Goal: Task Accomplishment & Management: Manage account settings

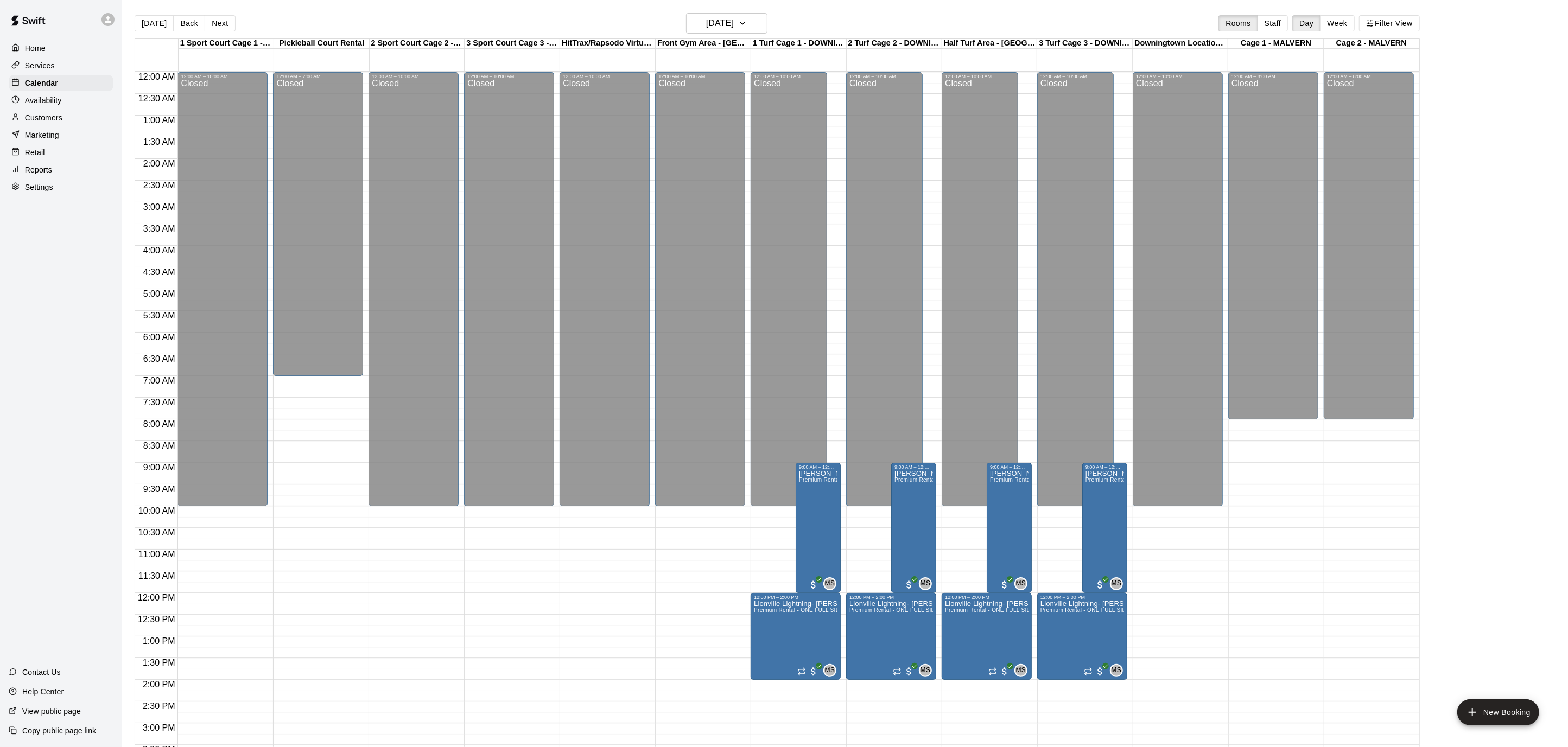
scroll to position [321, 0]
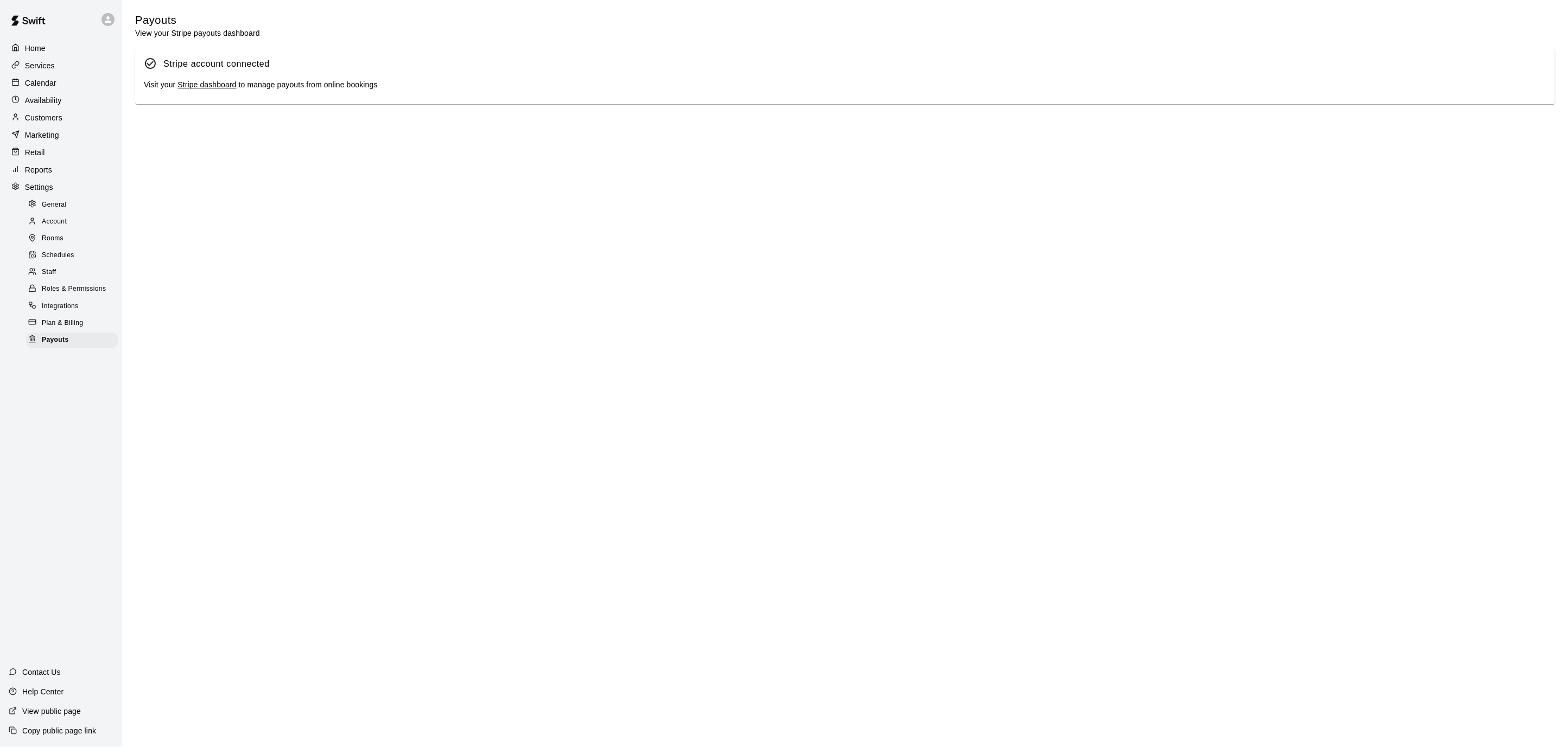
click at [77, 75] on div "Calendar" at bounding box center [61, 83] width 105 height 16
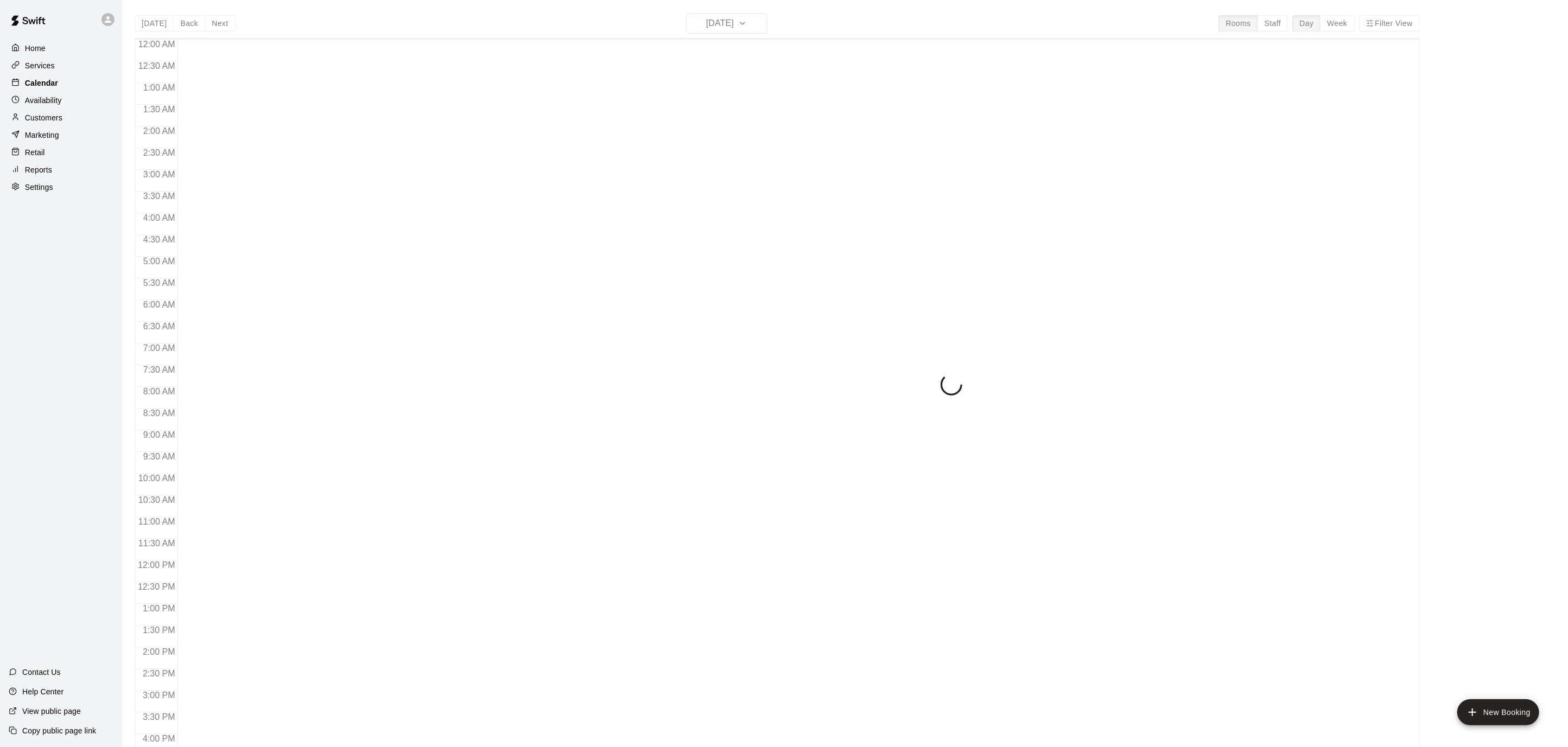
scroll to position [321, 0]
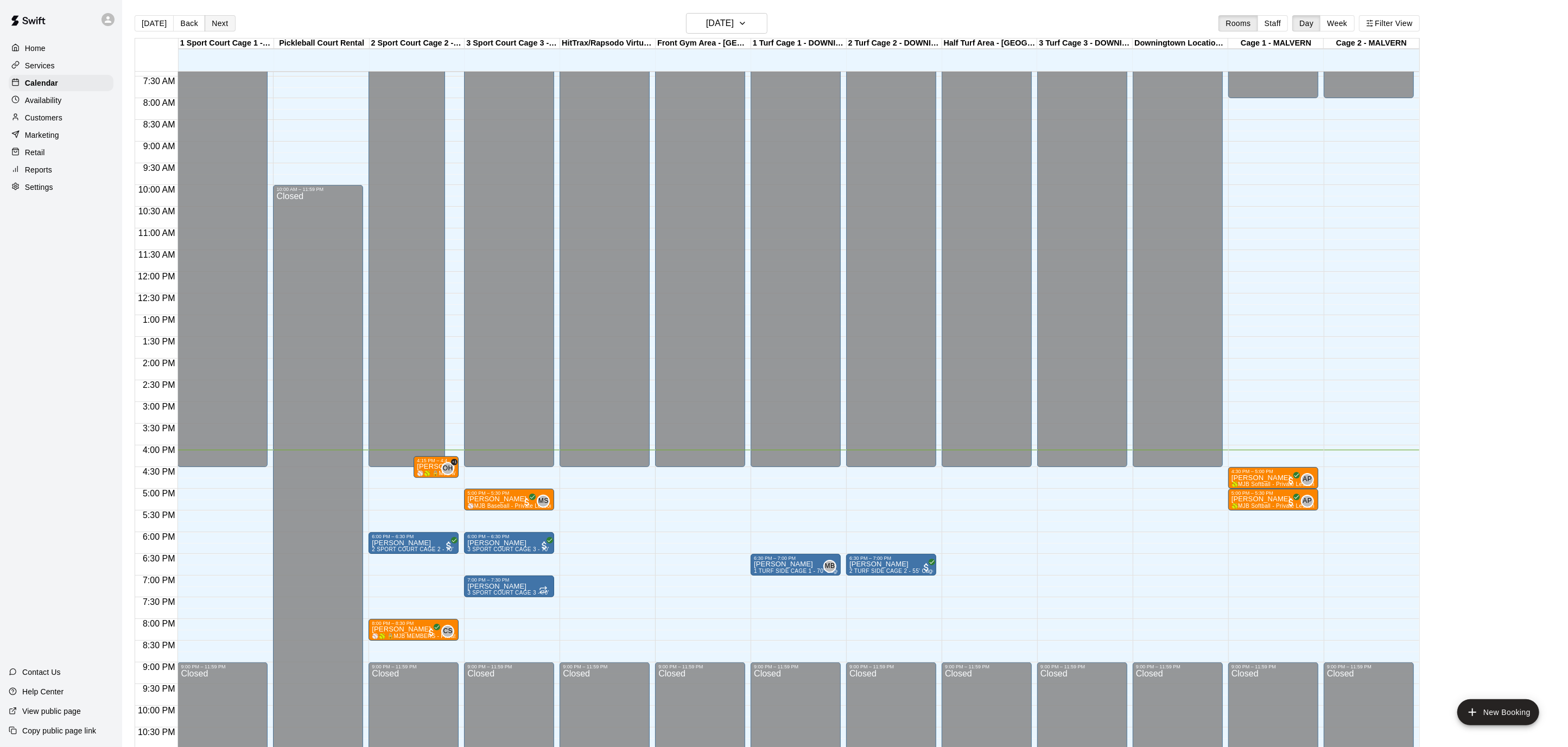
click at [209, 20] on button "Next" at bounding box center [219, 23] width 30 height 16
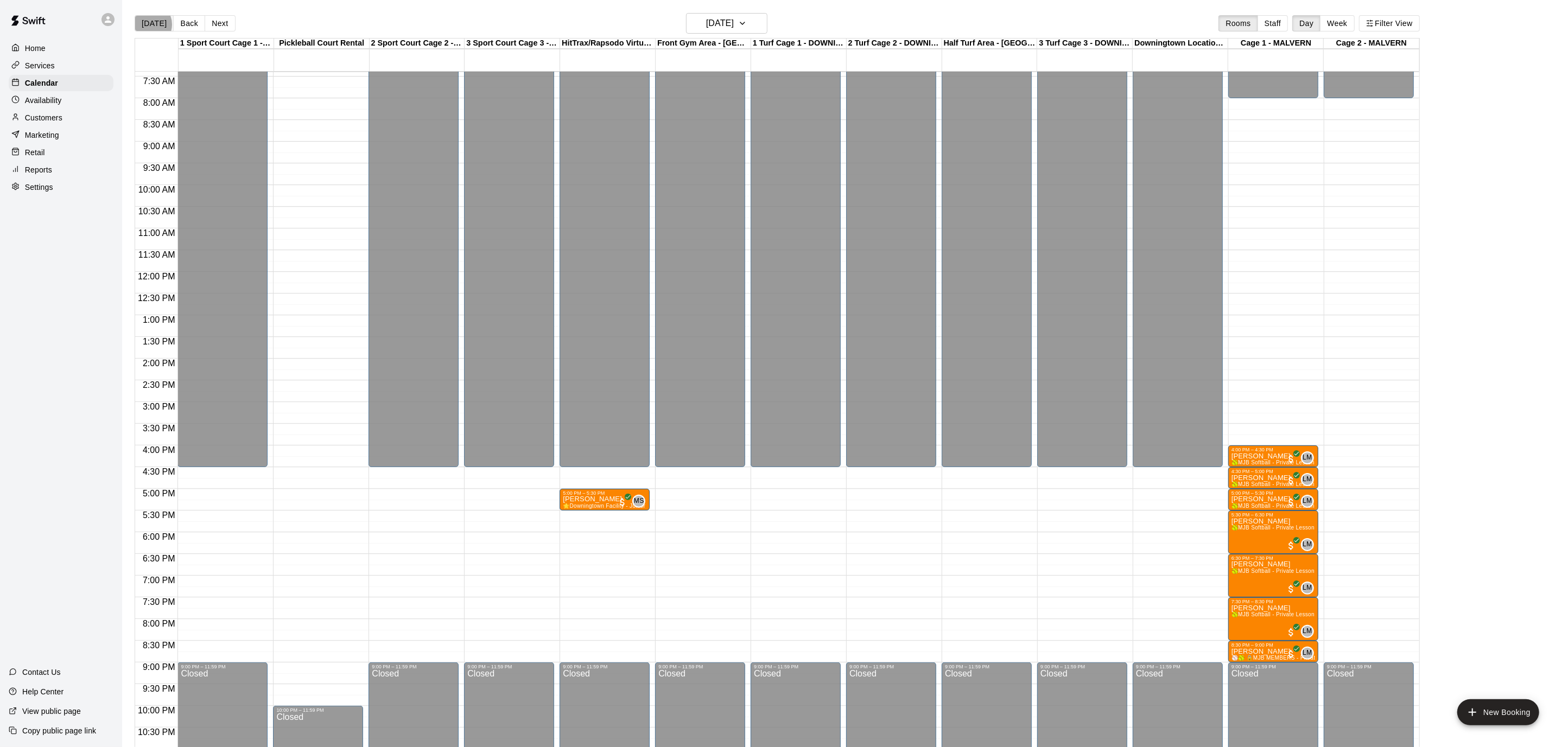
click at [149, 24] on button "[DATE]" at bounding box center [154, 23] width 39 height 16
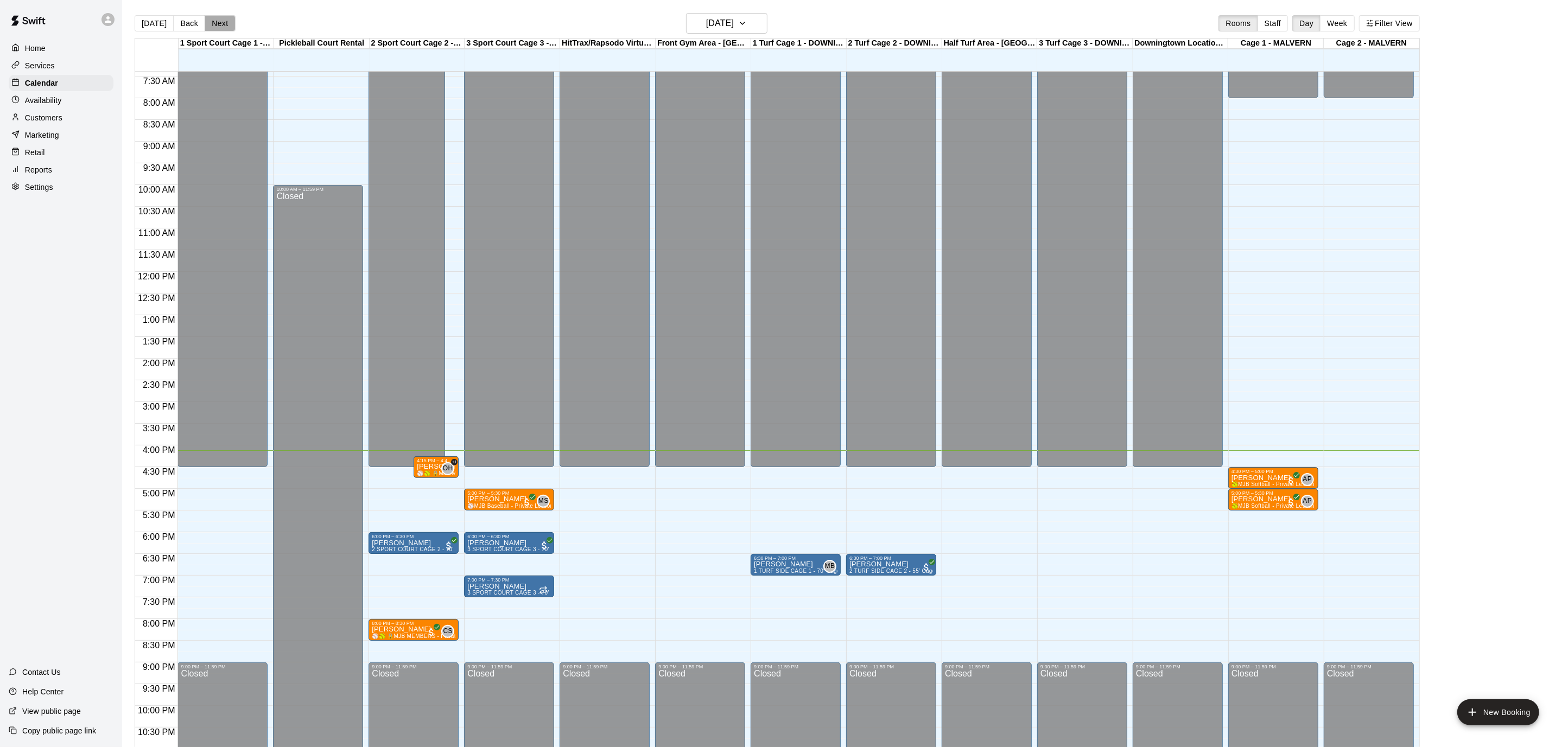
click at [219, 25] on button "Next" at bounding box center [219, 23] width 30 height 16
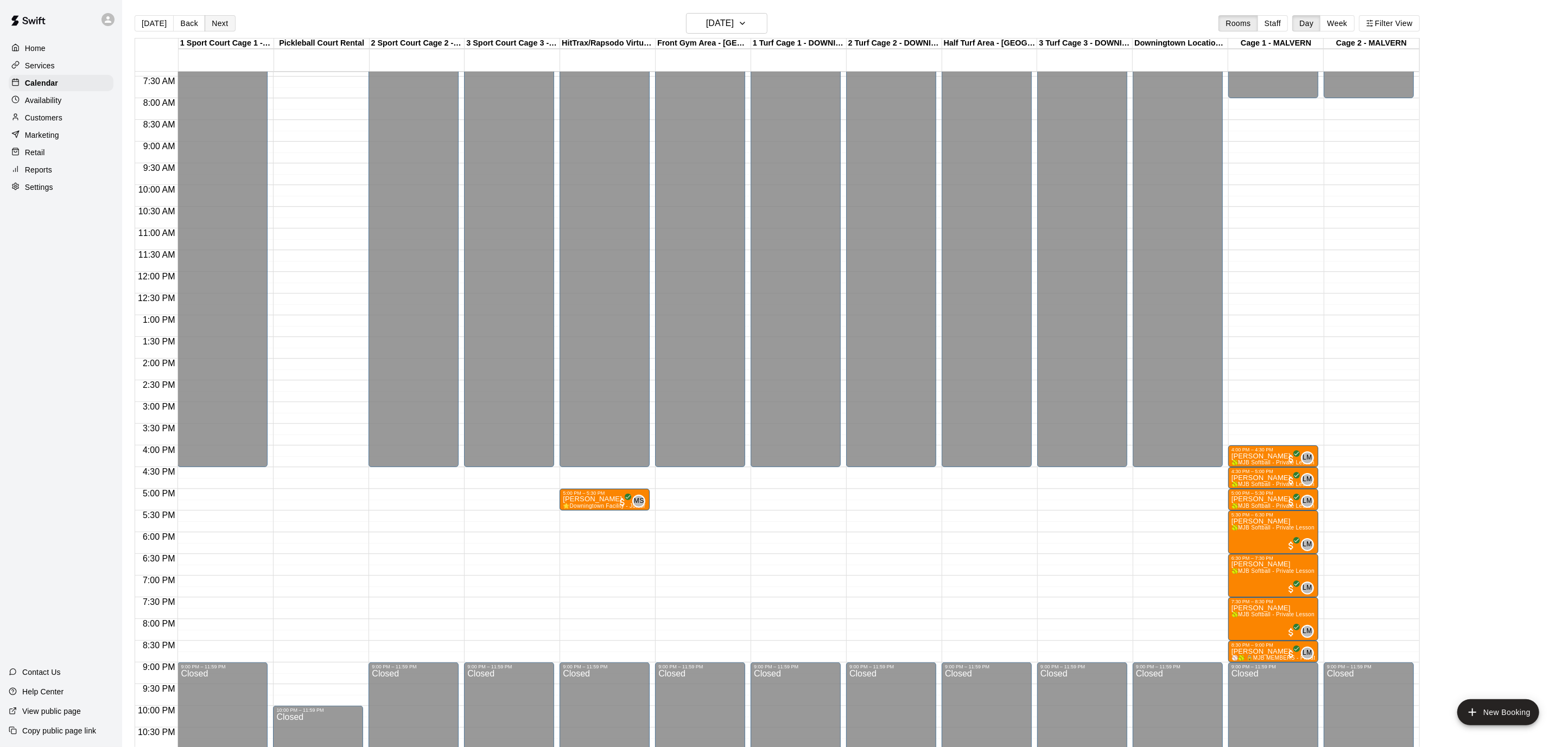
click at [219, 25] on button "Next" at bounding box center [219, 23] width 30 height 16
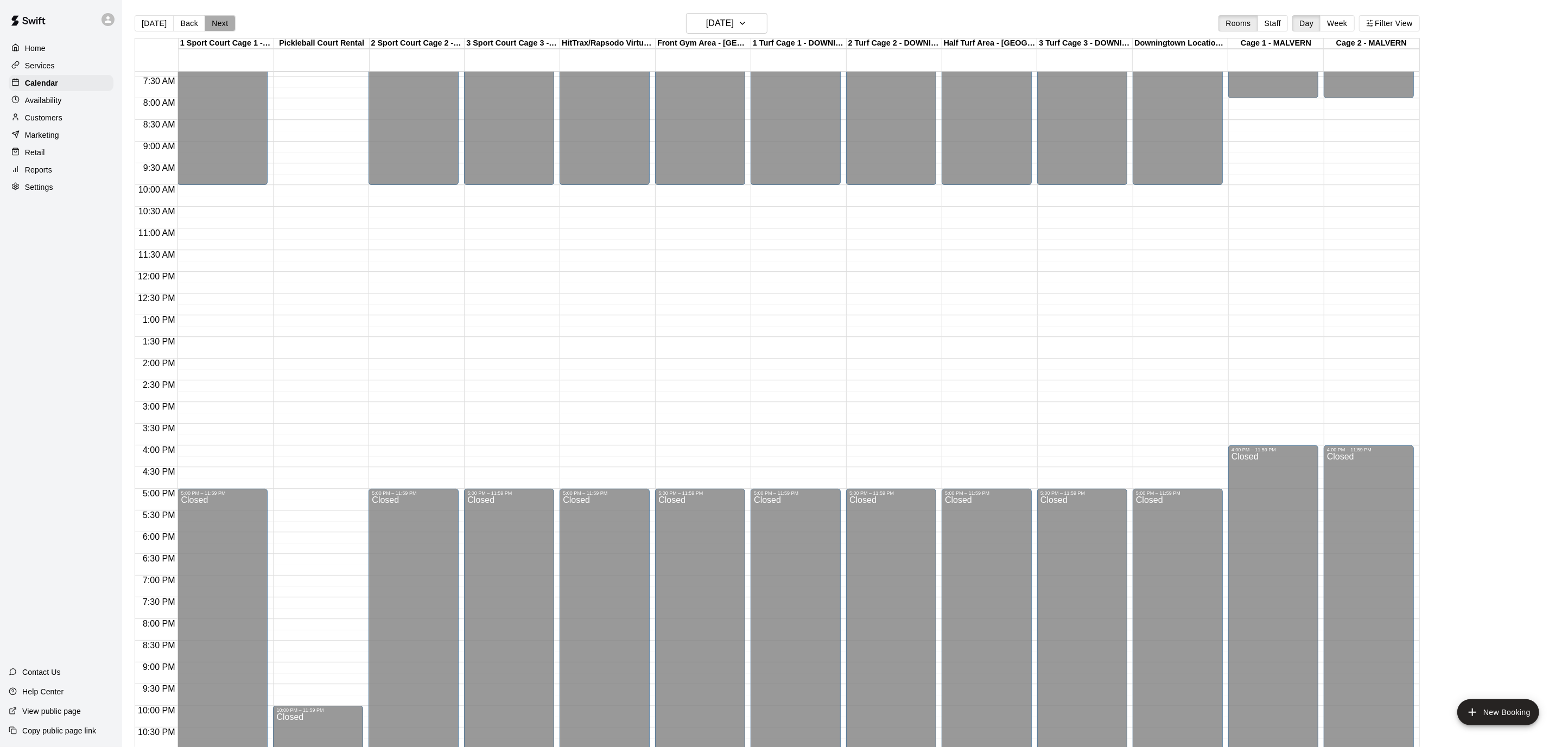
click at [219, 25] on button "Next" at bounding box center [219, 23] width 30 height 16
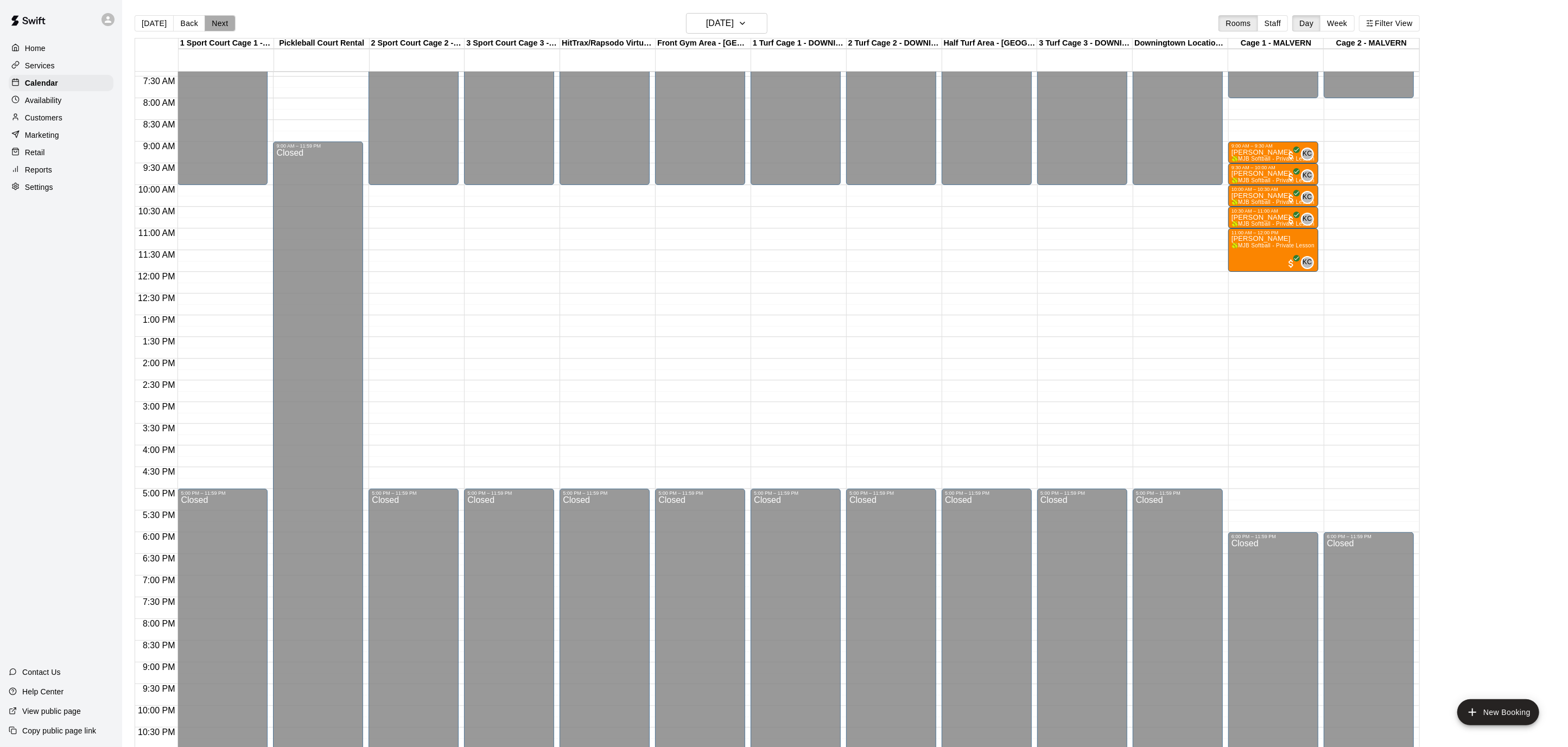
click at [219, 25] on button "Next" at bounding box center [219, 23] width 30 height 16
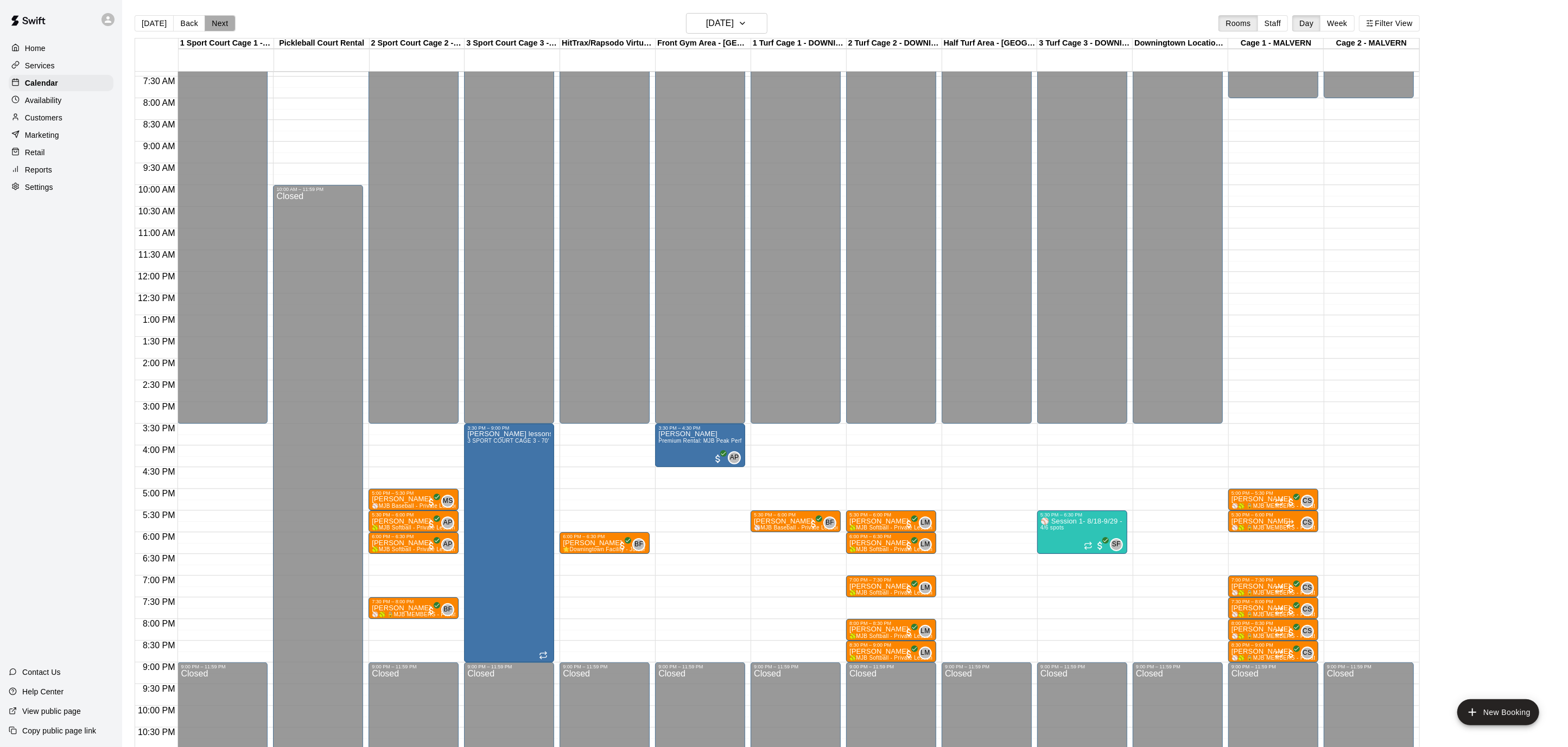
click at [219, 25] on button "Next" at bounding box center [219, 23] width 30 height 16
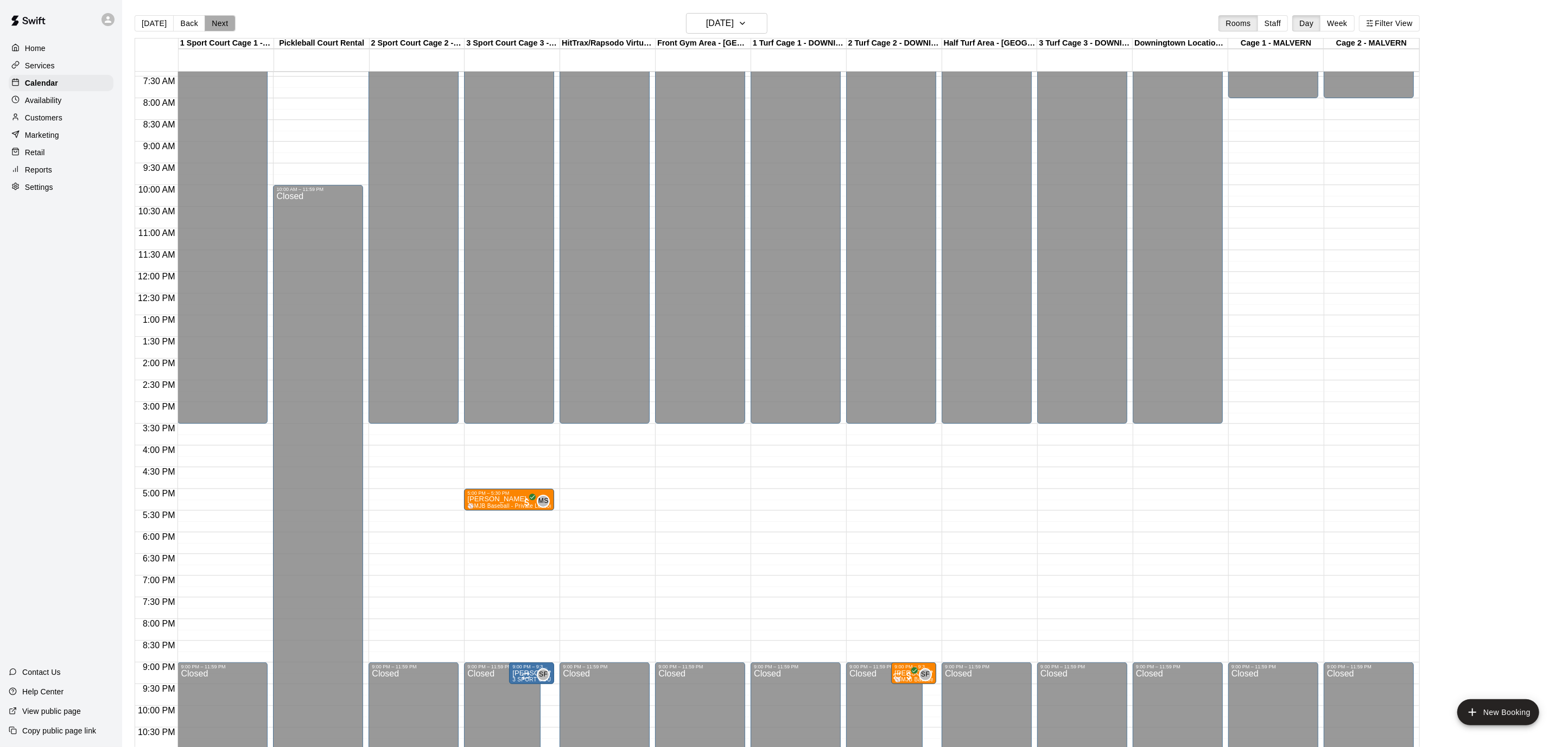
click at [219, 25] on button "Next" at bounding box center [219, 23] width 30 height 16
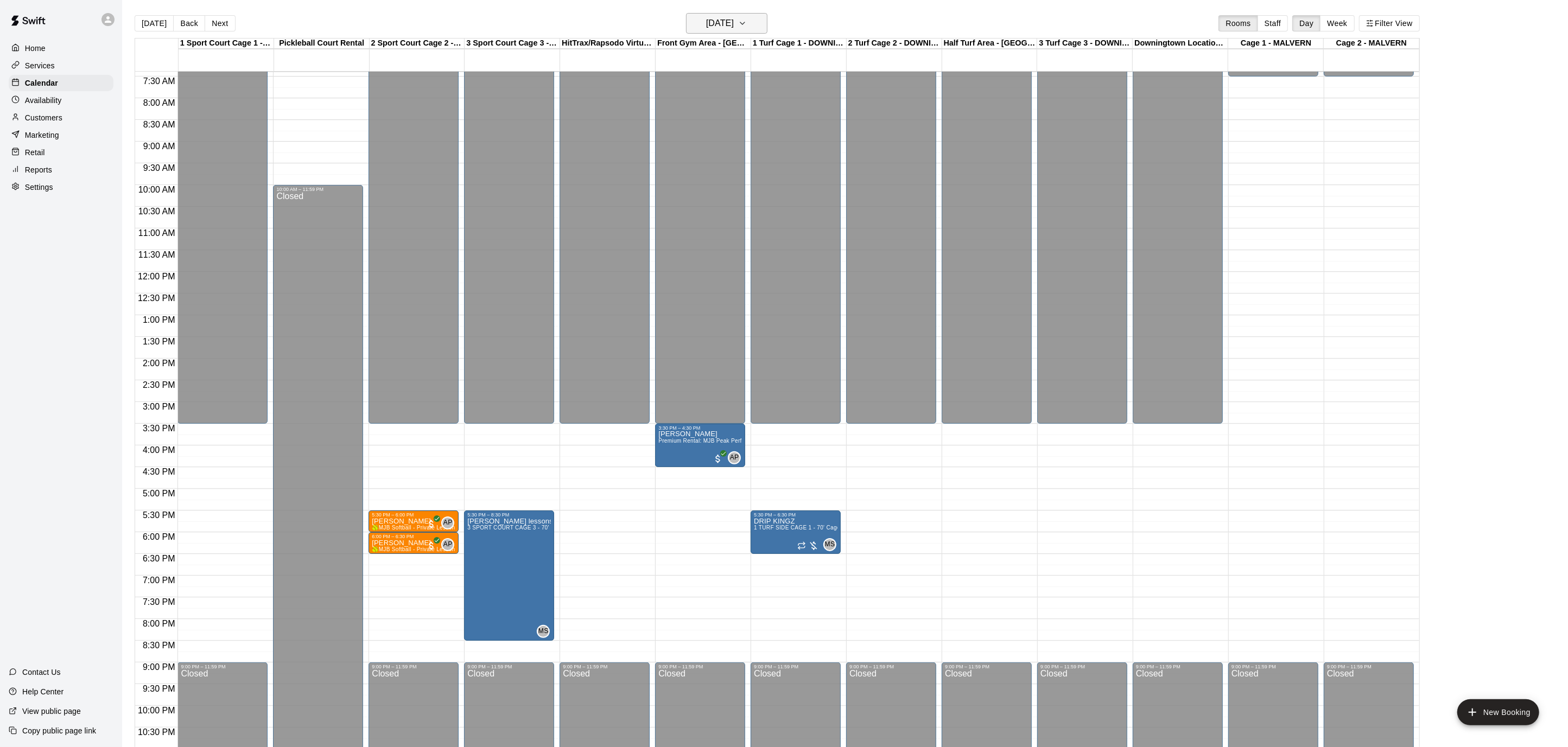
click at [747, 25] on icon "button" at bounding box center [742, 23] width 9 height 13
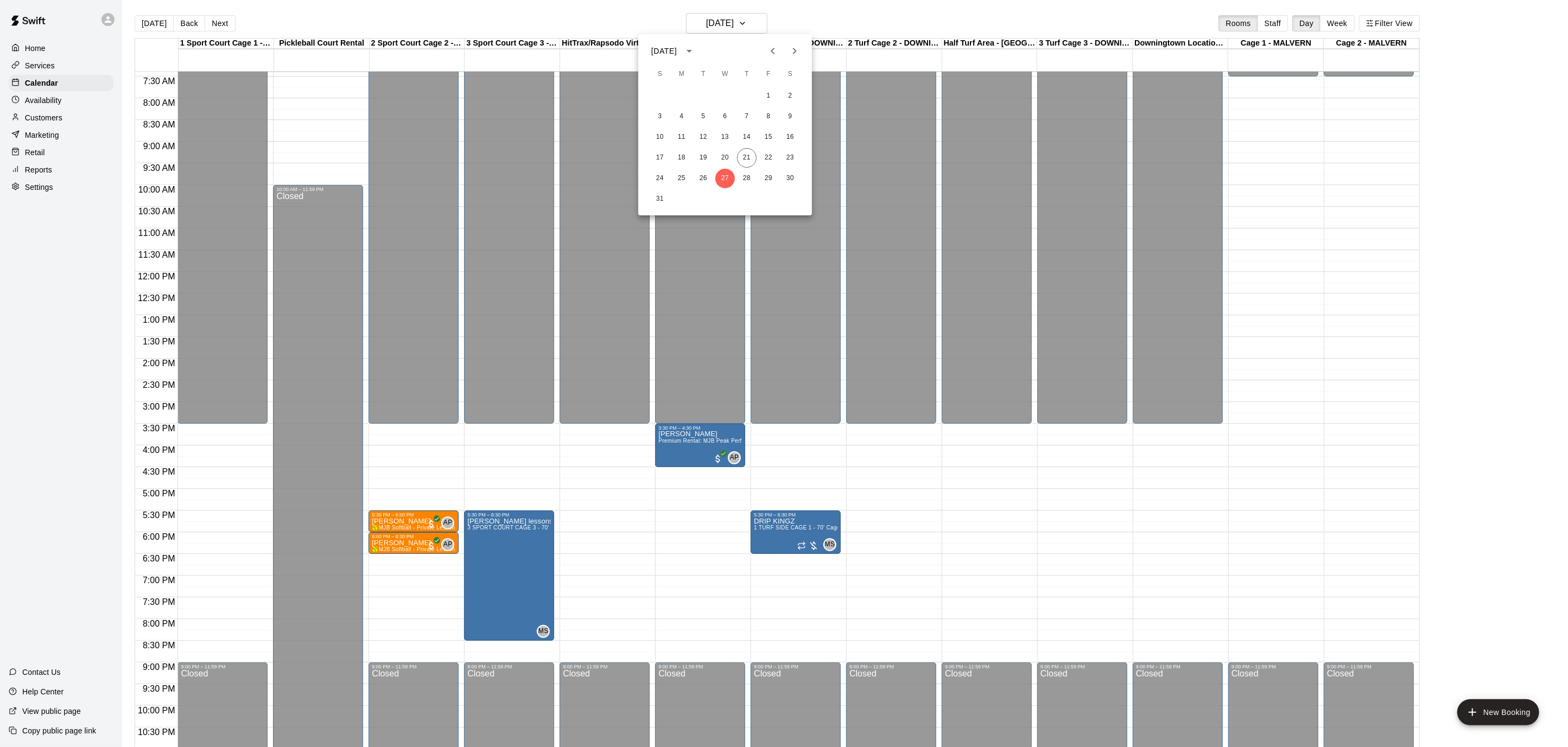
click at [796, 52] on icon "Next month" at bounding box center [794, 51] width 13 height 13
click at [680, 95] on button "1" at bounding box center [681, 95] width 20 height 20
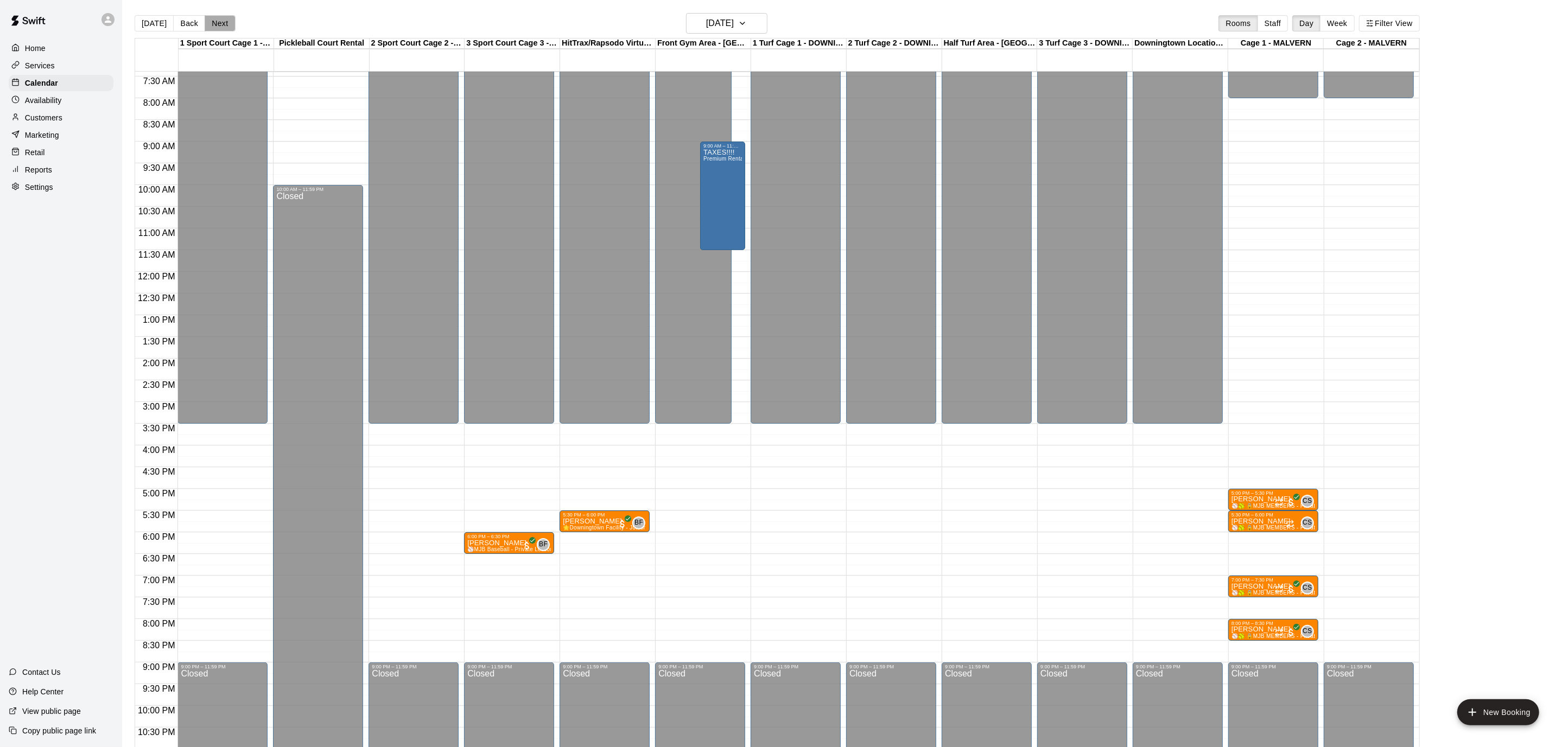
click at [213, 22] on button "Next" at bounding box center [219, 23] width 30 height 16
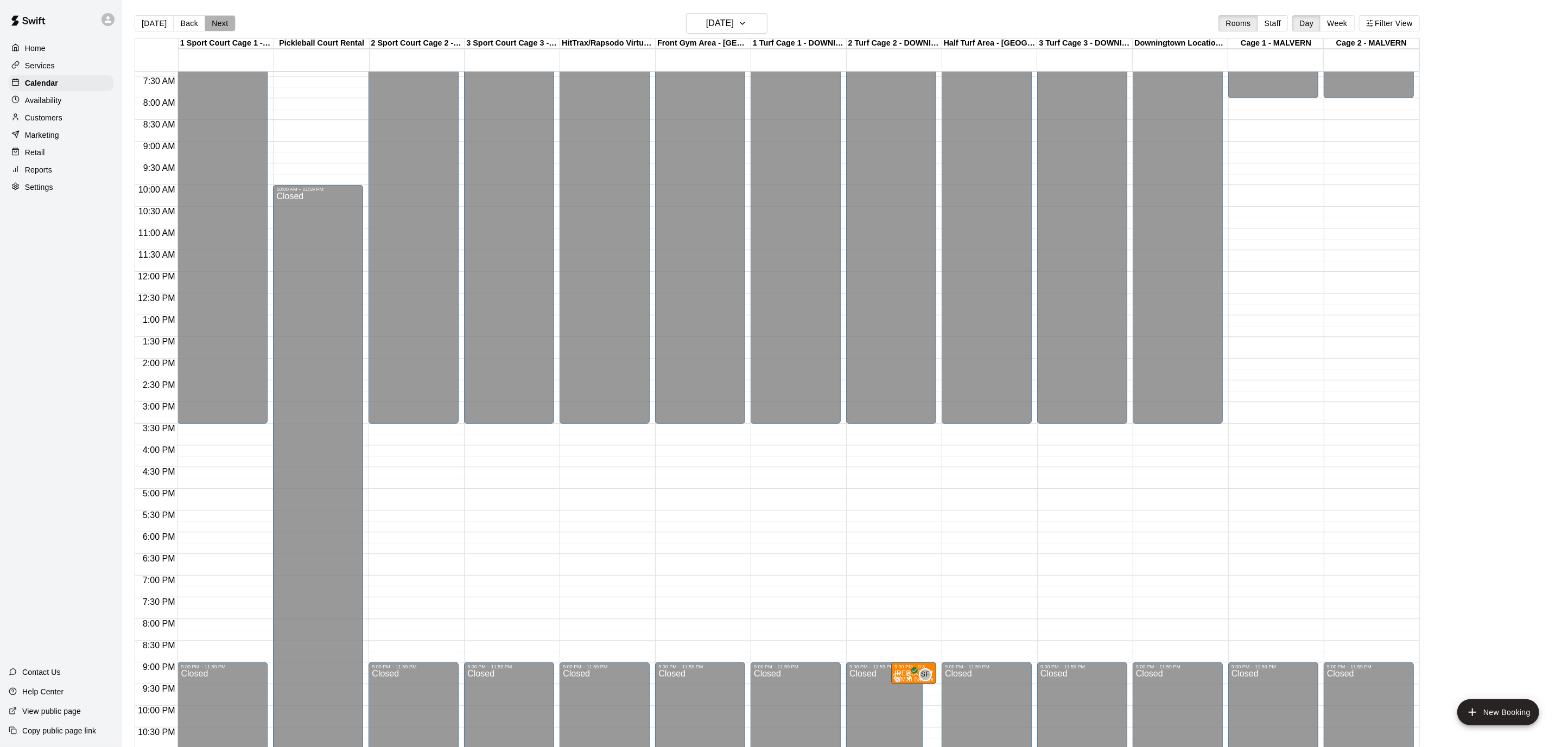
click at [213, 22] on button "Next" at bounding box center [219, 23] width 30 height 16
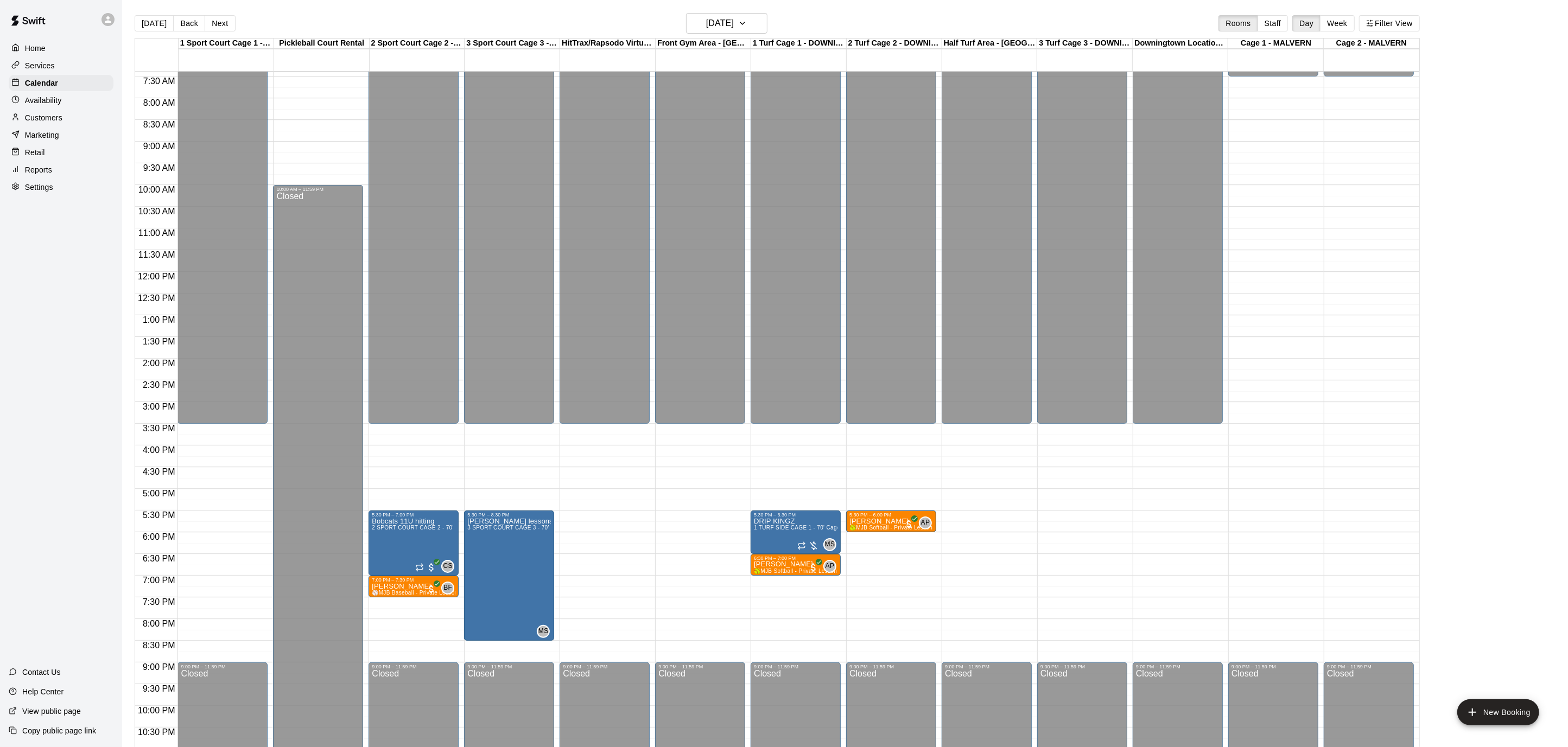
click at [213, 22] on button "Next" at bounding box center [219, 23] width 30 height 16
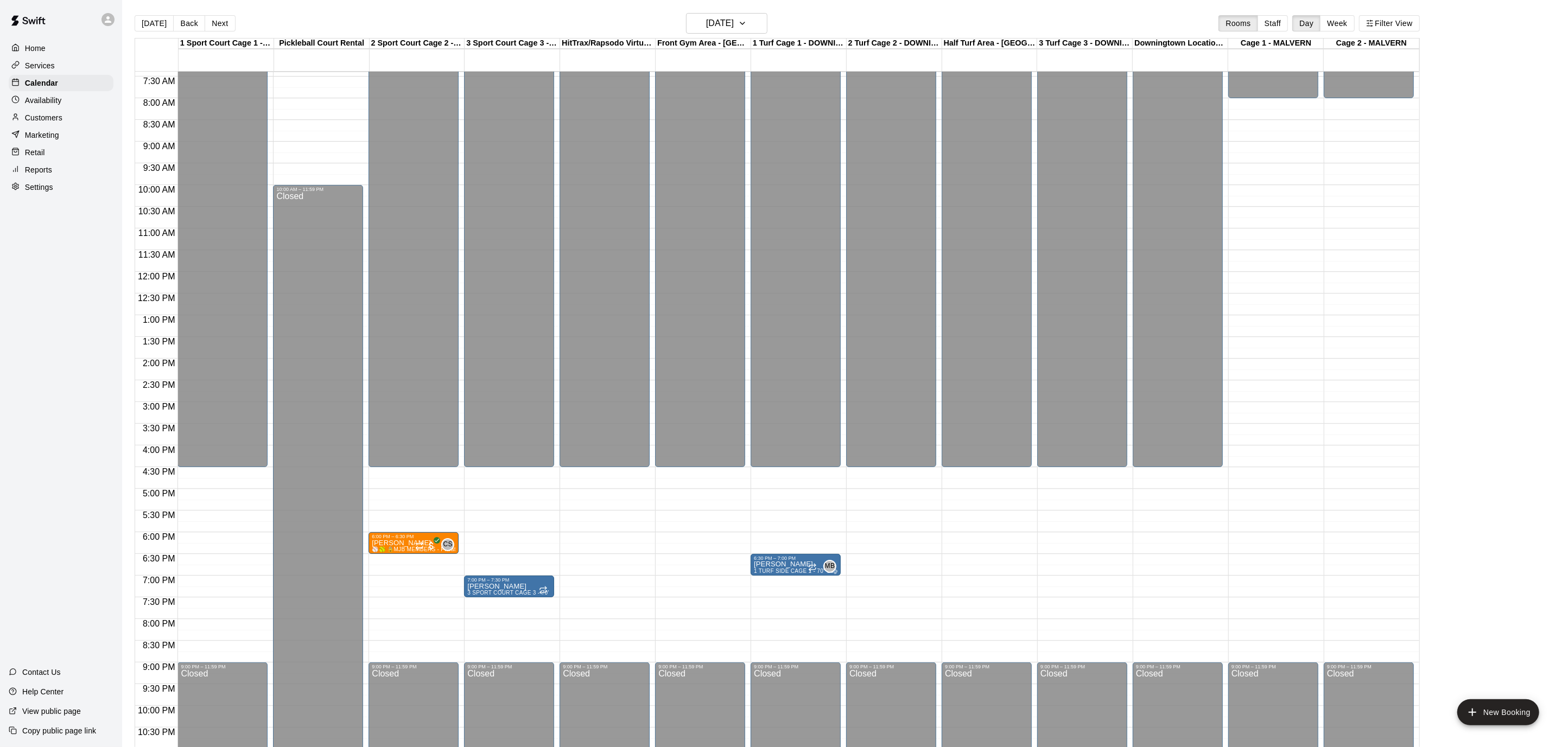
click at [213, 22] on button "Next" at bounding box center [219, 23] width 30 height 16
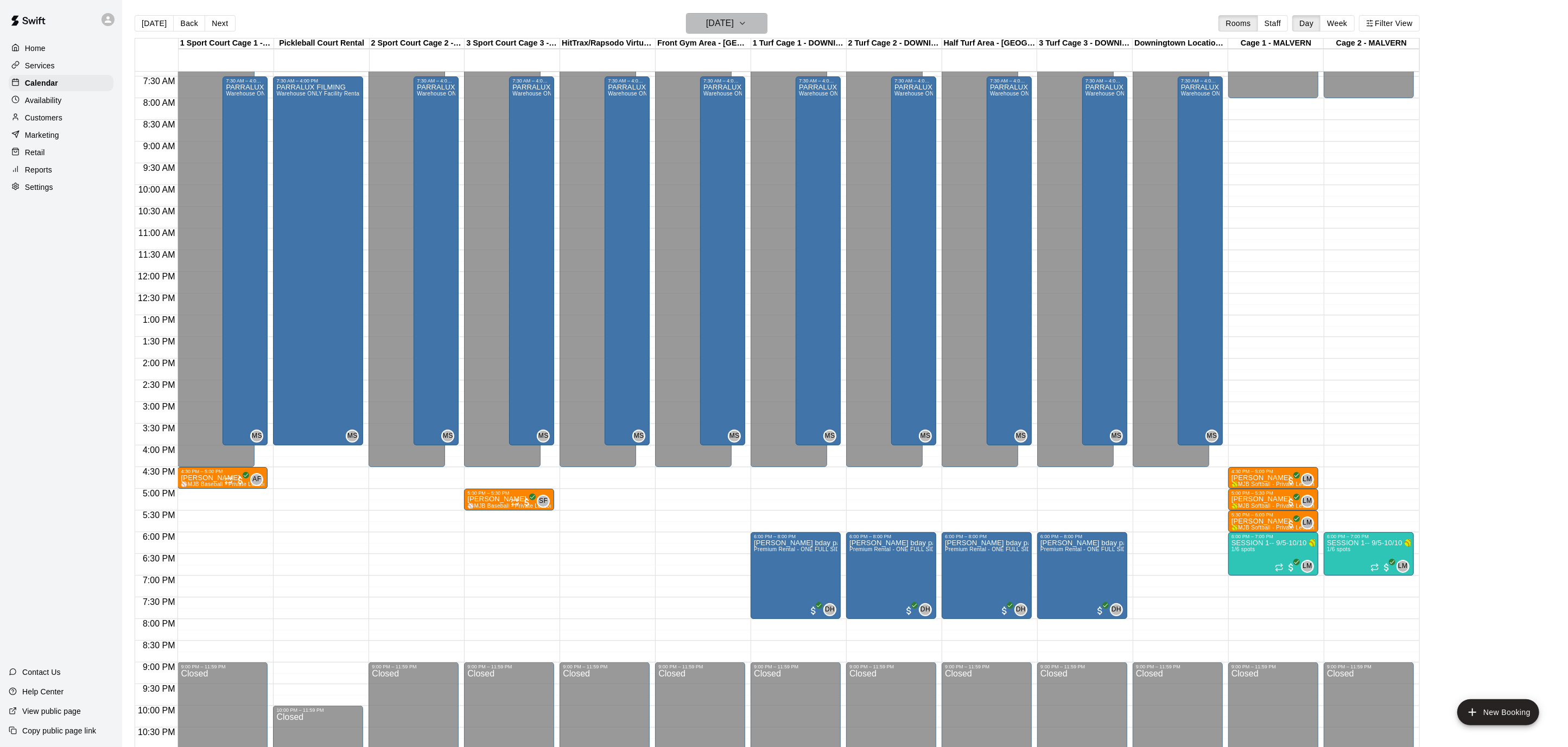
click at [759, 22] on button "[DATE]" at bounding box center [726, 23] width 81 height 20
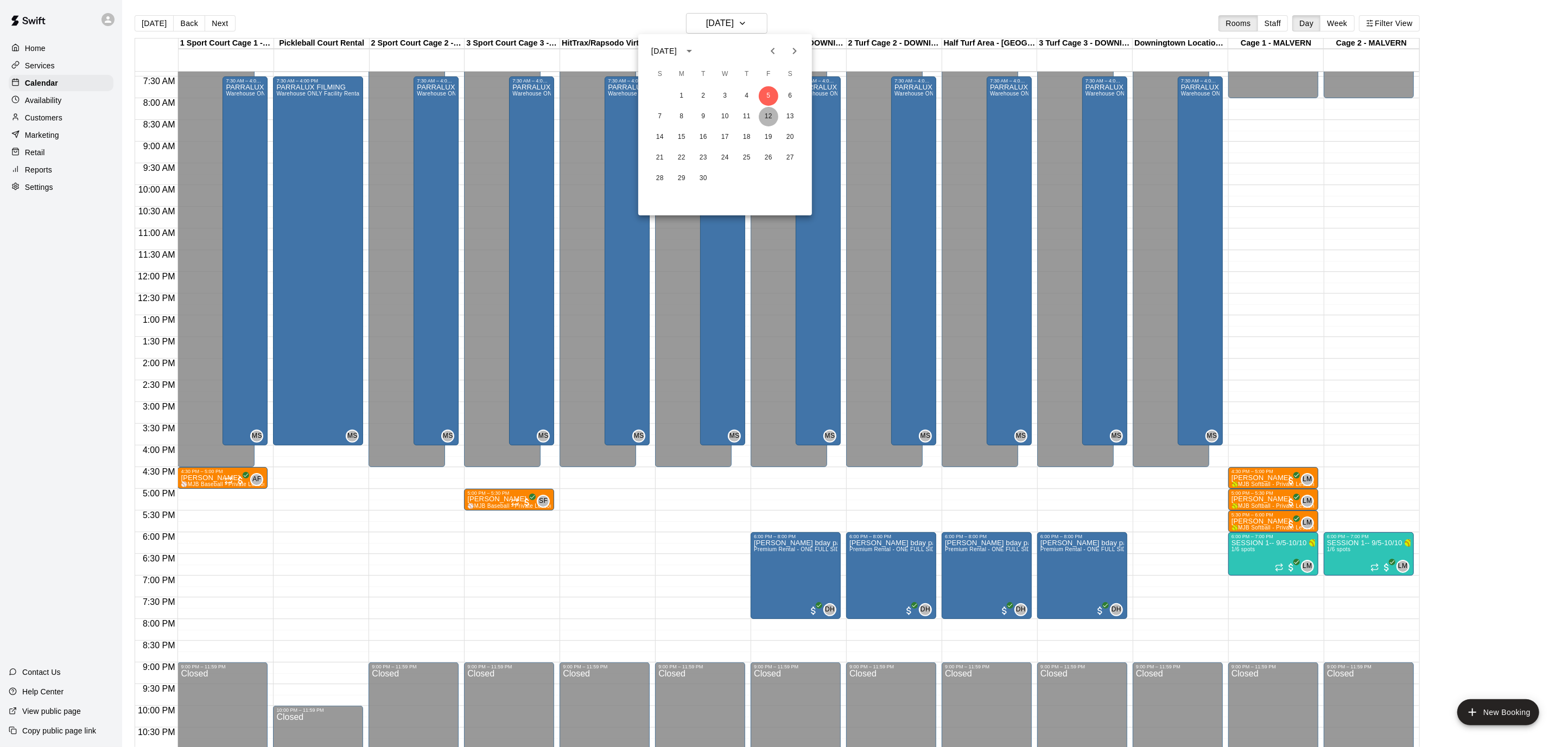
click at [767, 117] on button "12" at bounding box center [768, 116] width 20 height 20
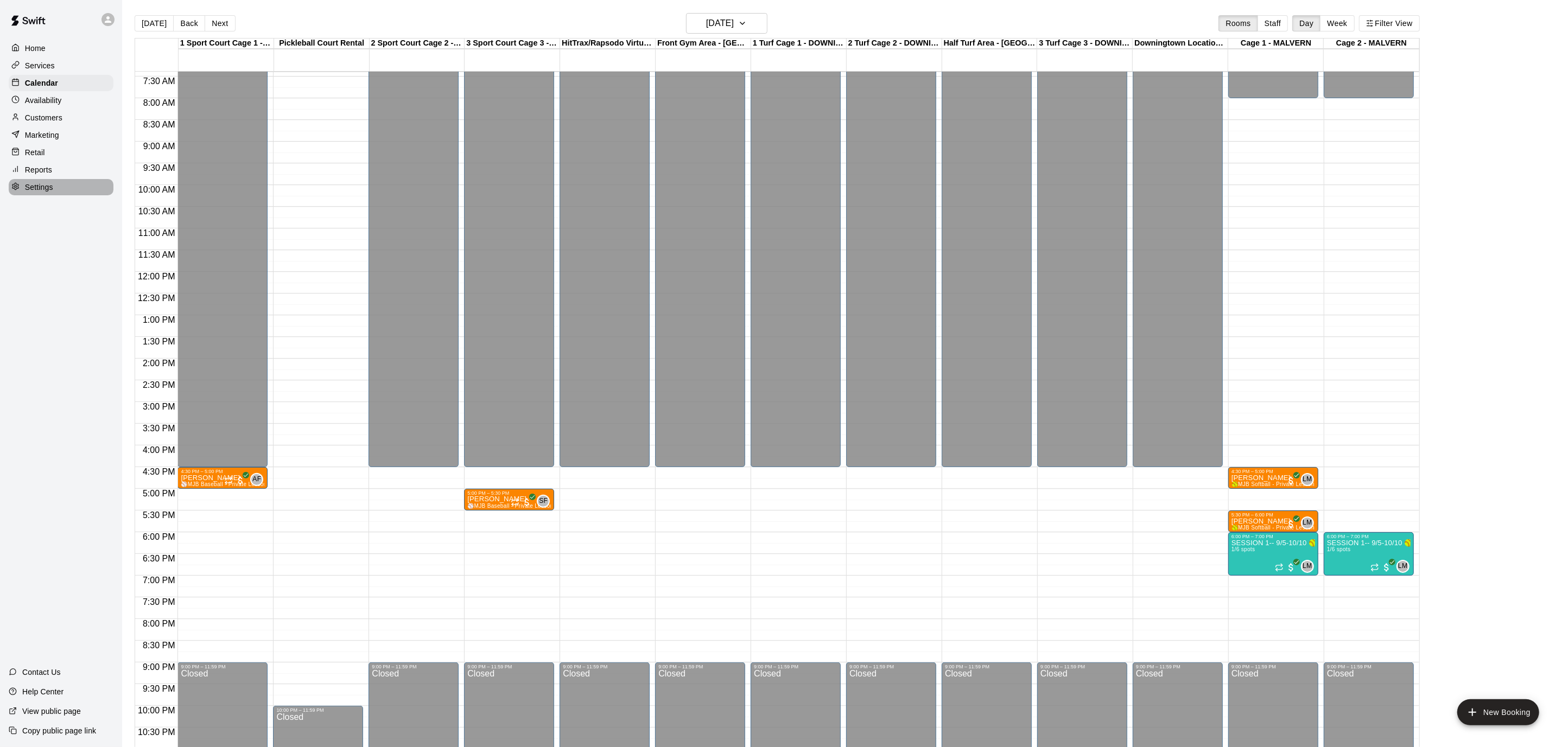
click at [25, 187] on p "Settings" at bounding box center [39, 187] width 28 height 11
select select "**"
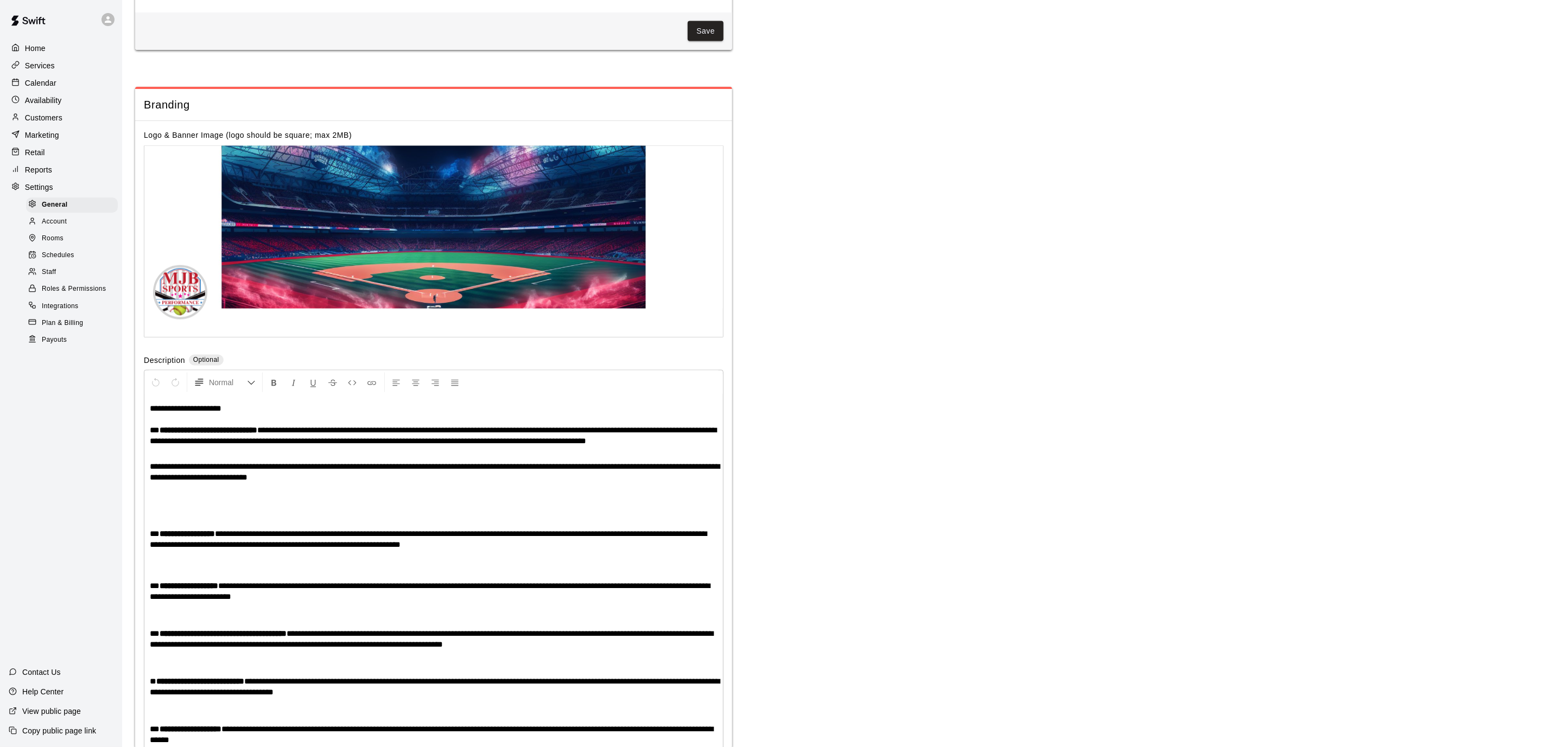
scroll to position [2024, 0]
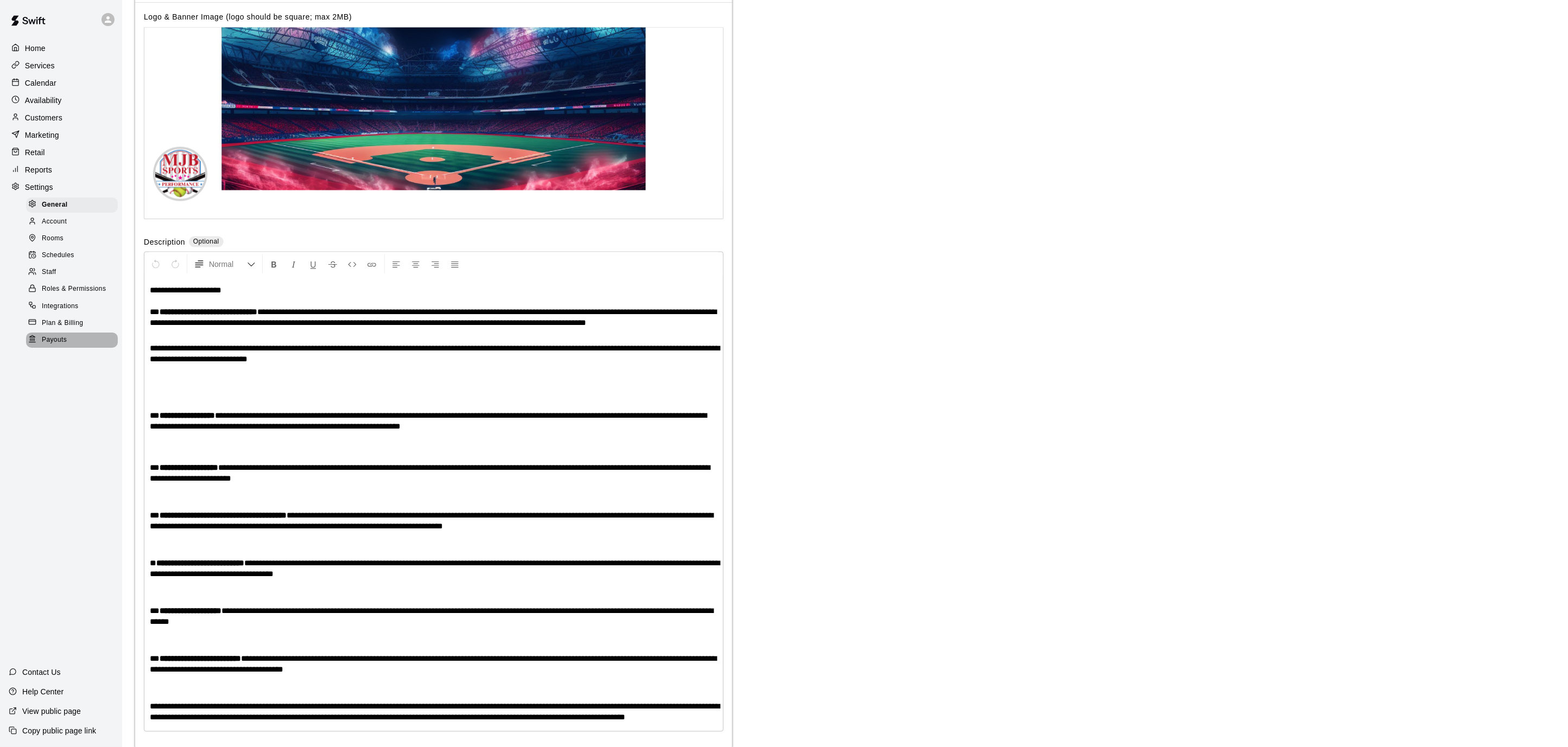
click at [64, 335] on span "Payouts" at bounding box center [54, 340] width 25 height 11
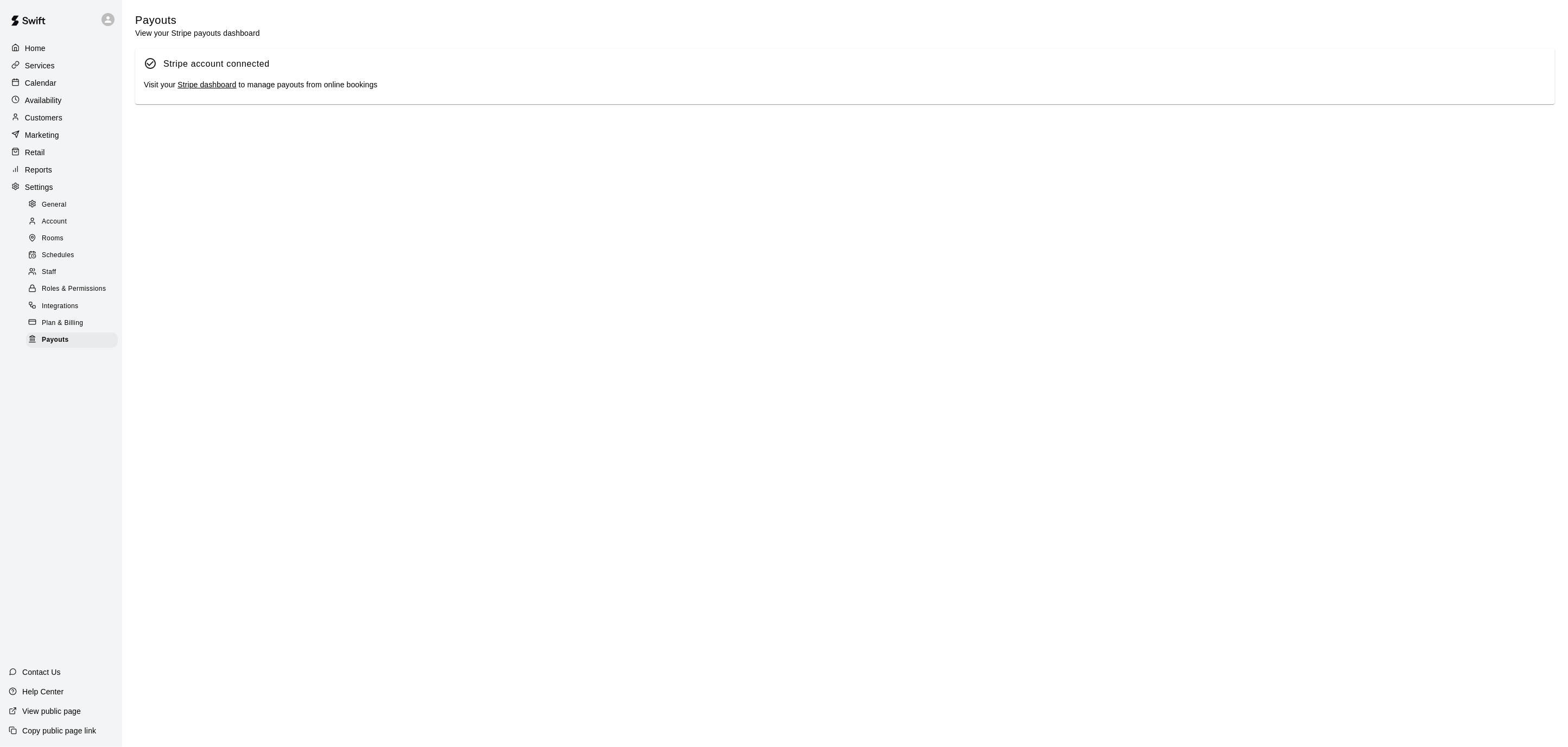
click at [221, 90] on div "Visit your Stripe dashboard to manage payouts from online bookings" at bounding box center [844, 85] width 1402 height 12
click at [221, 83] on link "Stripe dashboard" at bounding box center [206, 85] width 59 height 9
click at [38, 82] on p "Calendar" at bounding box center [41, 83] width 31 height 11
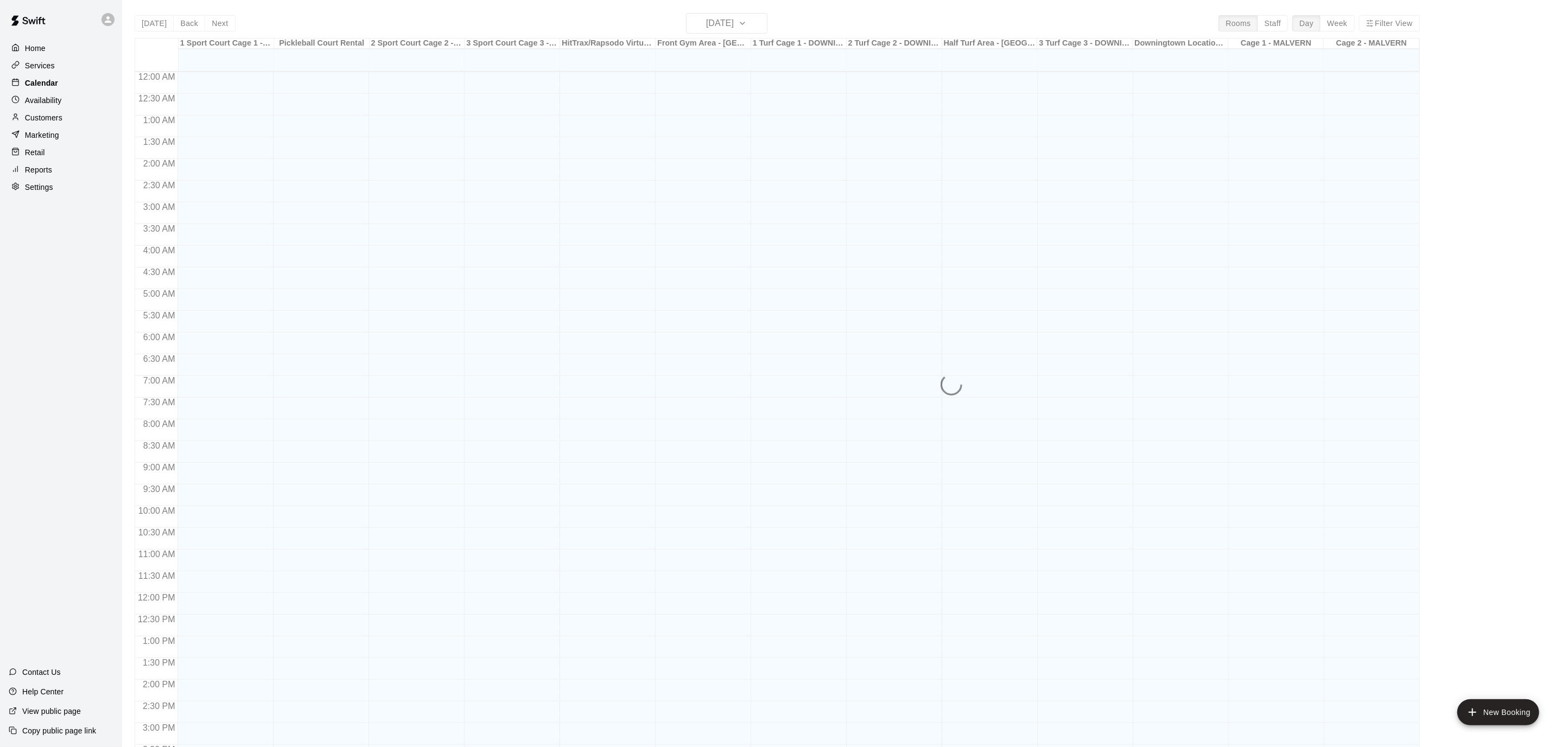
scroll to position [321, 0]
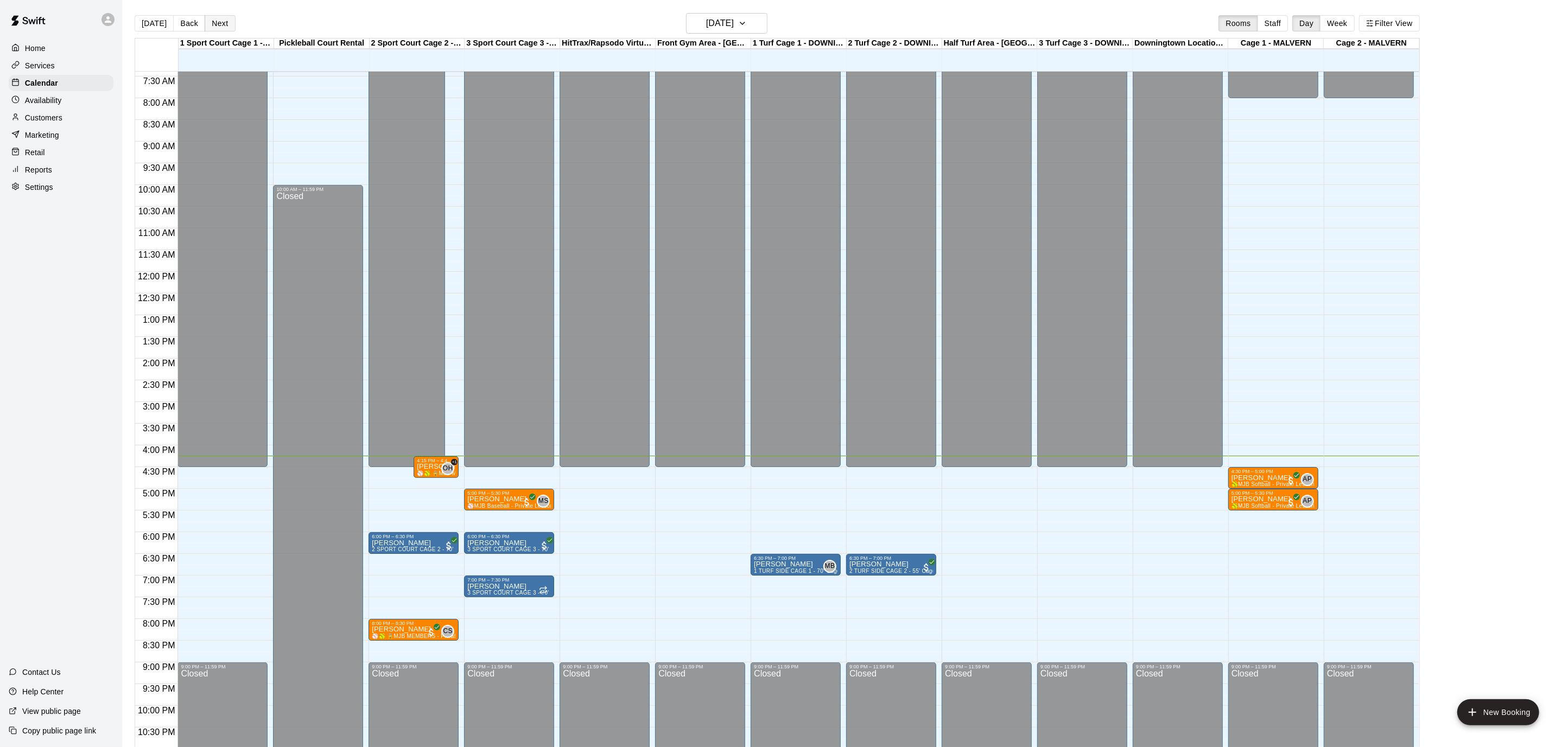
click at [217, 22] on button "Next" at bounding box center [219, 23] width 30 height 16
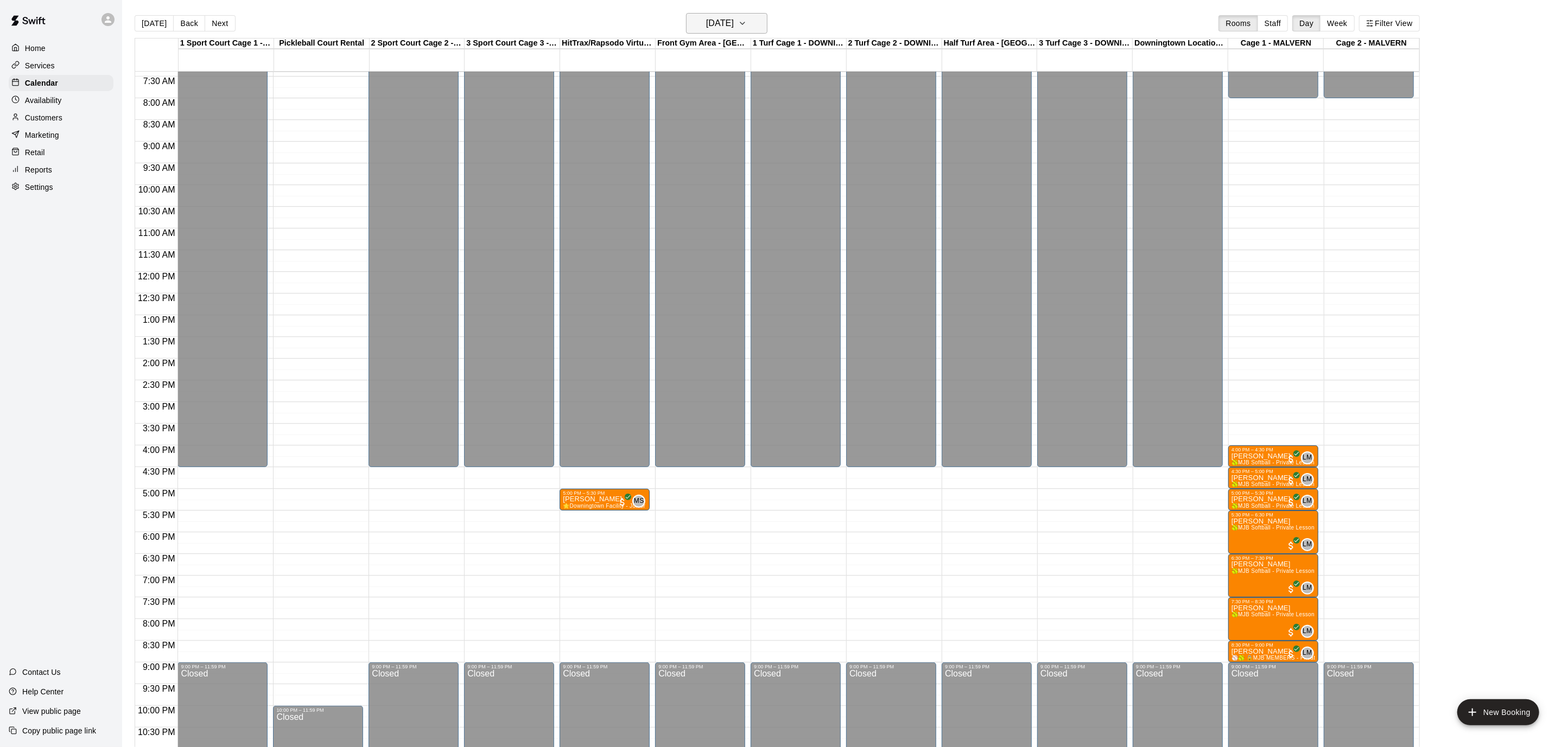
click at [763, 23] on button "[DATE]" at bounding box center [726, 23] width 81 height 20
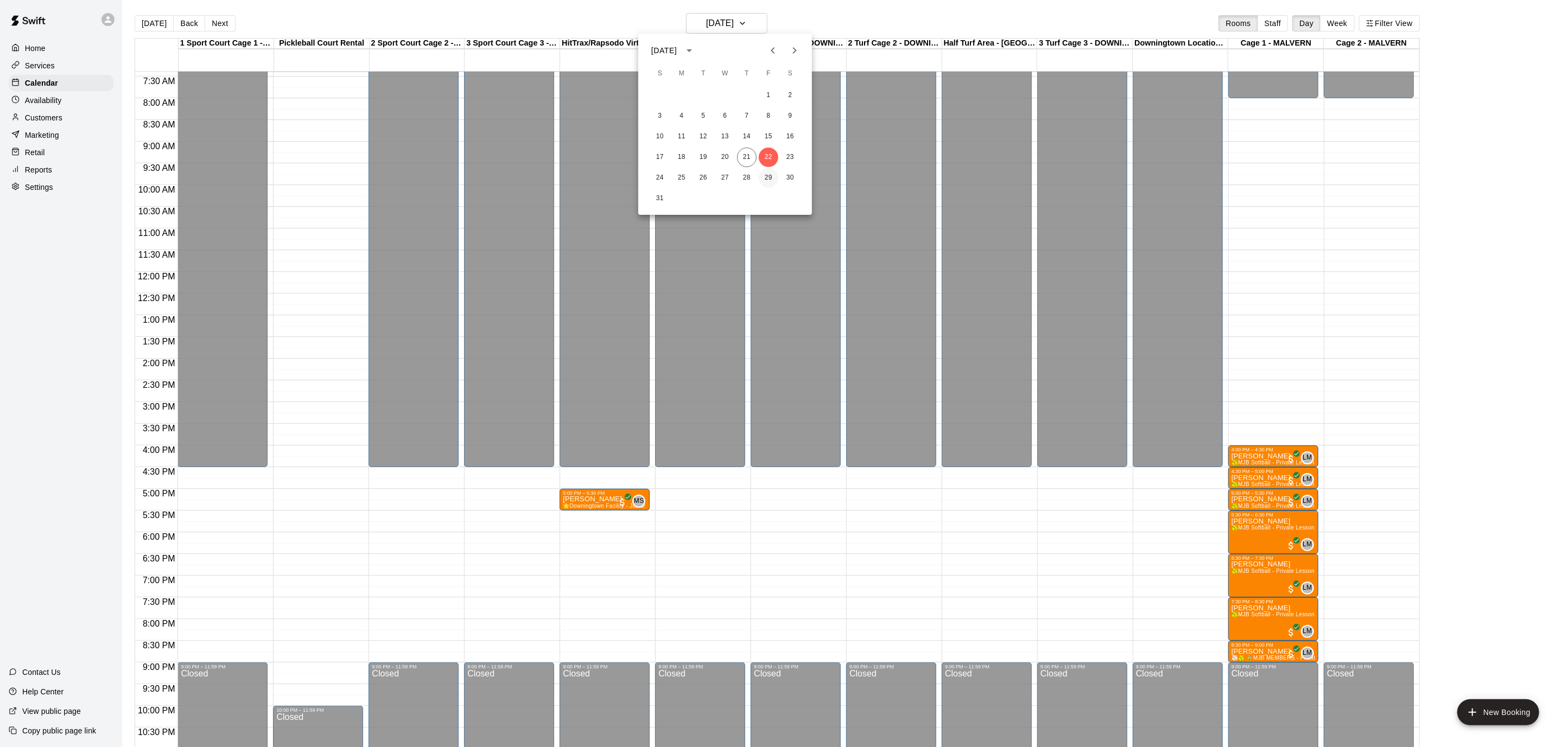
click at [770, 179] on button "29" at bounding box center [768, 177] width 20 height 20
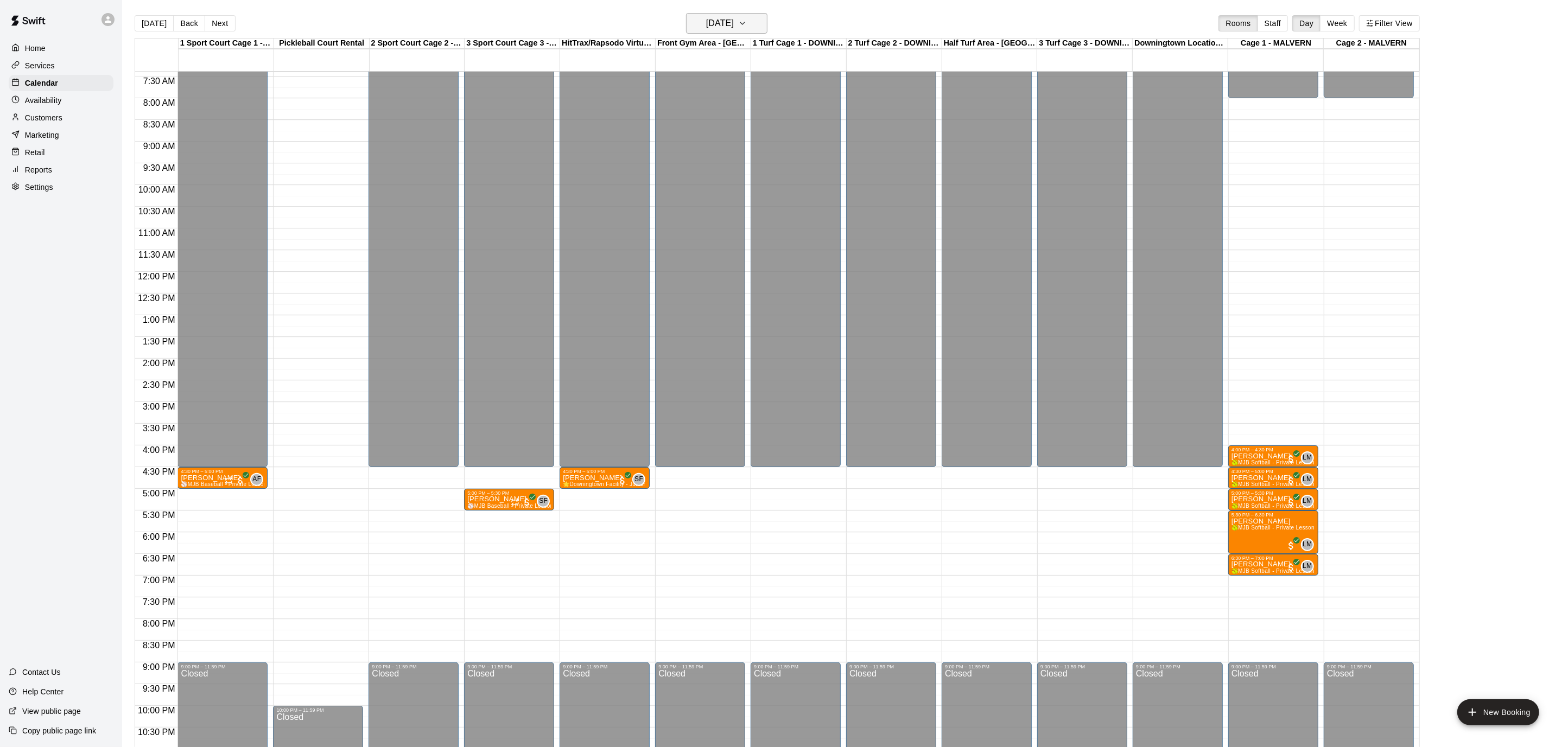
click at [762, 22] on button "[DATE]" at bounding box center [726, 23] width 81 height 20
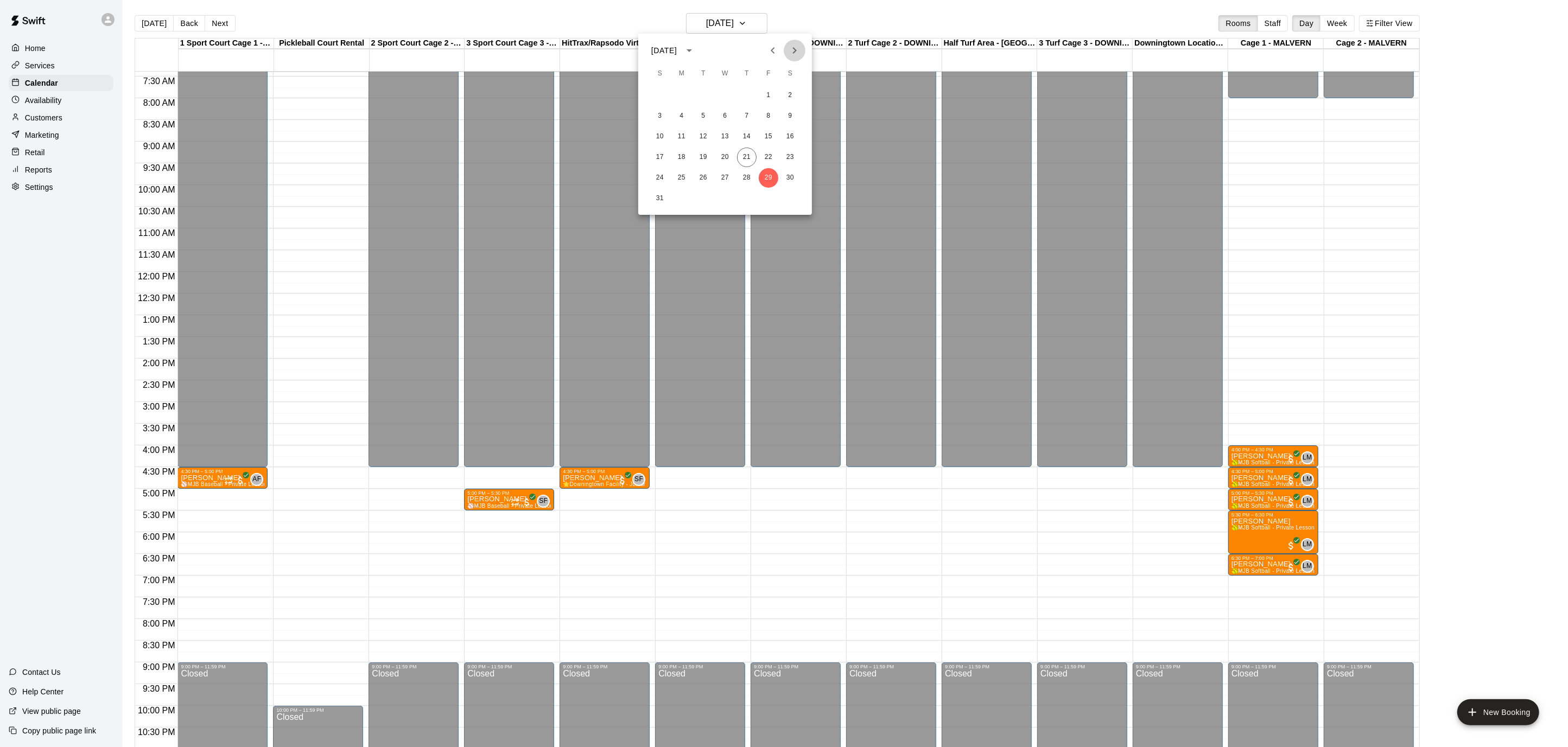
click at [791, 43] on button "Next month" at bounding box center [794, 51] width 22 height 22
click at [766, 96] on button "5" at bounding box center [768, 95] width 20 height 20
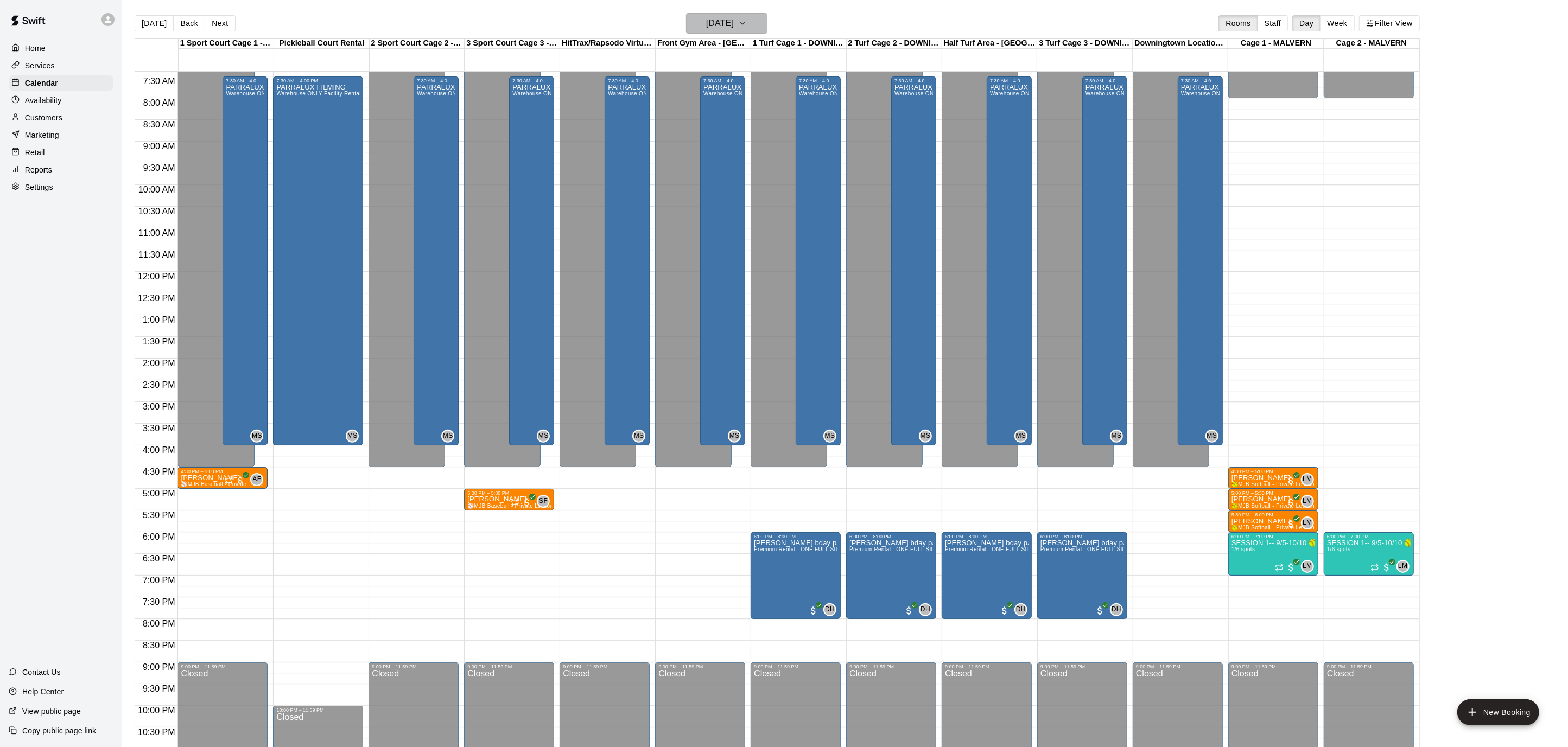
click at [762, 28] on button "[DATE]" at bounding box center [726, 23] width 81 height 20
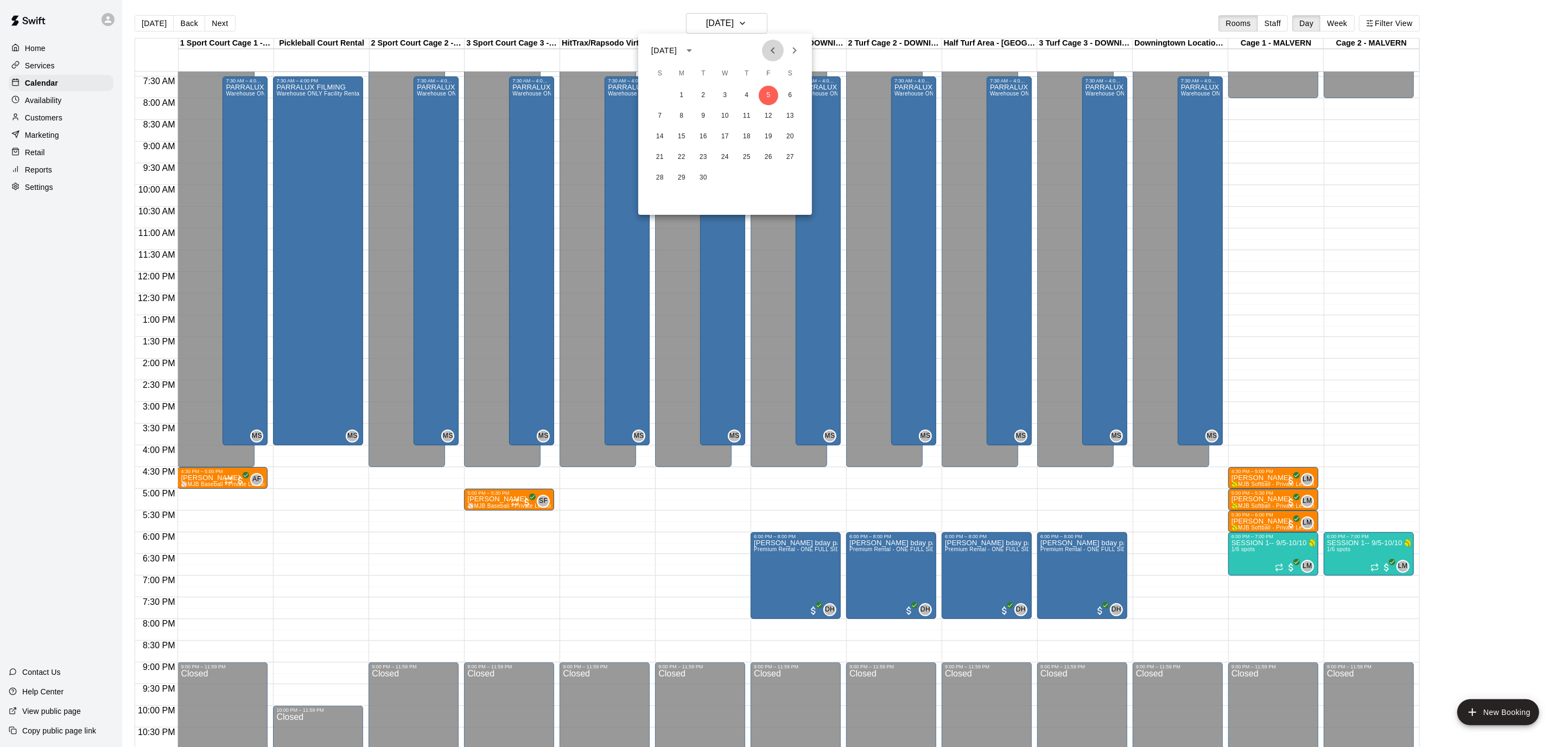
click at [770, 47] on icon "Previous month" at bounding box center [772, 50] width 13 height 13
click at [770, 157] on button "22" at bounding box center [768, 157] width 20 height 20
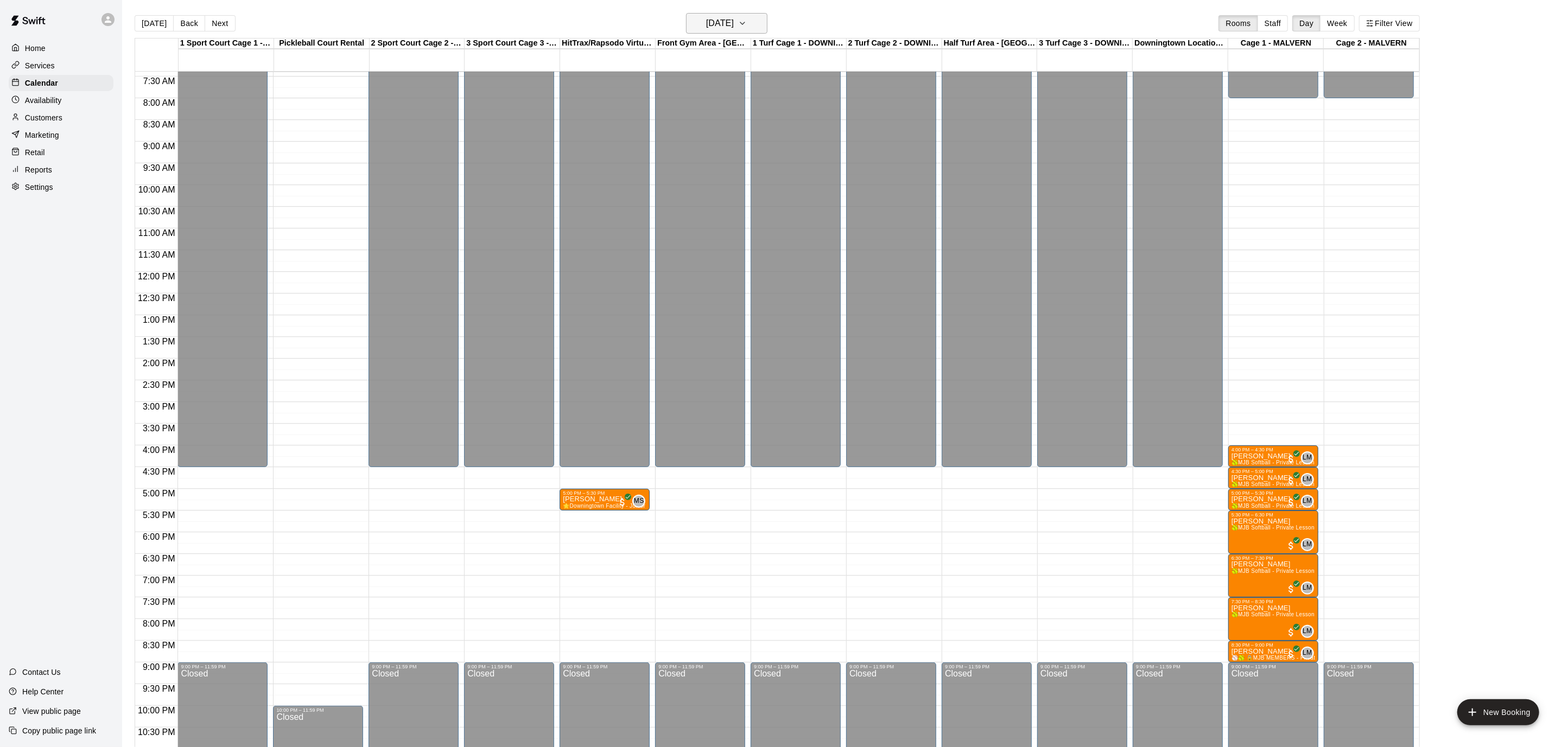
click at [760, 30] on button "[DATE]" at bounding box center [726, 23] width 81 height 20
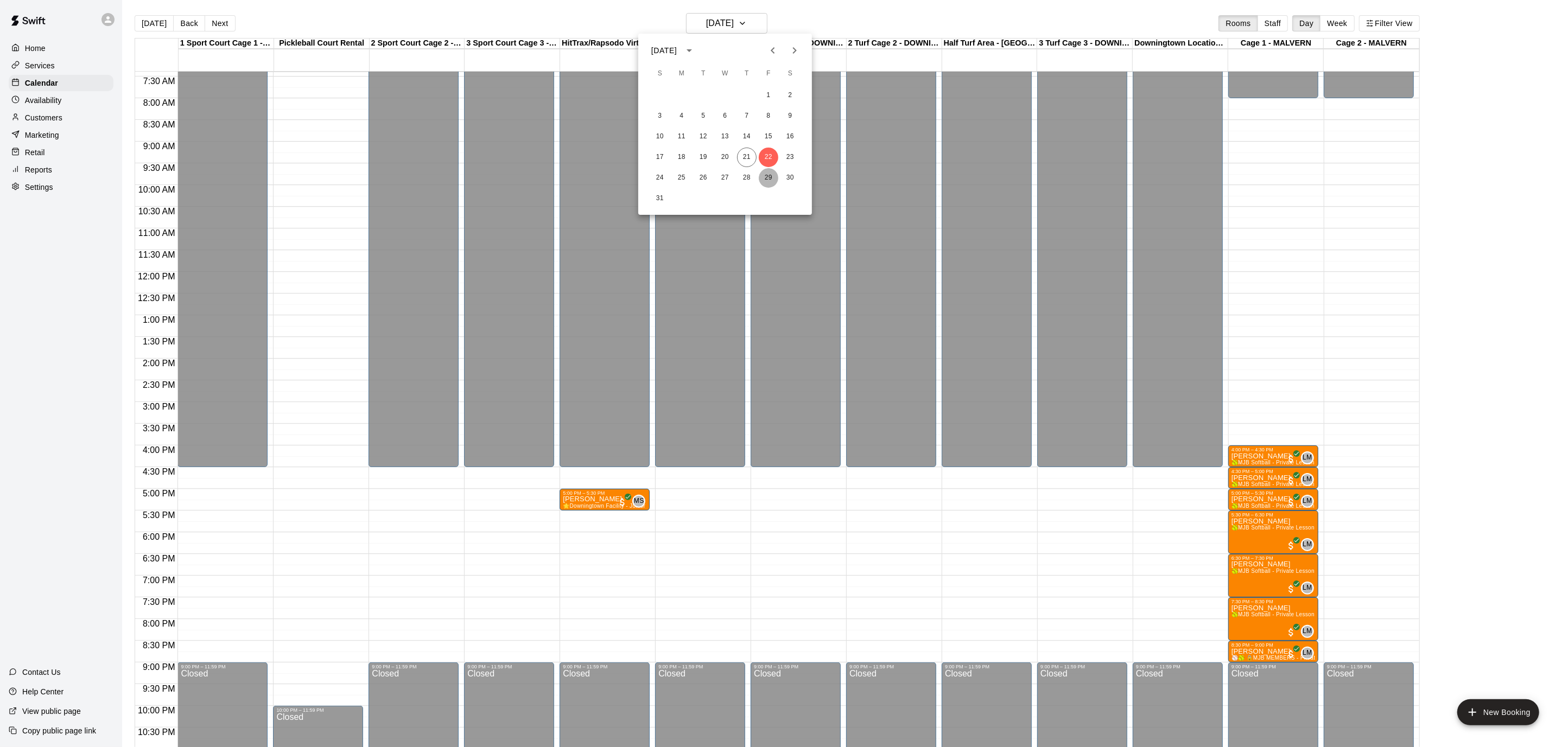
click at [777, 182] on button "29" at bounding box center [768, 177] width 20 height 20
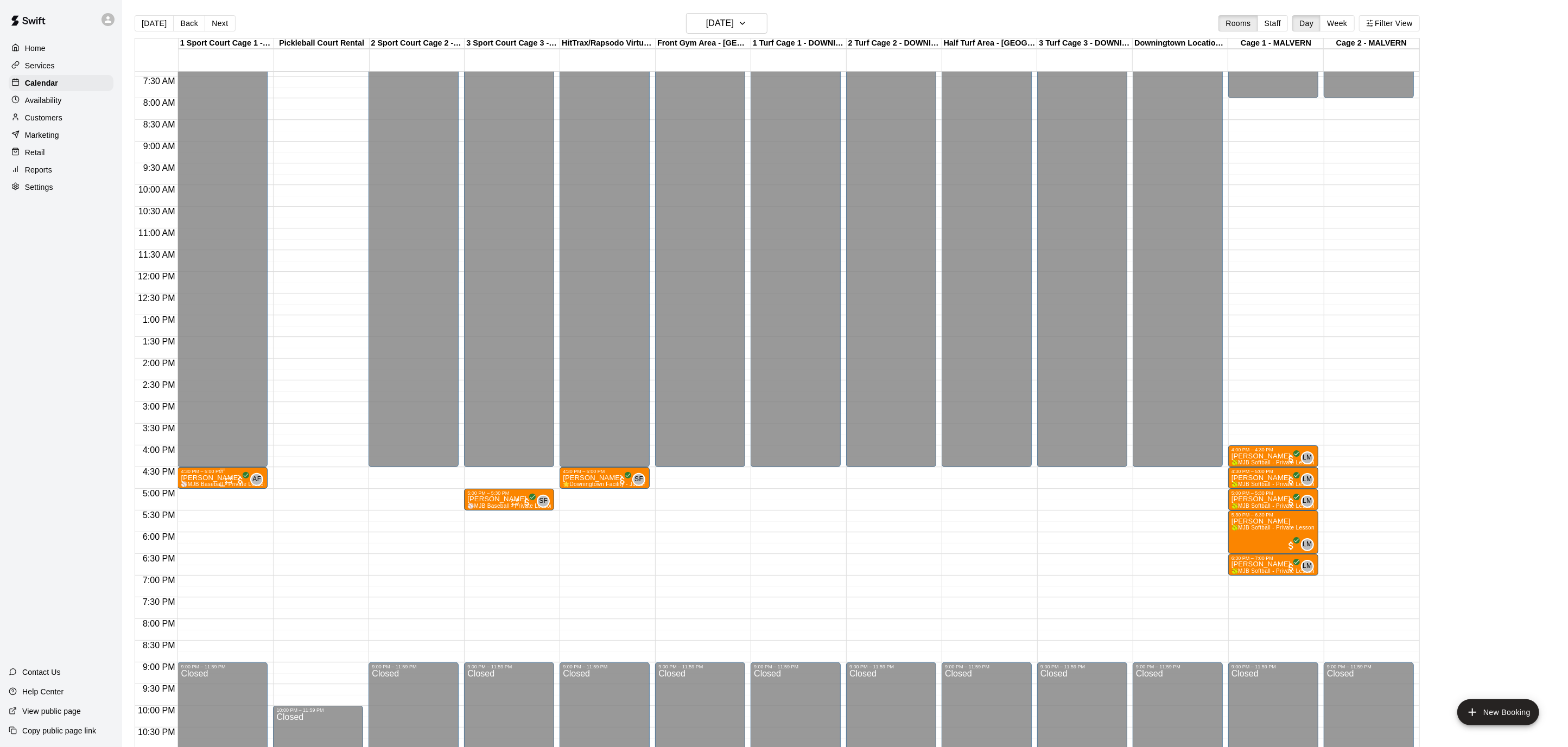
click at [240, 475] on span "All customers have paid" at bounding box center [240, 480] width 11 height 11
click at [240, 505] on img "edit" at bounding box center [246, 511] width 12 height 12
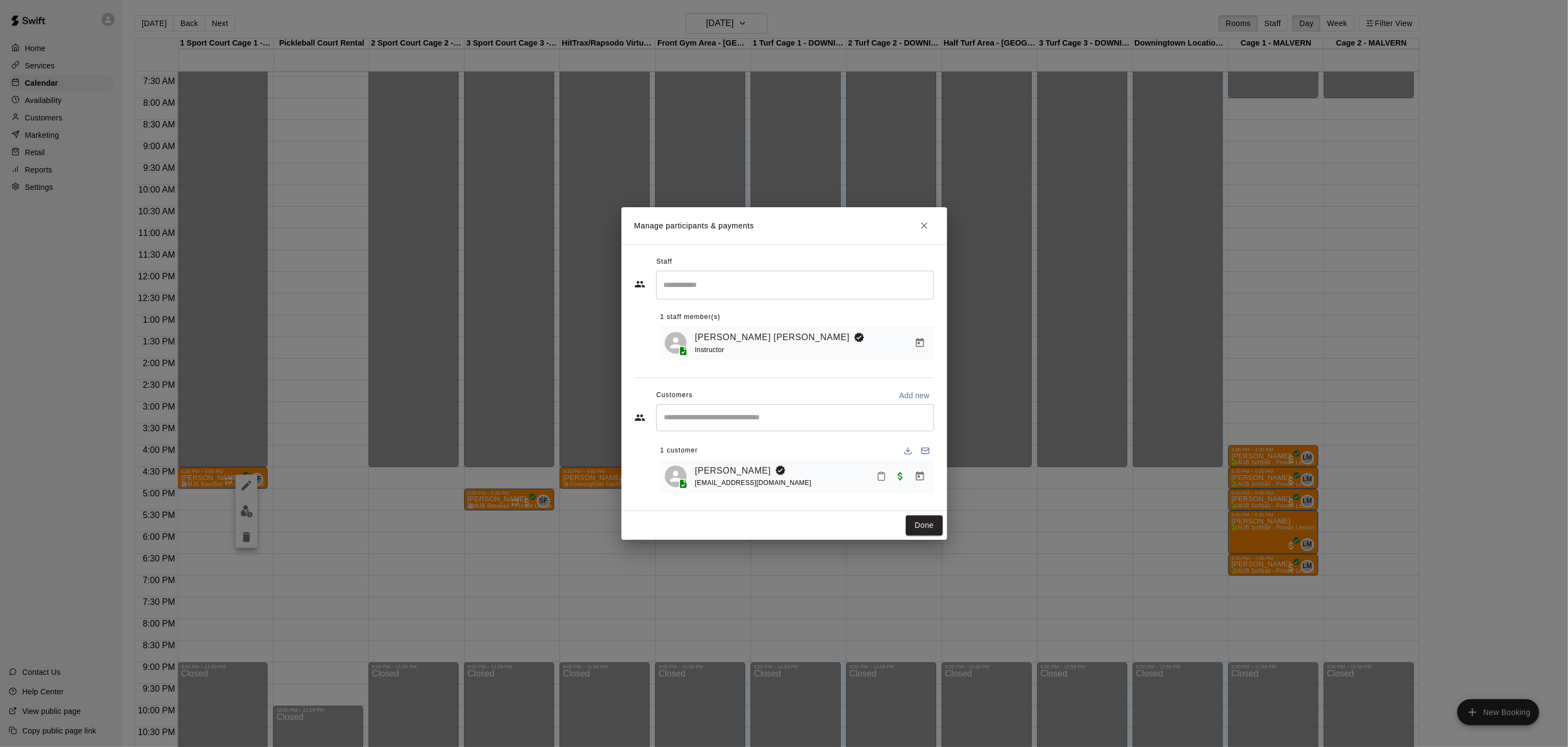
click at [739, 296] on div "​" at bounding box center [795, 285] width 278 height 28
click at [729, 315] on div "[PERSON_NAME] Instructor" at bounding box center [804, 321] width 242 height 21
type input "*****"
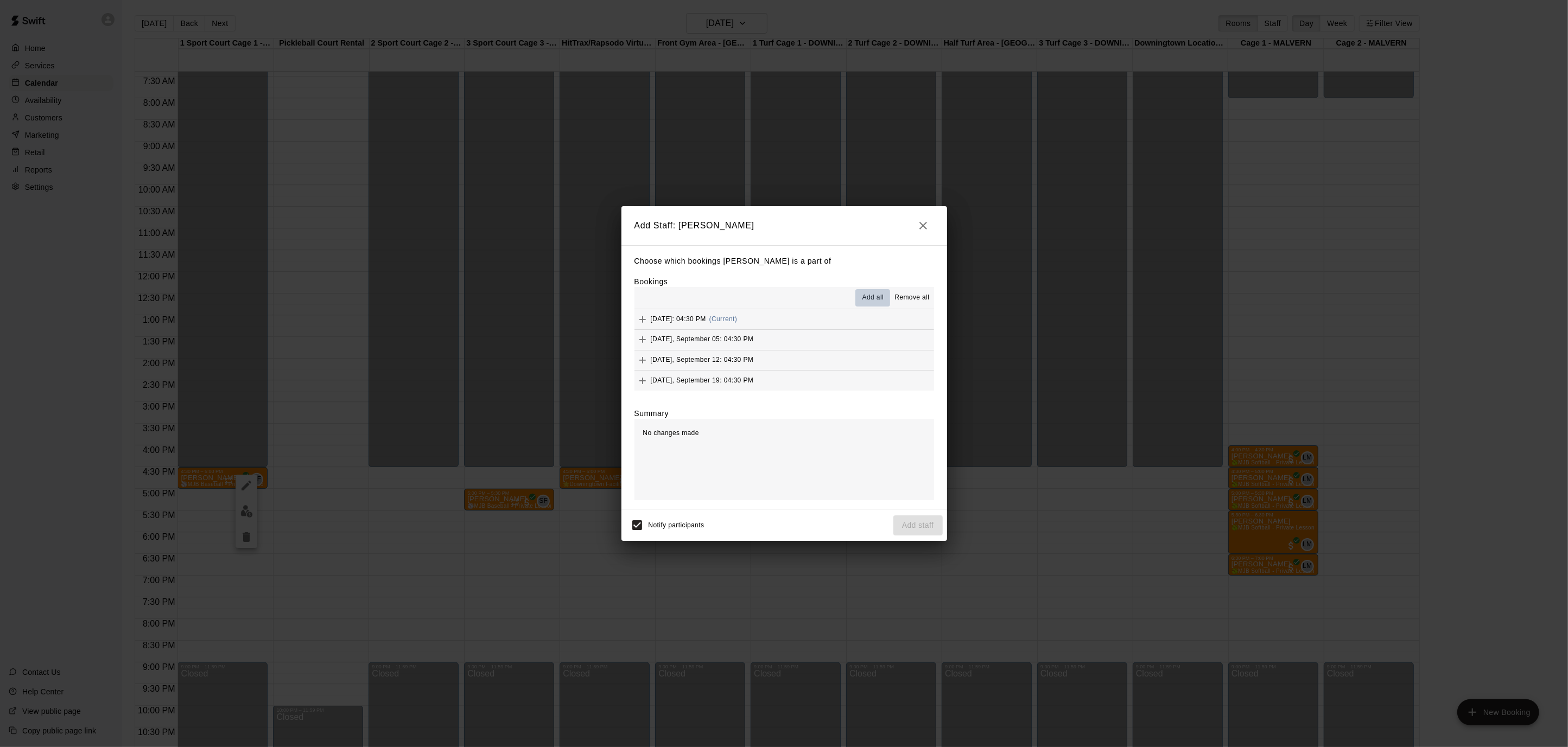
click at [875, 296] on span "Add all" at bounding box center [873, 298] width 22 height 11
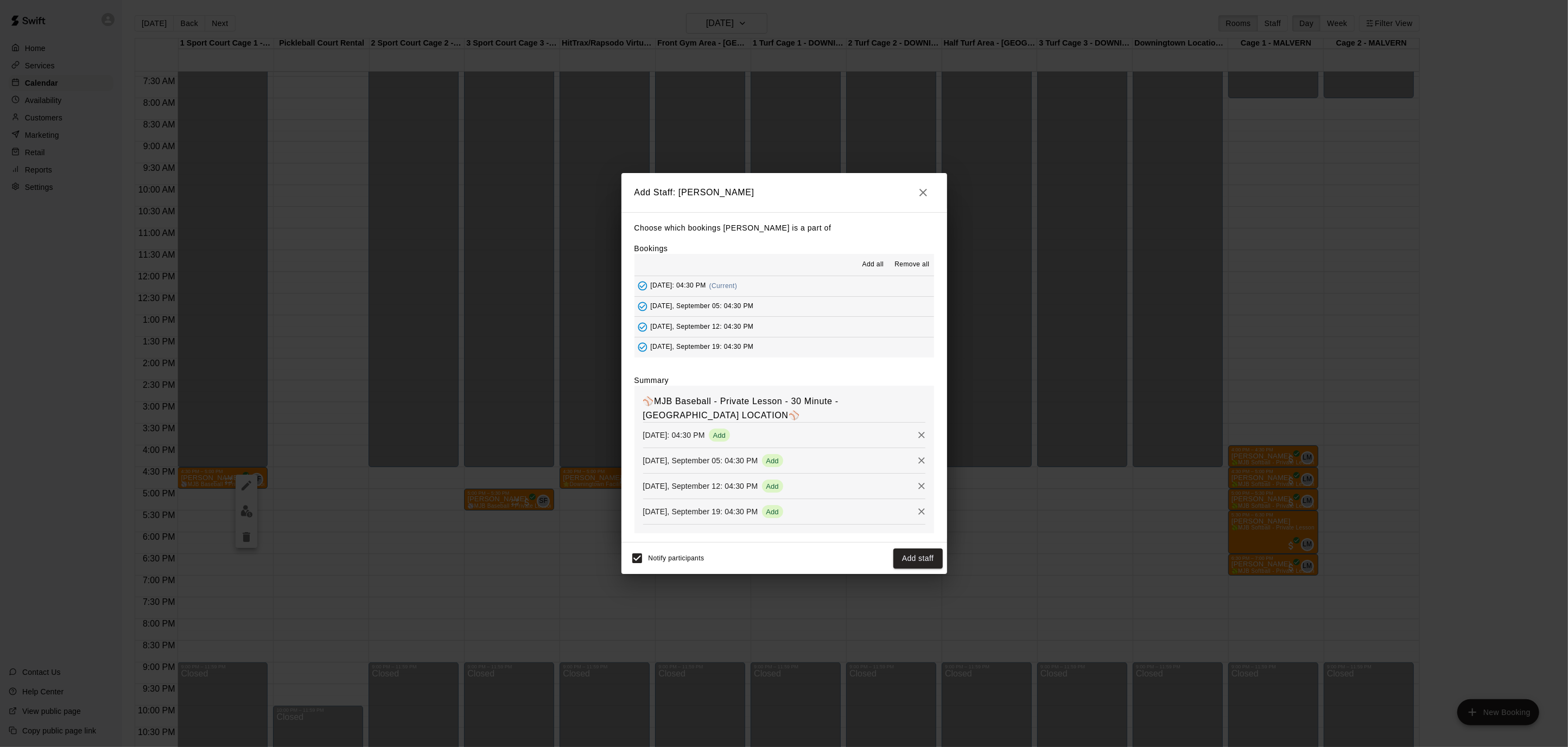
click at [922, 559] on button "Add staff" at bounding box center [917, 558] width 49 height 20
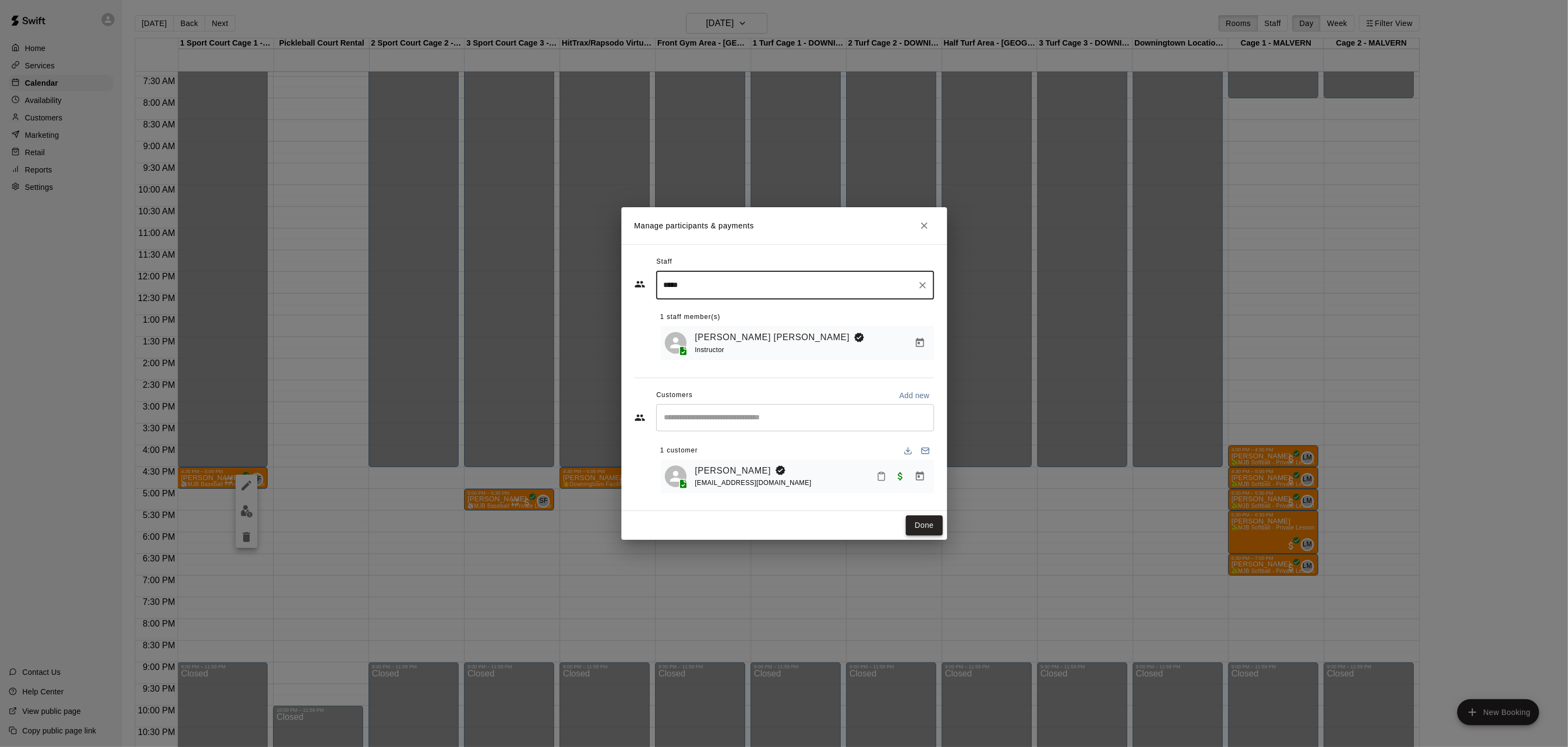
click at [930, 522] on button "Done" at bounding box center [924, 525] width 37 height 20
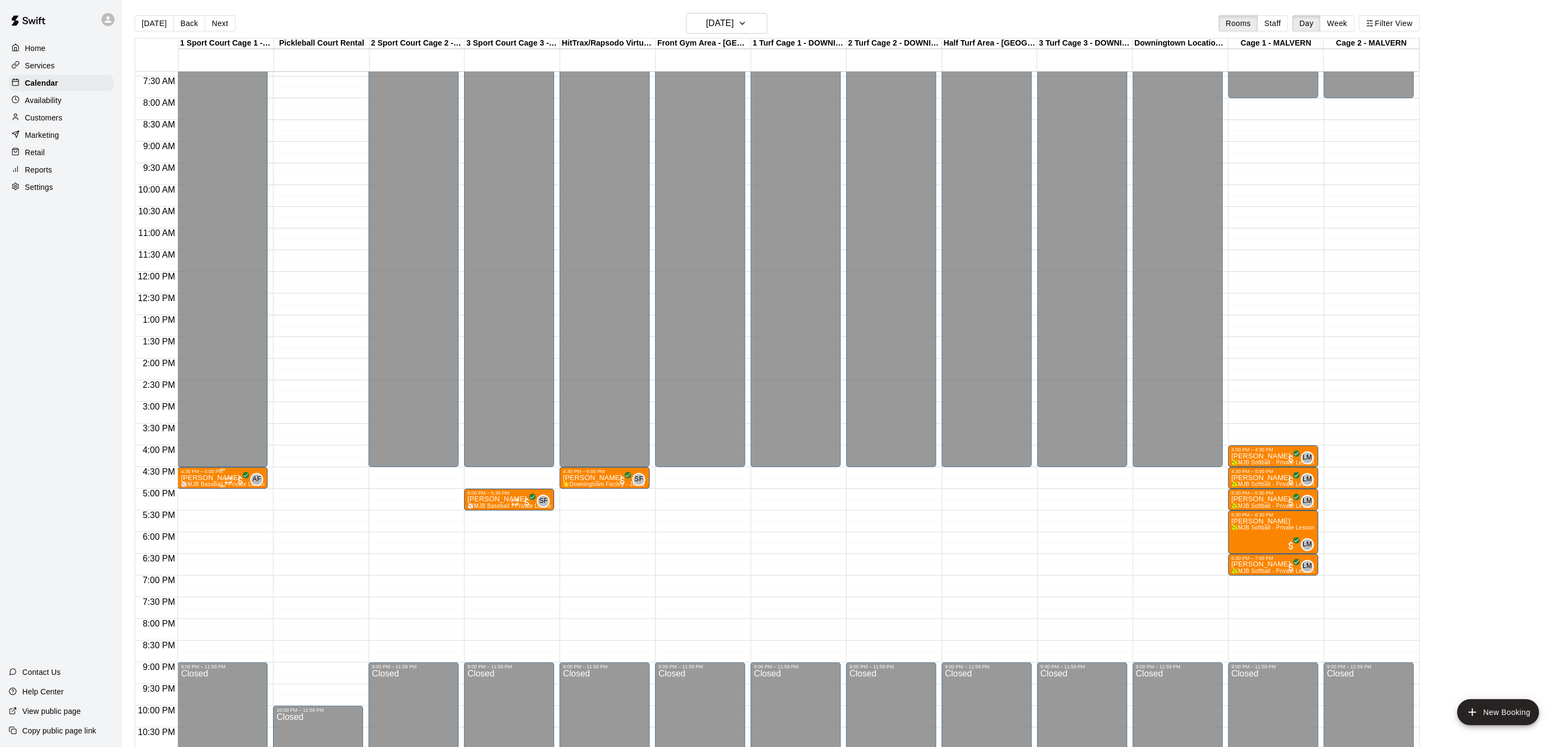
click at [192, 512] on img "edit" at bounding box center [192, 510] width 12 height 12
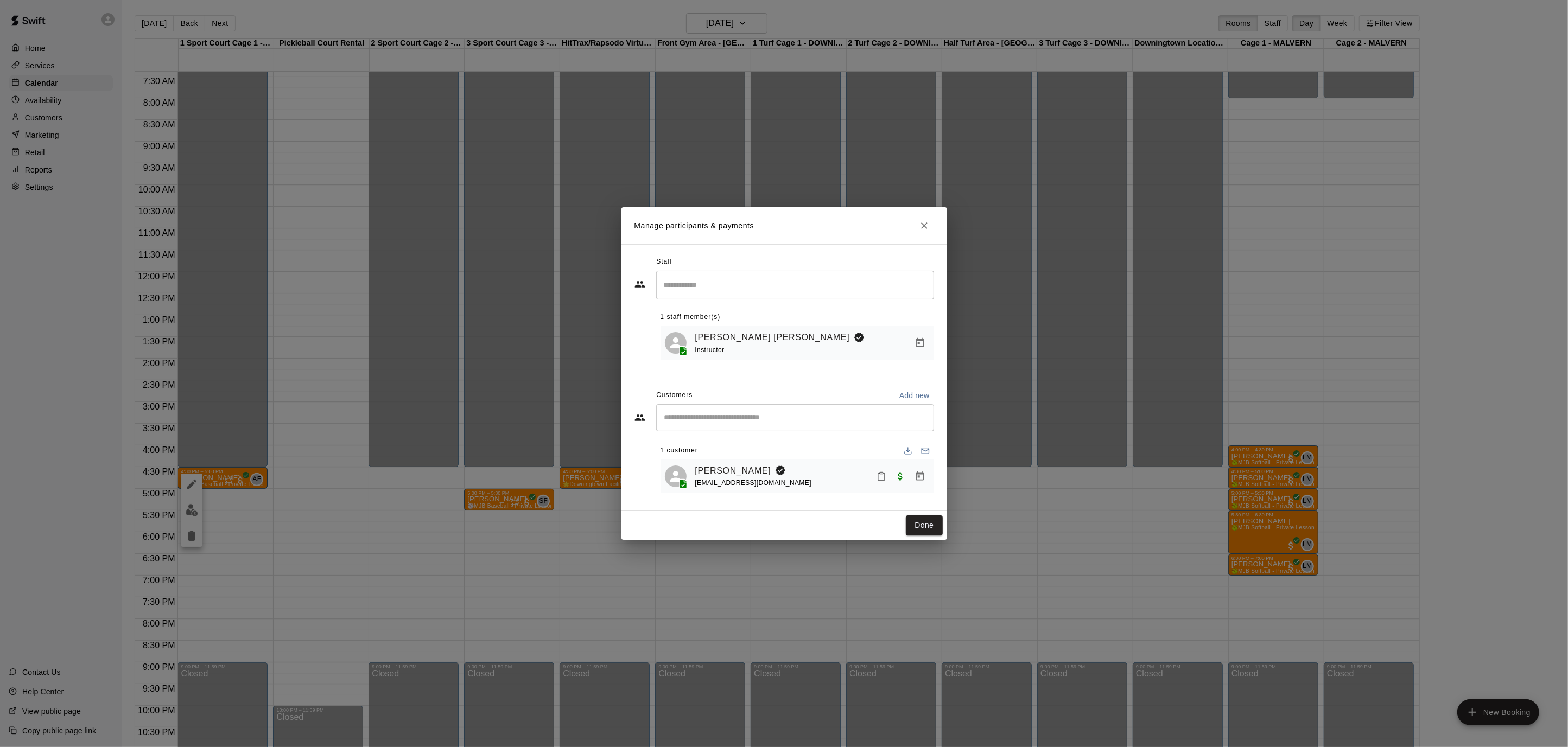
click at [793, 279] on input "Search staff" at bounding box center [795, 285] width 268 height 19
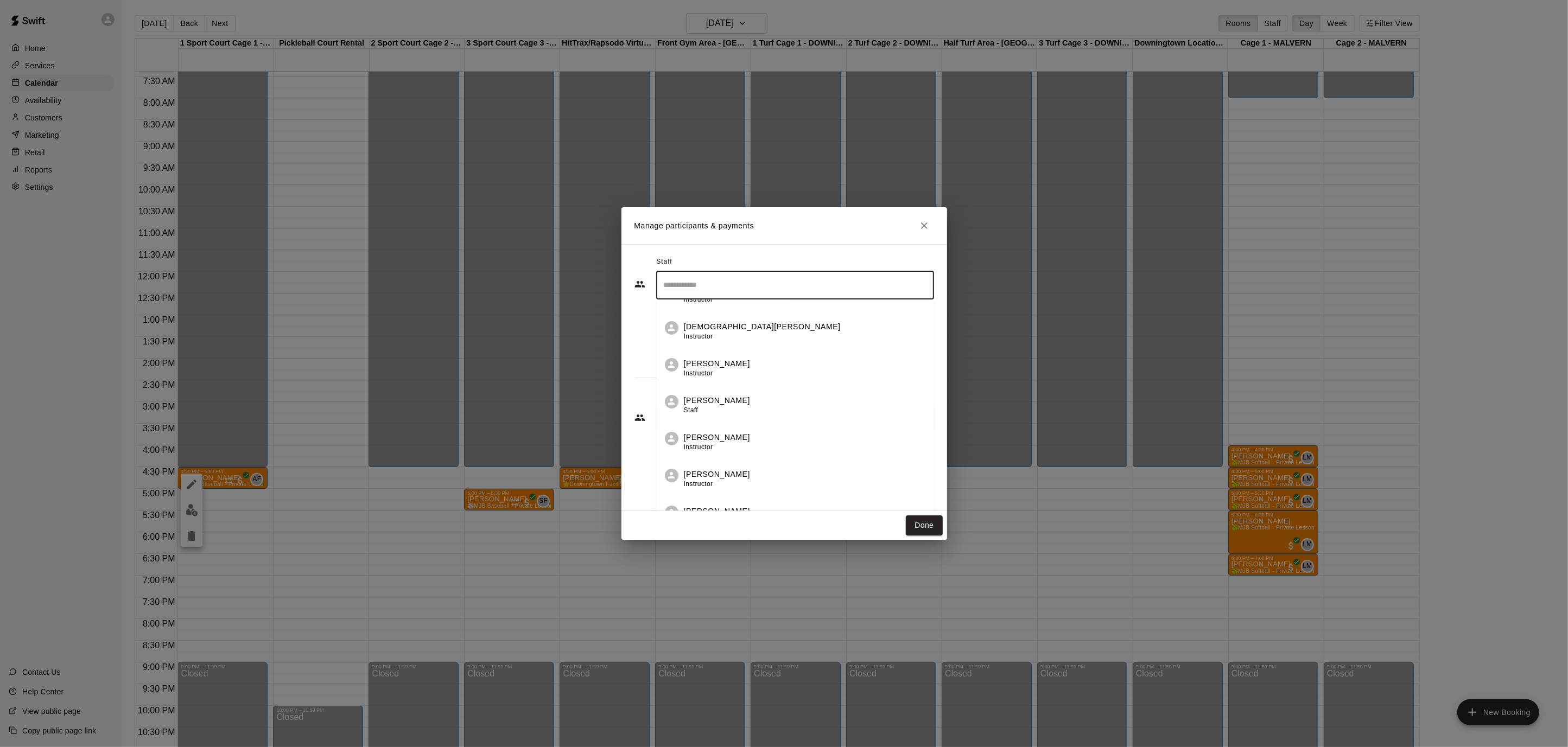
scroll to position [218, 0]
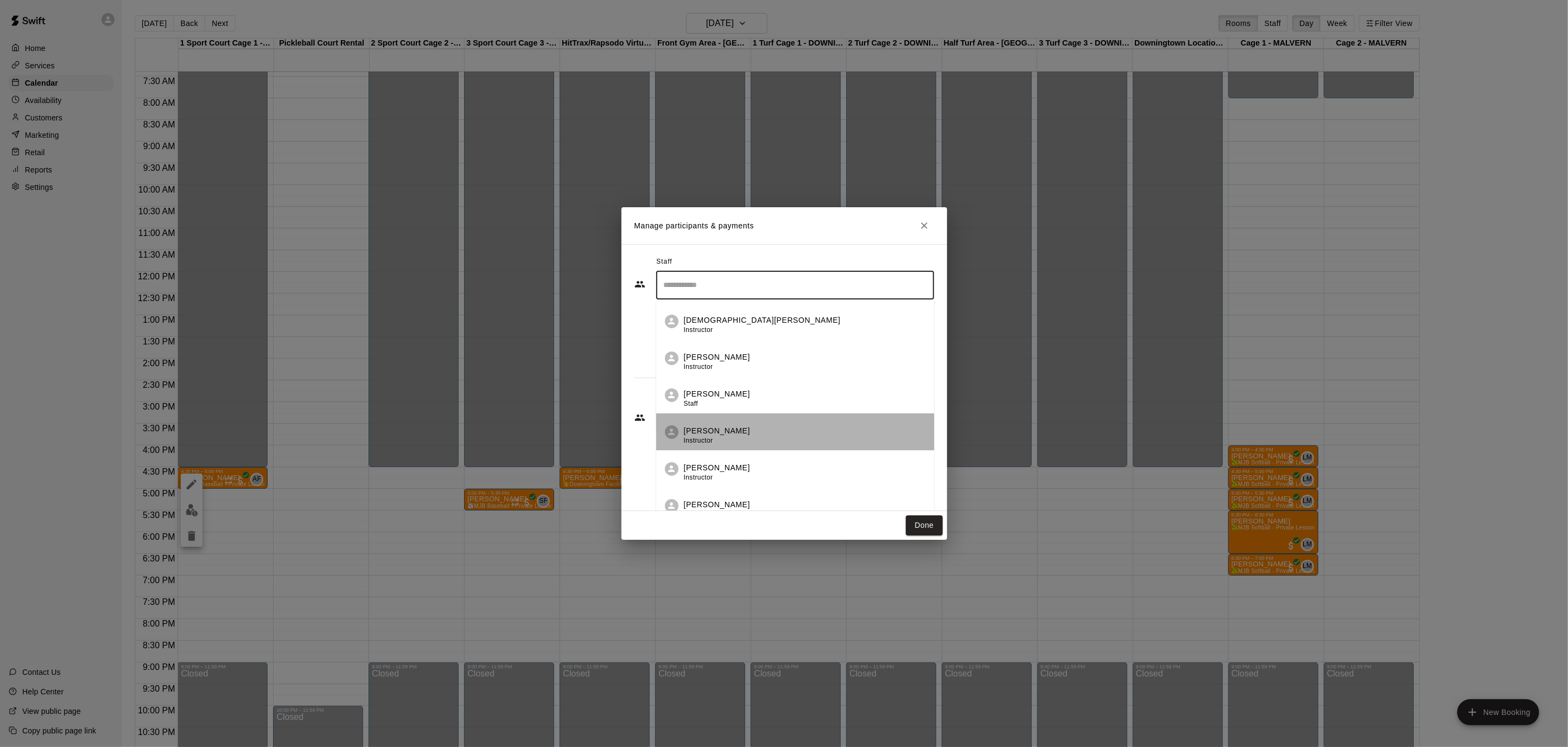
click at [736, 434] on div "[PERSON_NAME] Instructor" at bounding box center [804, 435] width 242 height 21
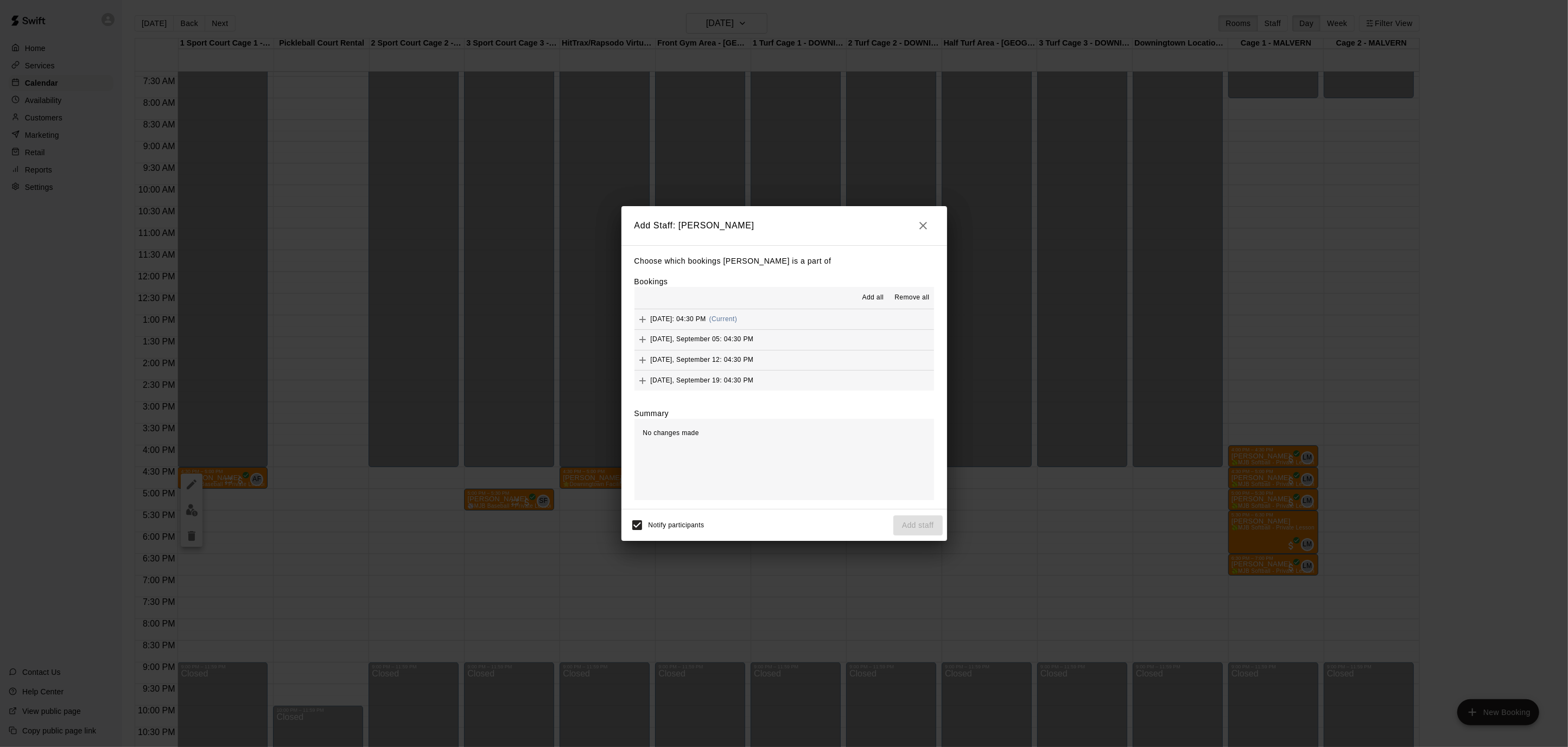
click at [876, 298] on span "Add all" at bounding box center [873, 298] width 22 height 11
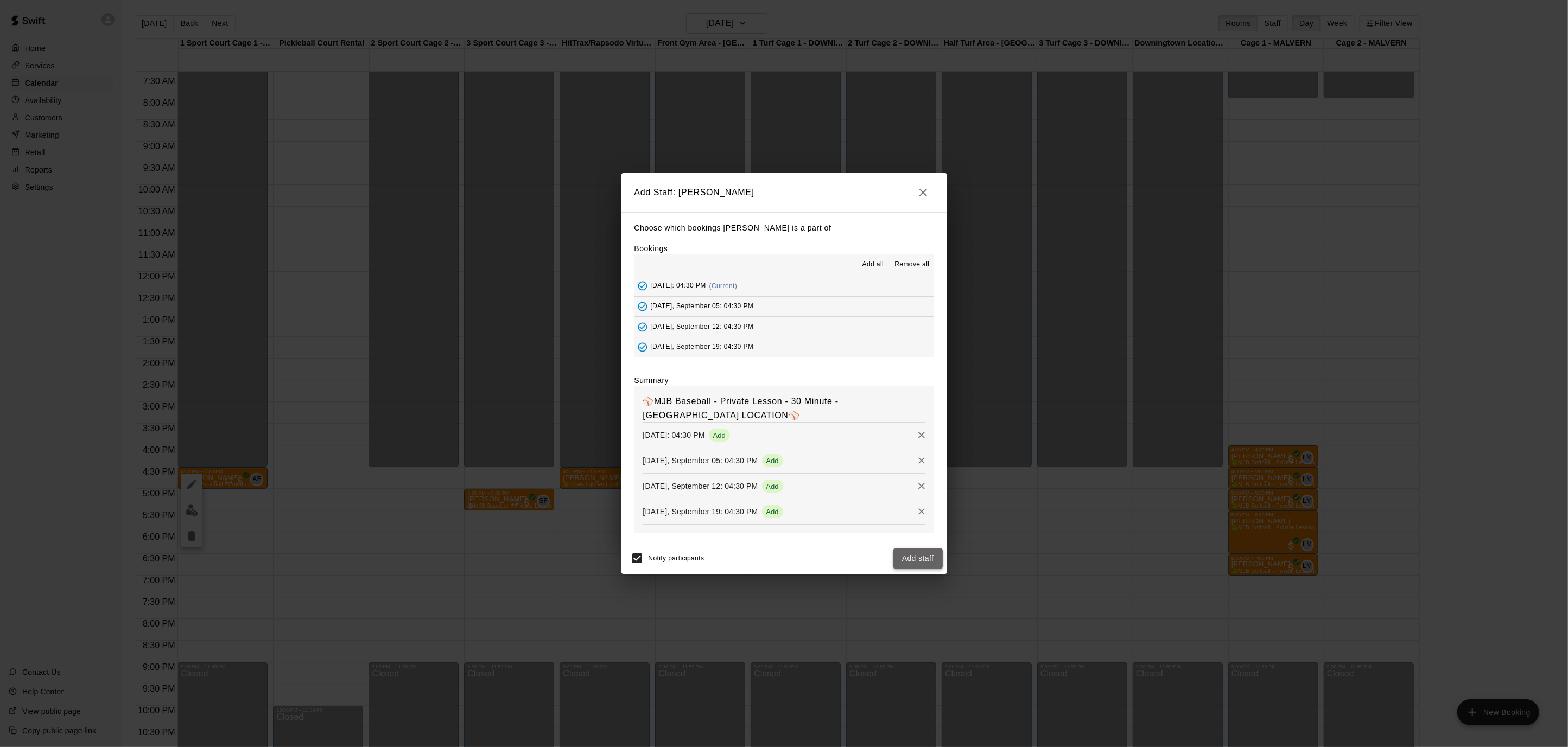
click at [919, 556] on button "Add staff" at bounding box center [917, 558] width 49 height 20
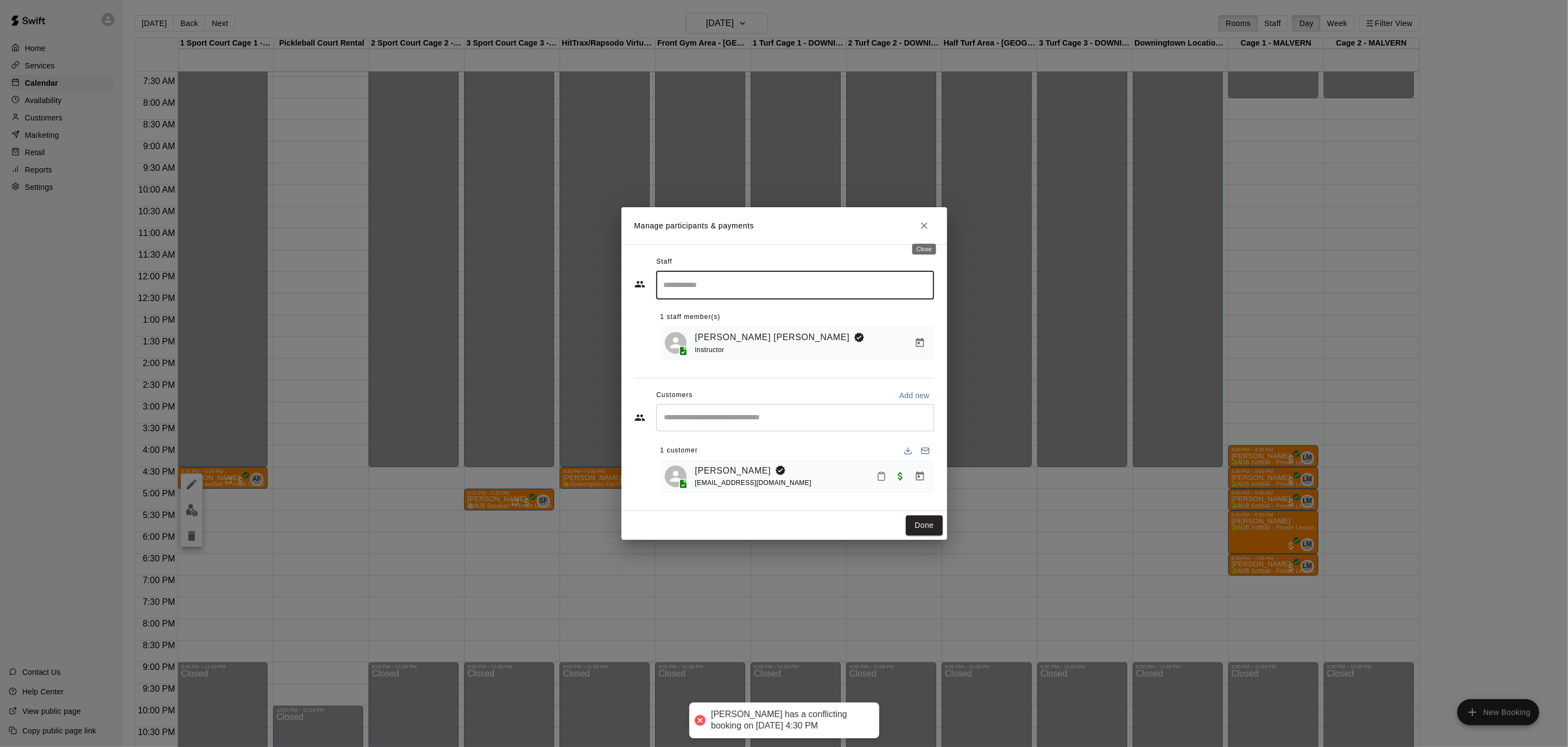
click at [926, 227] on icon "Close" at bounding box center [924, 225] width 11 height 11
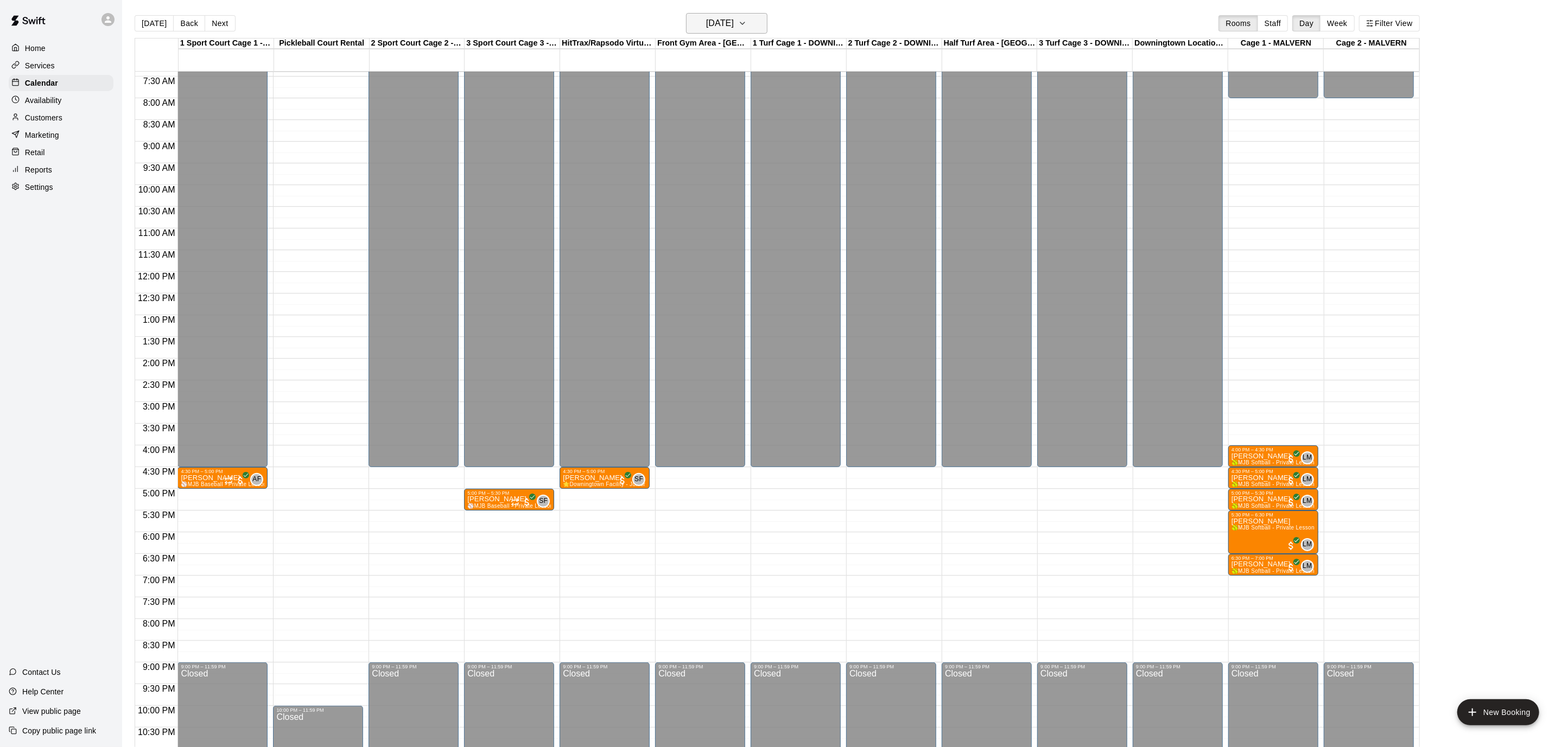
click at [747, 26] on icon "button" at bounding box center [742, 23] width 9 height 13
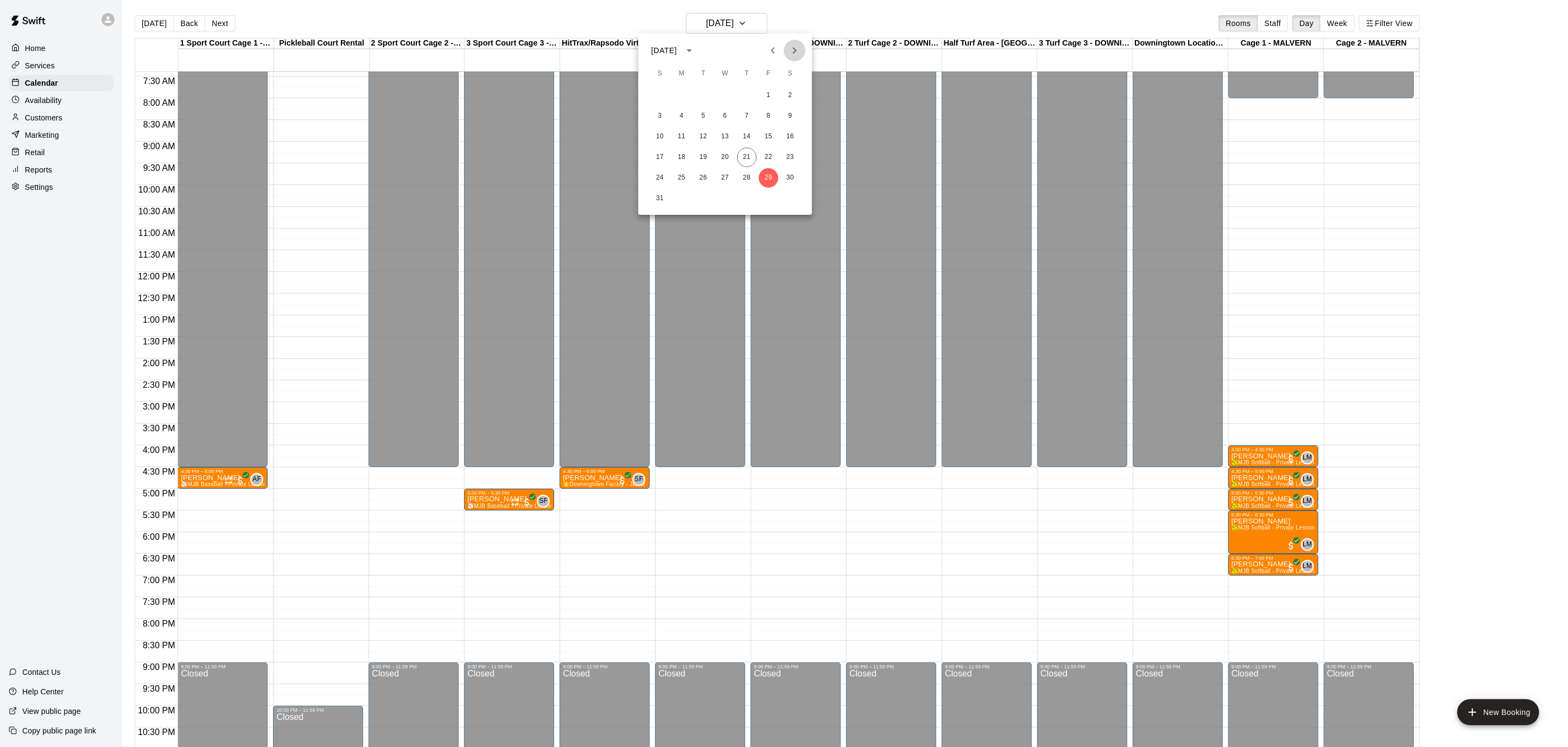
click at [793, 51] on icon "Next month" at bounding box center [794, 50] width 13 height 13
click at [771, 89] on button "5" at bounding box center [768, 95] width 20 height 20
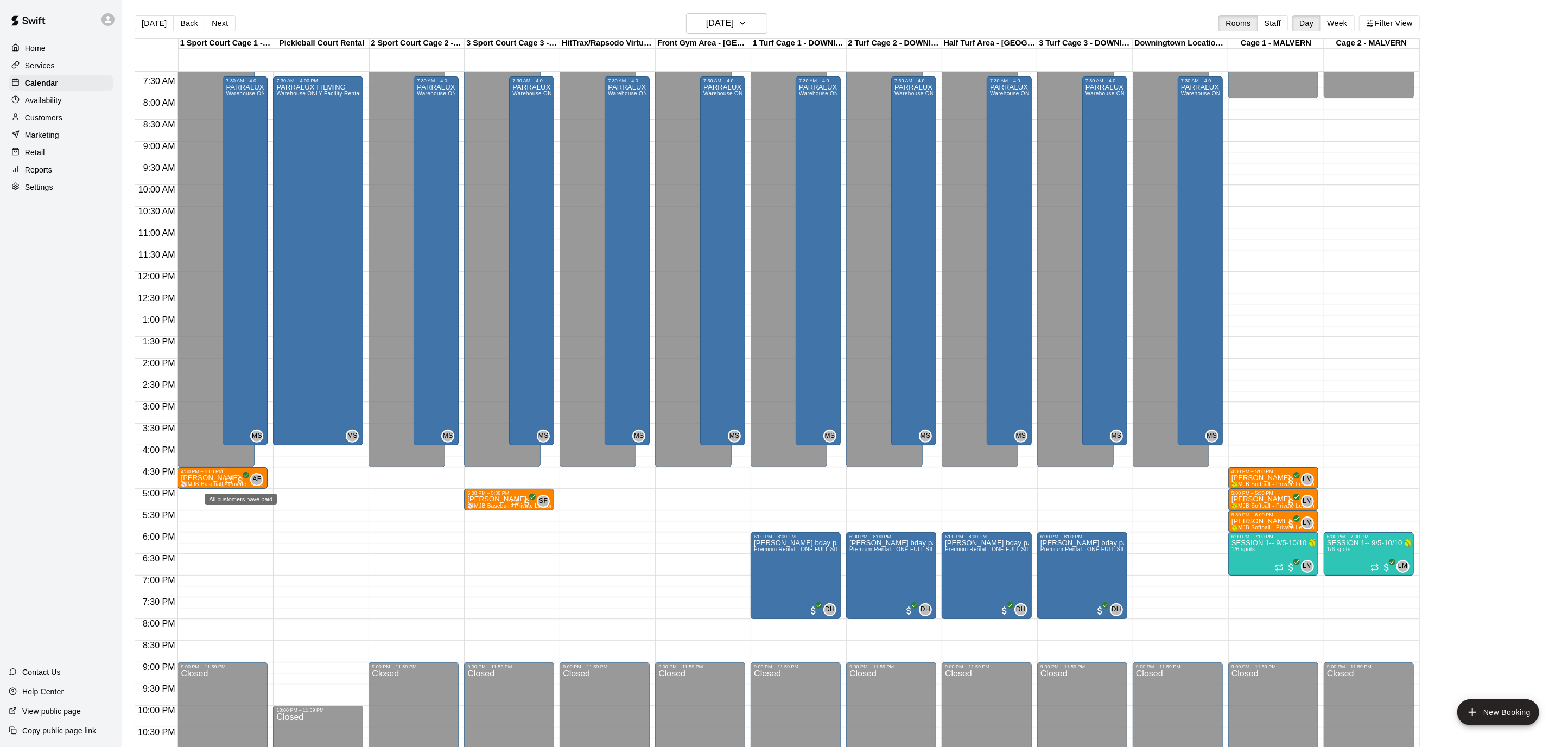
click at [238, 479] on span "All customers have paid" at bounding box center [240, 480] width 11 height 11
click at [242, 510] on img "edit" at bounding box center [246, 511] width 12 height 12
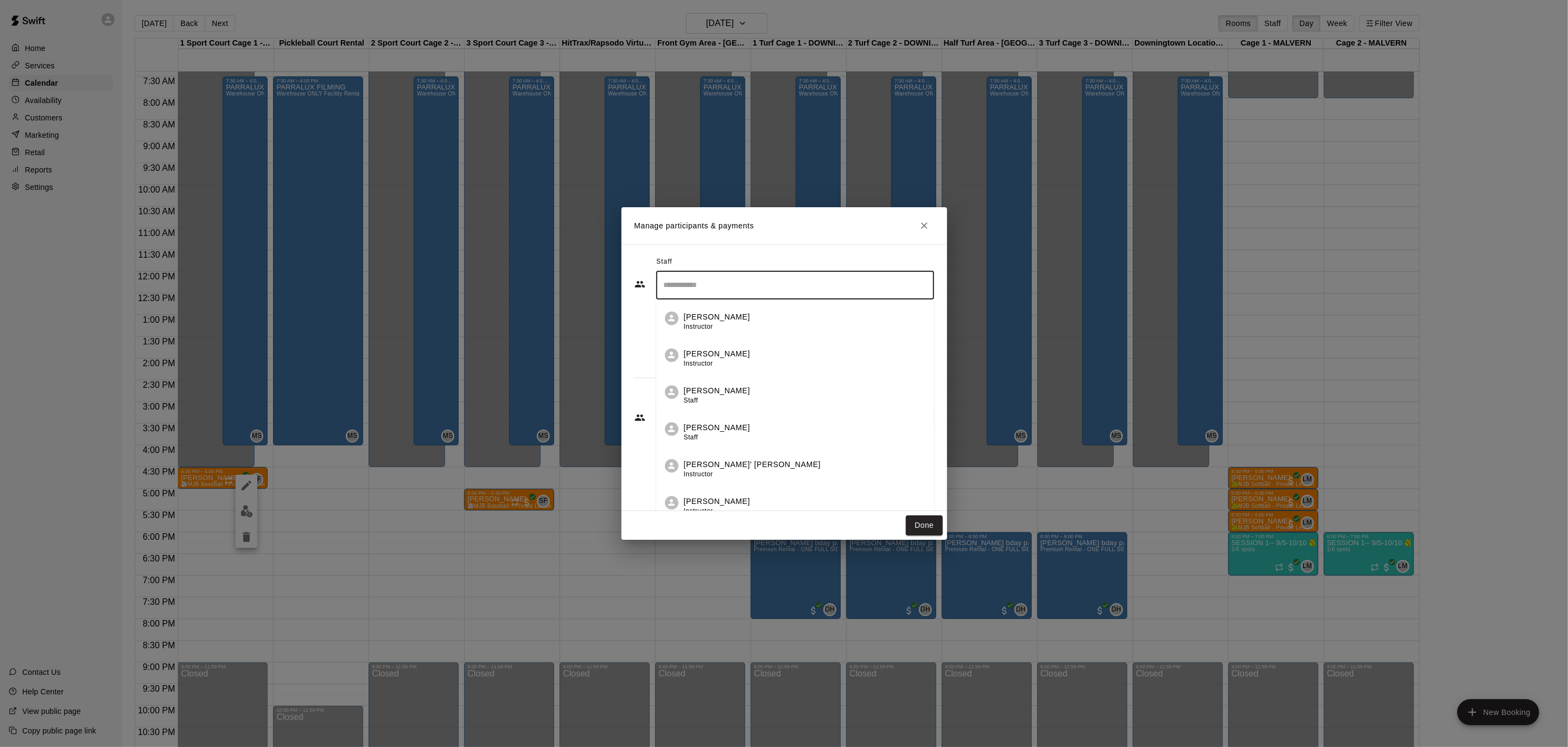
click at [757, 285] on input "Search staff" at bounding box center [795, 285] width 268 height 19
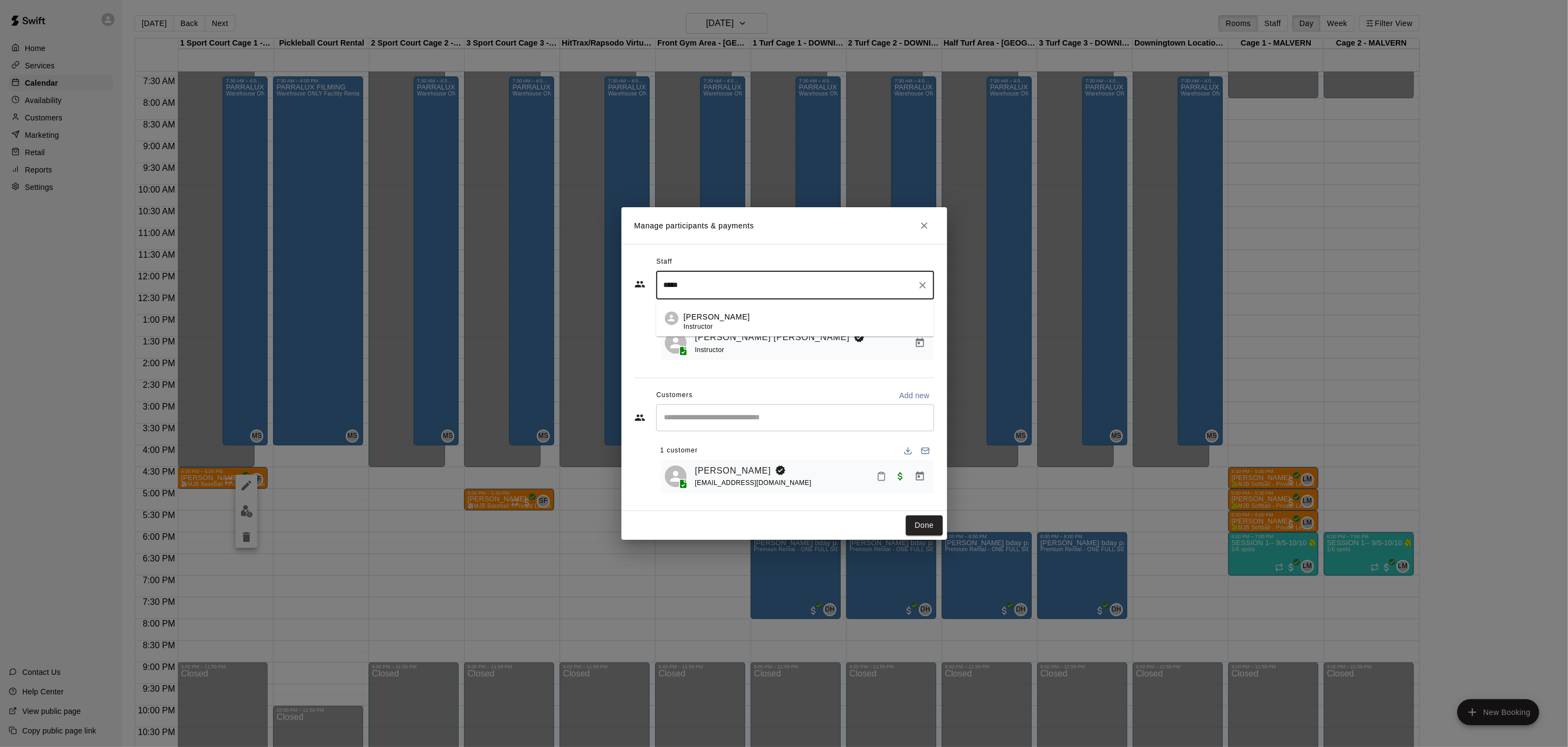
click at [751, 330] on div "[PERSON_NAME] Instructor" at bounding box center [804, 321] width 242 height 21
type input "*****"
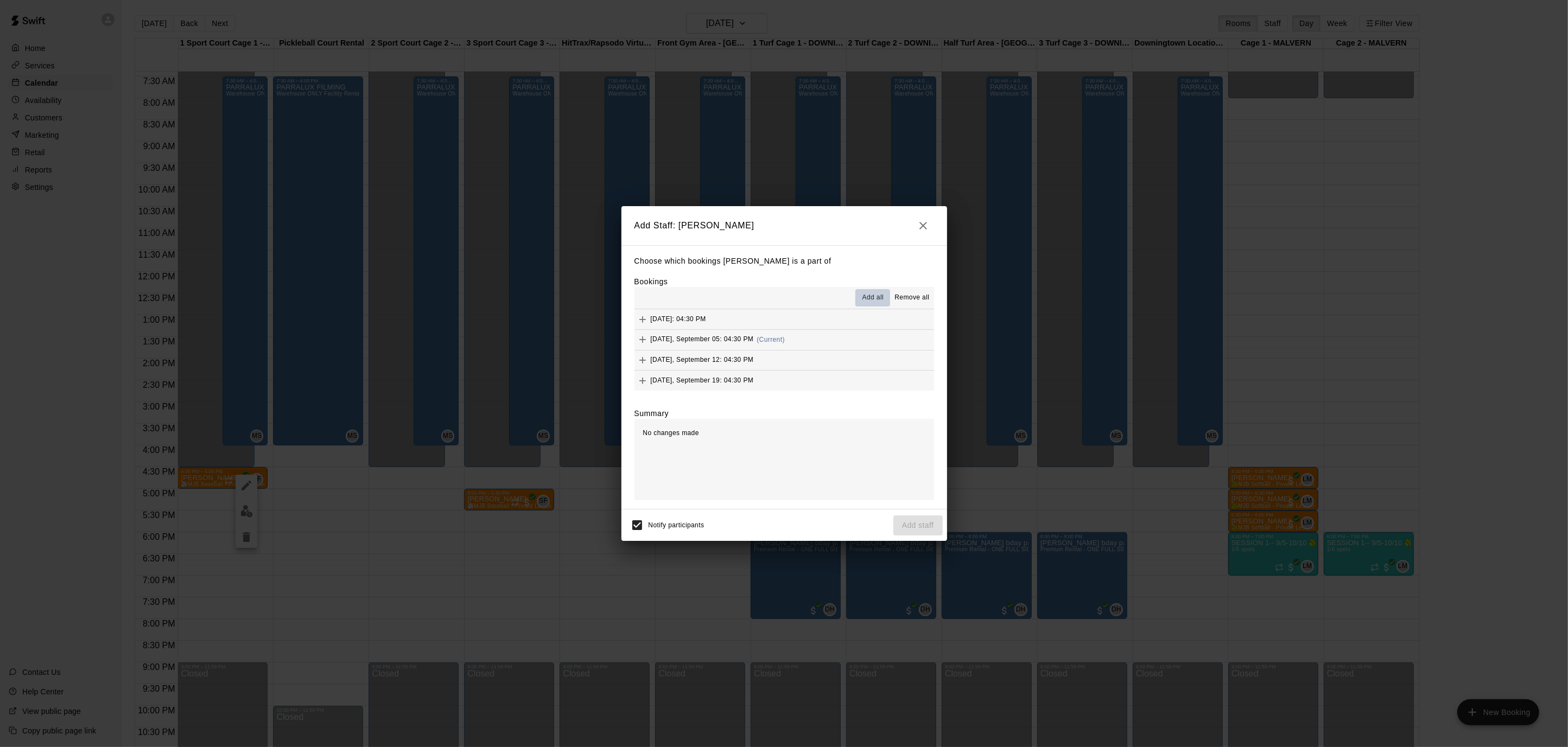
click at [877, 294] on span "Add all" at bounding box center [873, 298] width 22 height 11
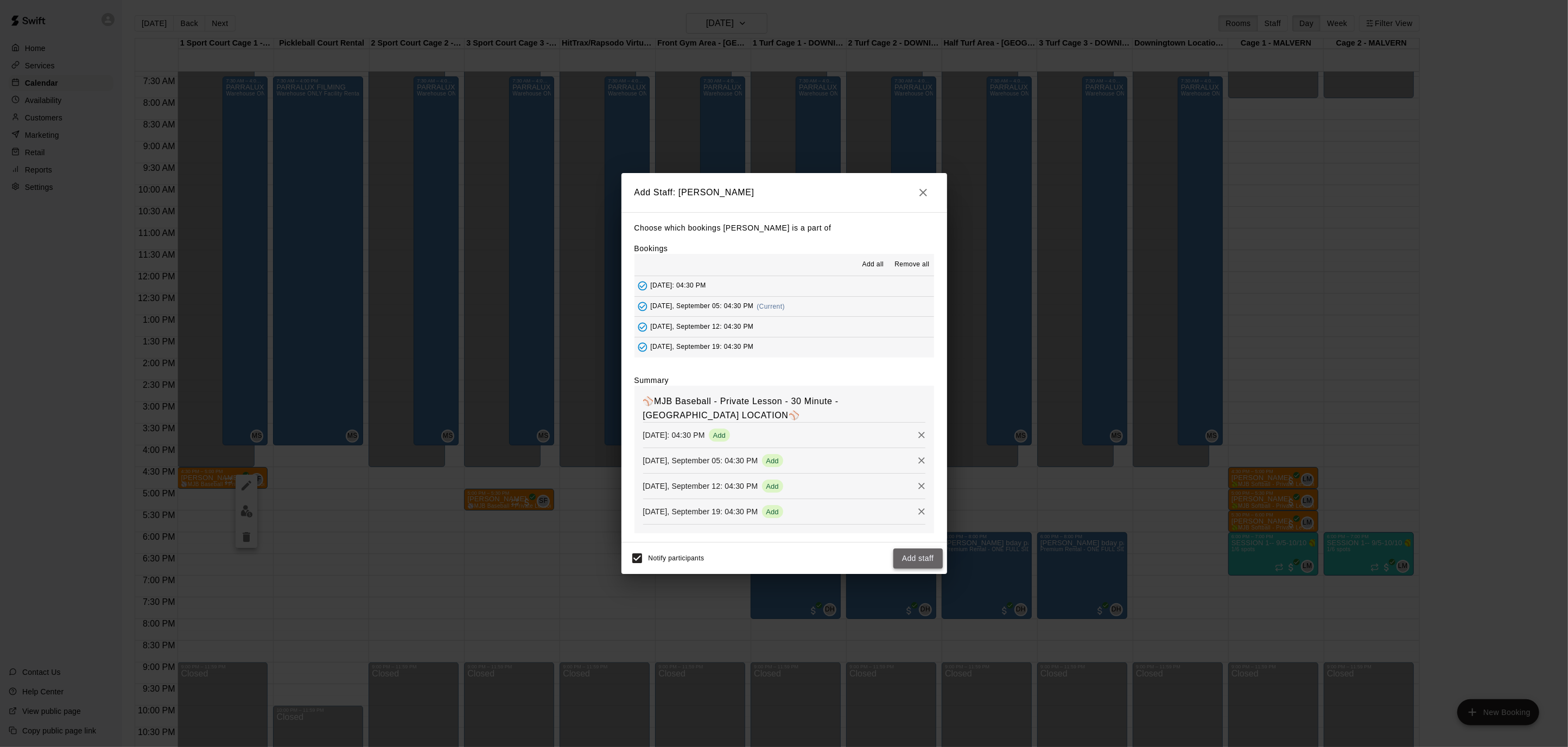
click at [915, 550] on button "Add staff" at bounding box center [917, 558] width 49 height 20
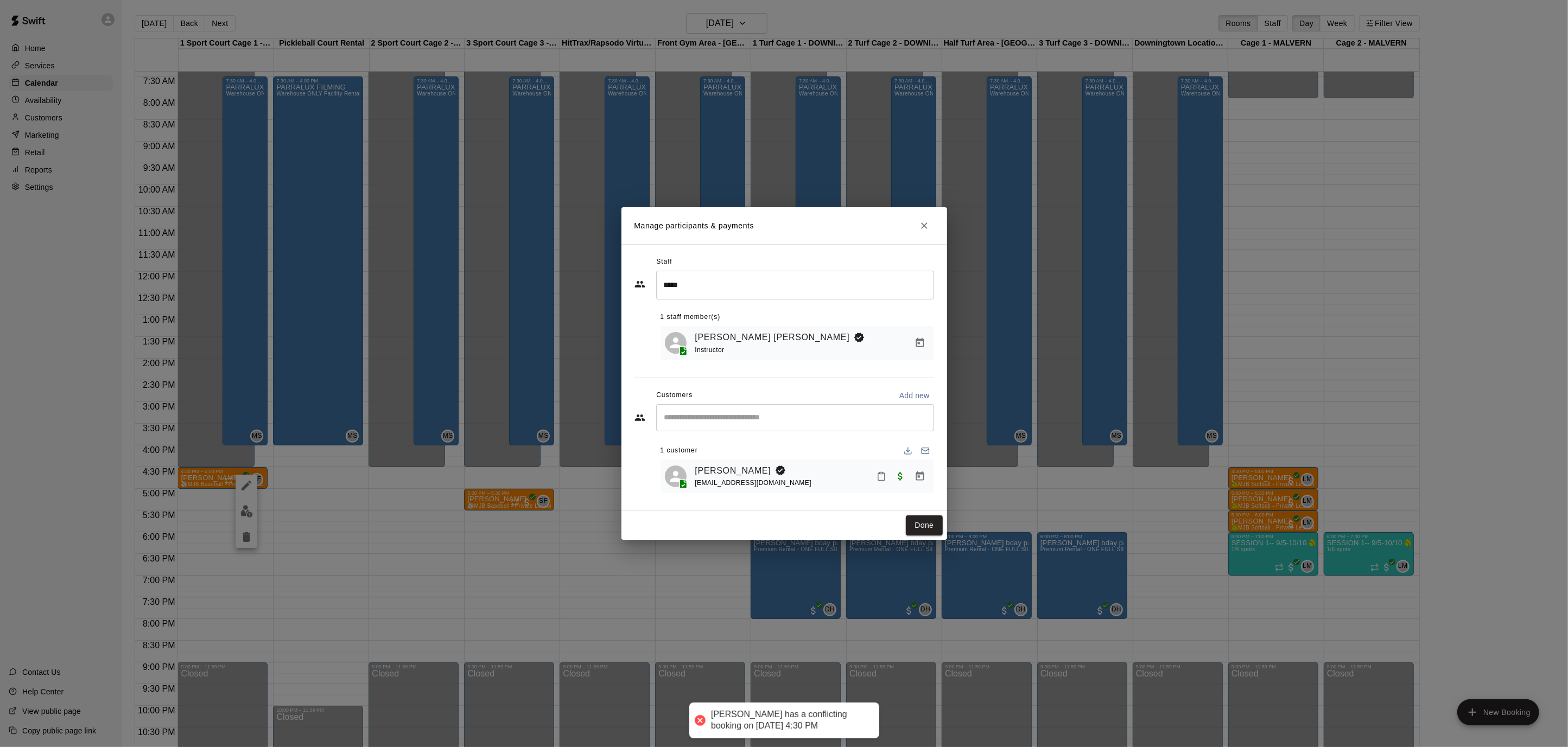
click at [805, 342] on div "[PERSON_NAME] [PERSON_NAME] Instructor" at bounding box center [812, 343] width 234 height 26
click at [934, 529] on button "Done" at bounding box center [924, 525] width 37 height 20
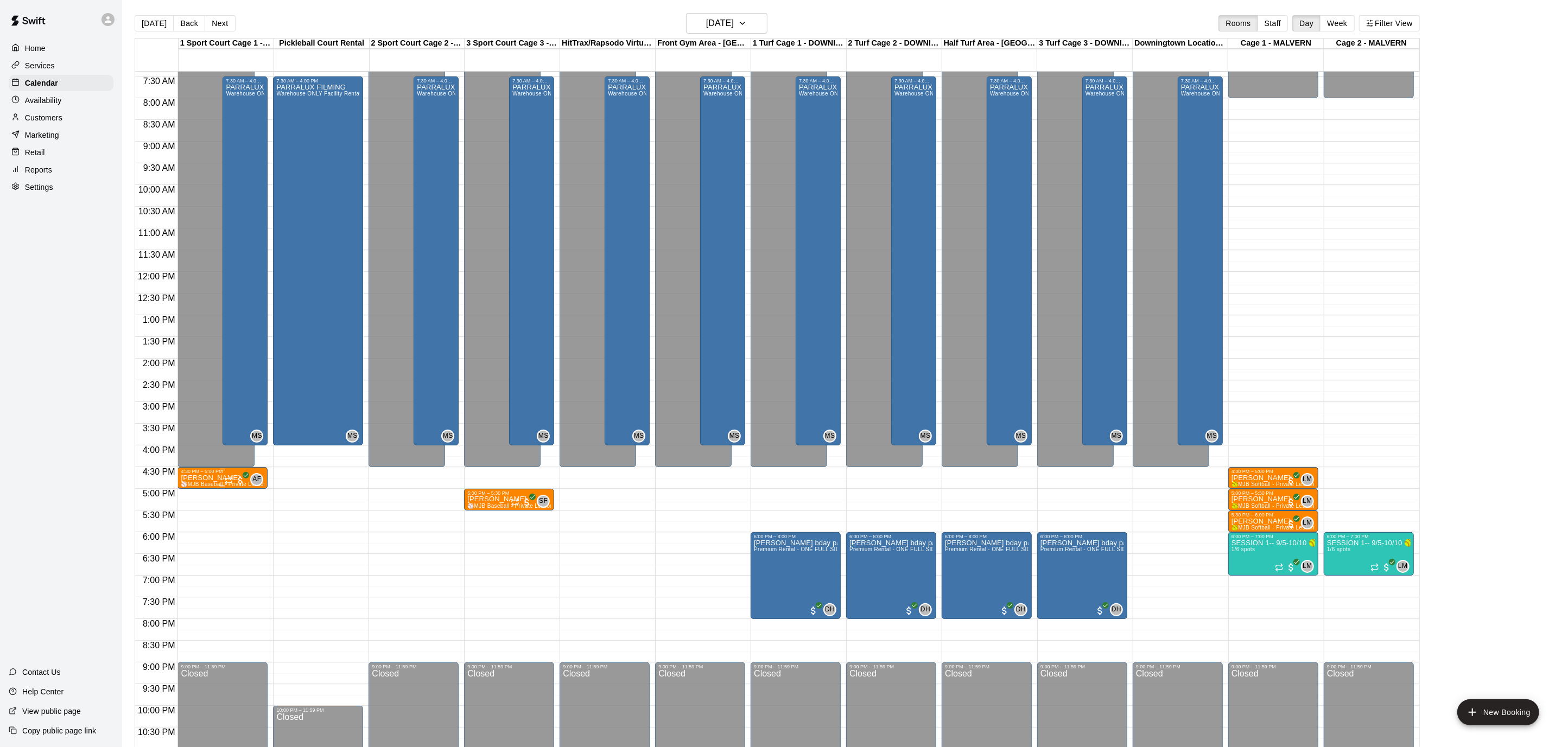
click at [185, 512] on button "edit" at bounding box center [192, 510] width 22 height 21
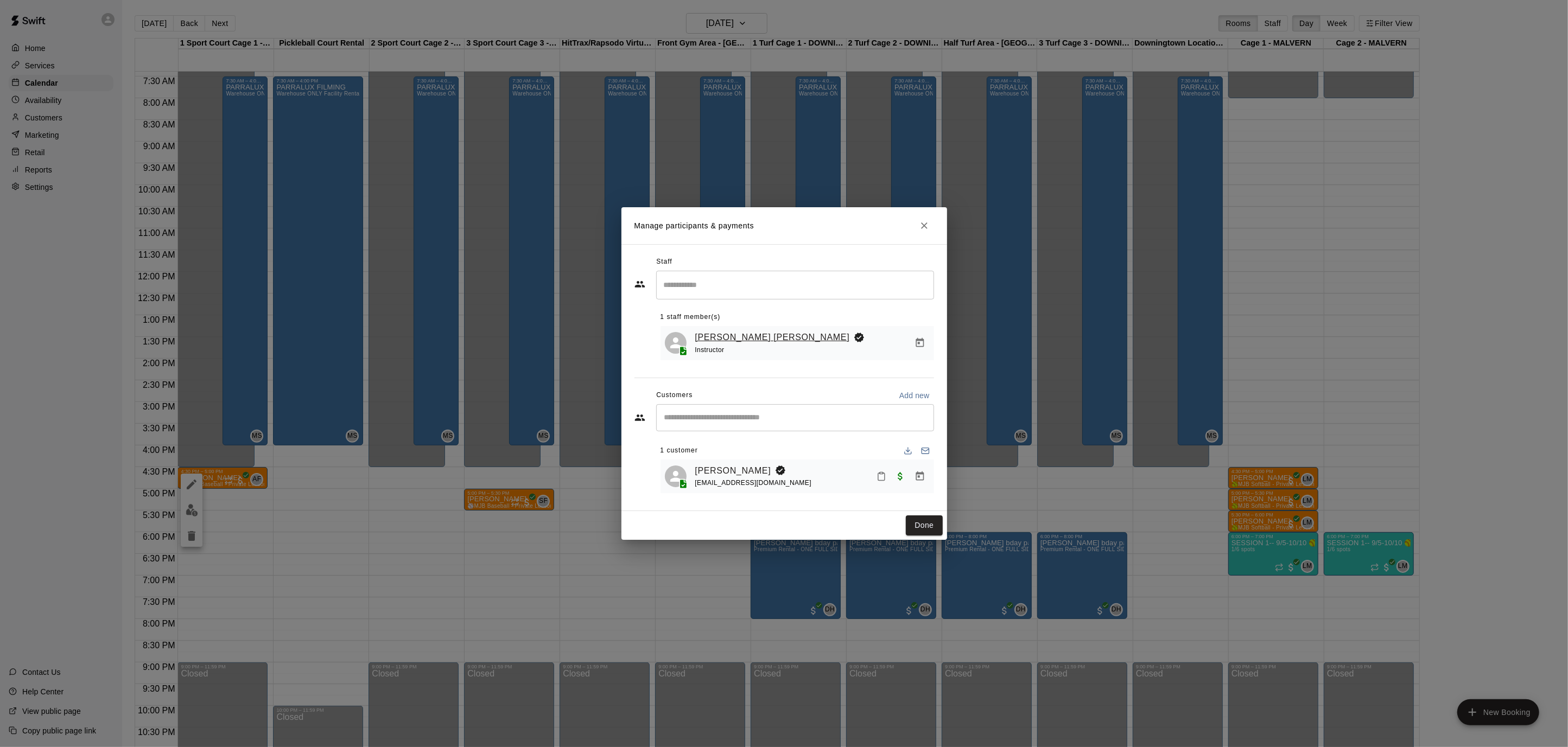
click at [739, 340] on link "[PERSON_NAME] [PERSON_NAME]" at bounding box center [772, 337] width 154 height 14
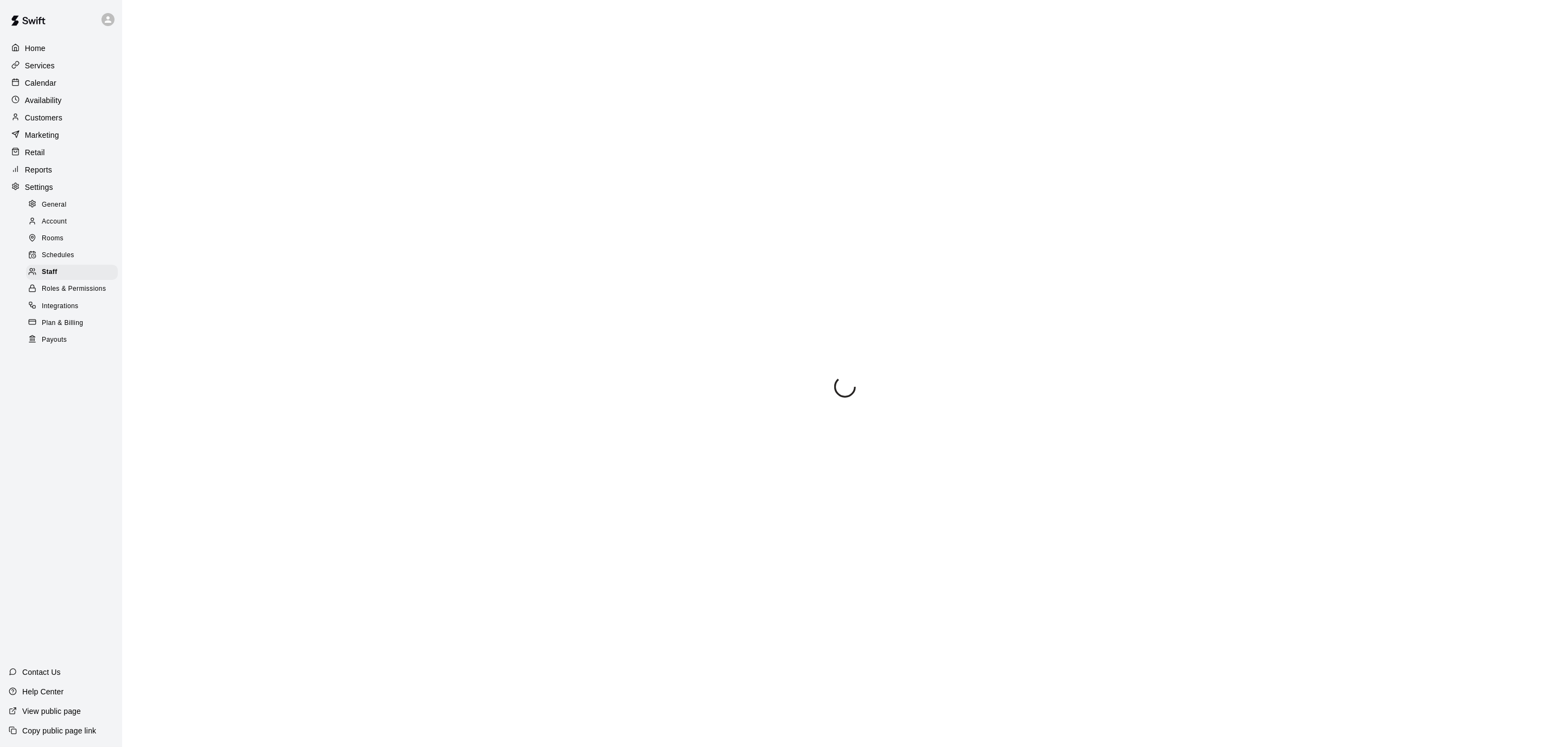
select select "**"
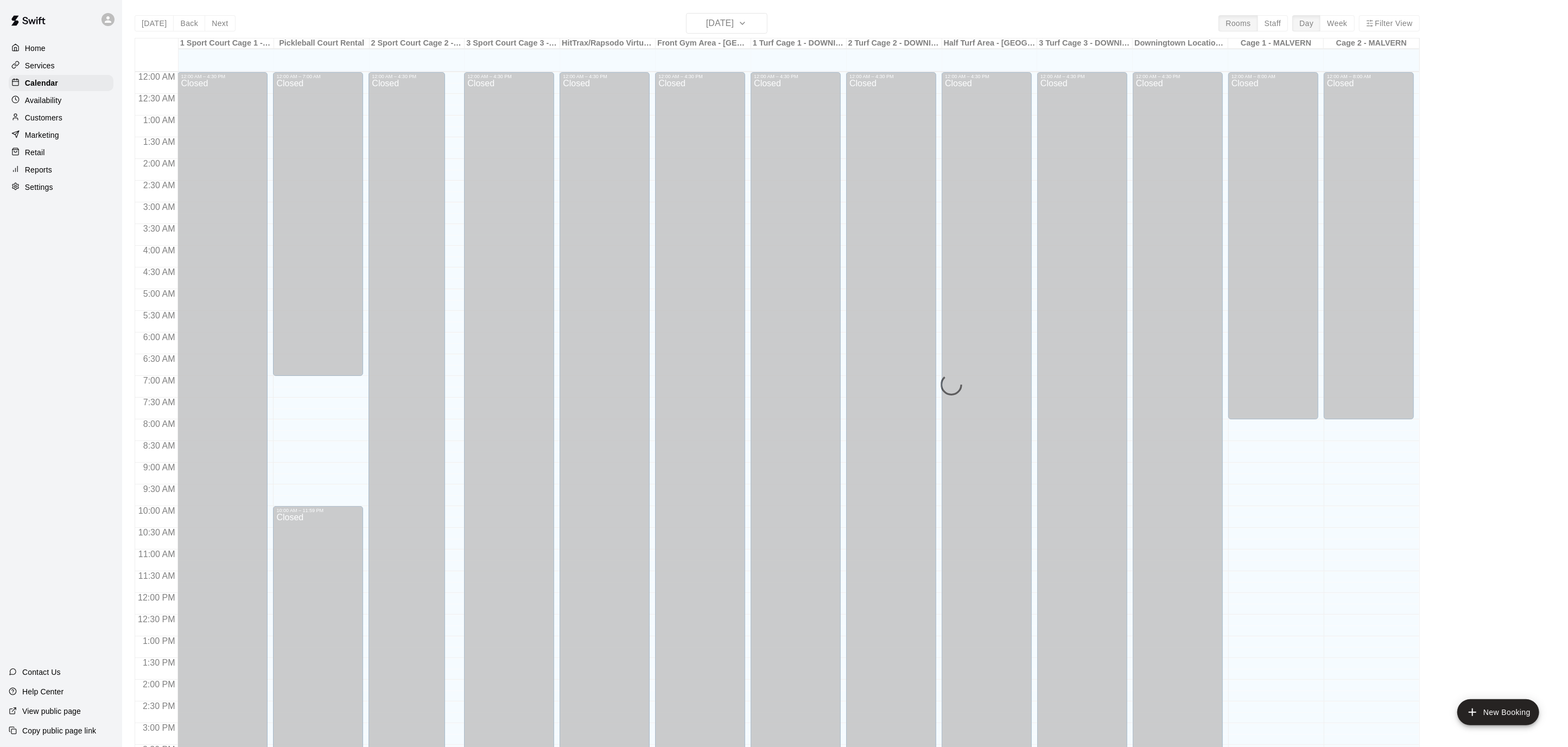
scroll to position [321, 0]
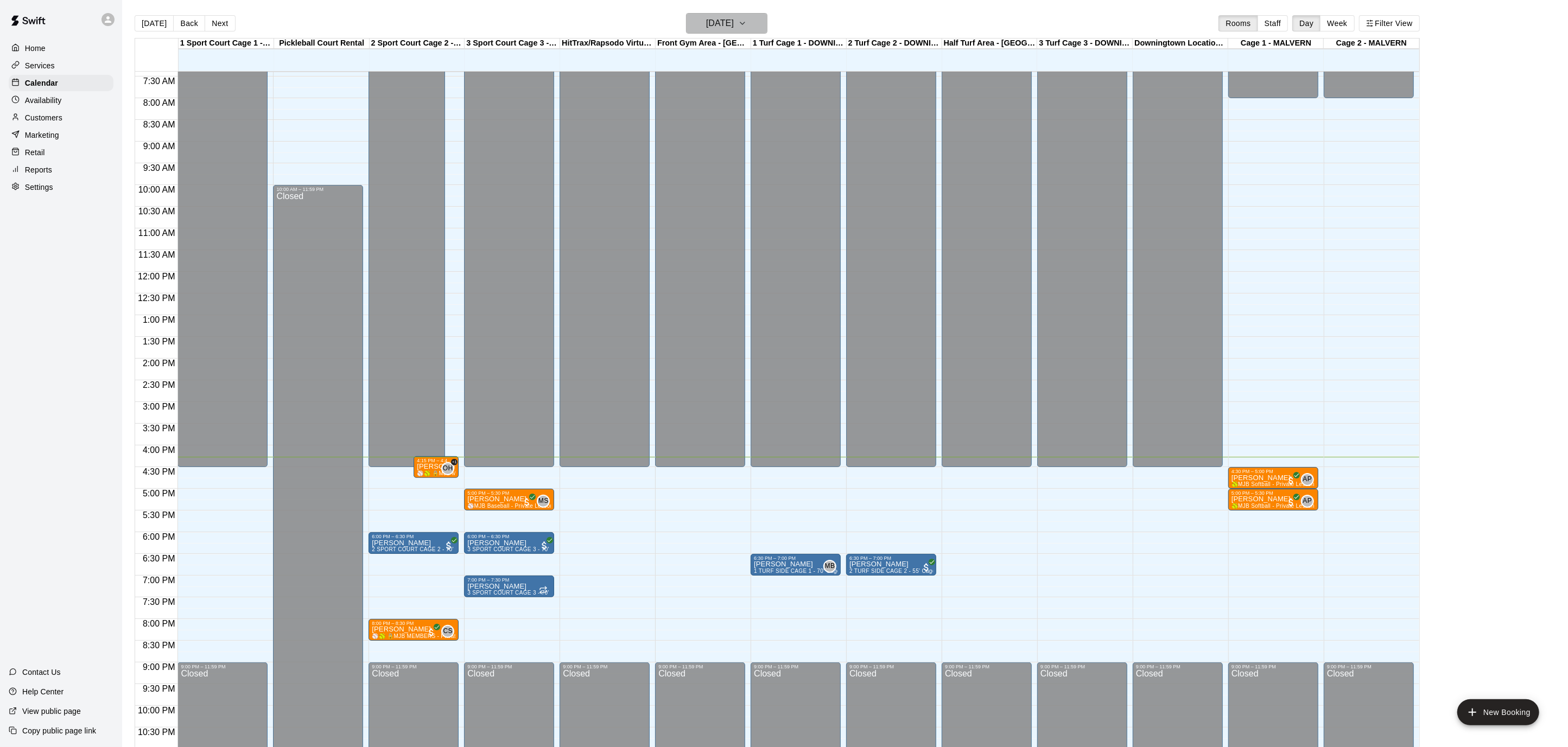
click at [745, 23] on icon "button" at bounding box center [742, 23] width 4 height 2
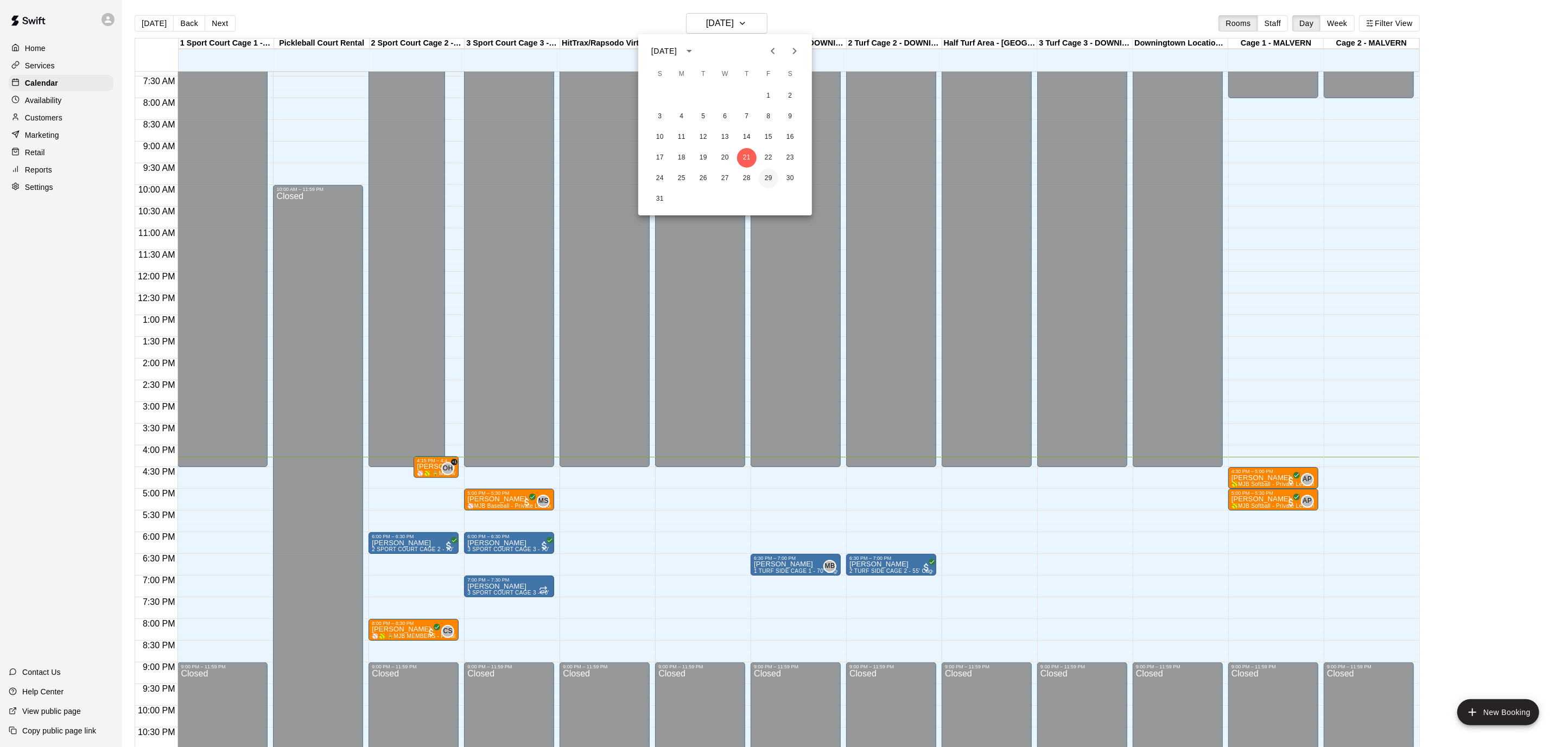
click at [765, 181] on button "29" at bounding box center [768, 178] width 20 height 20
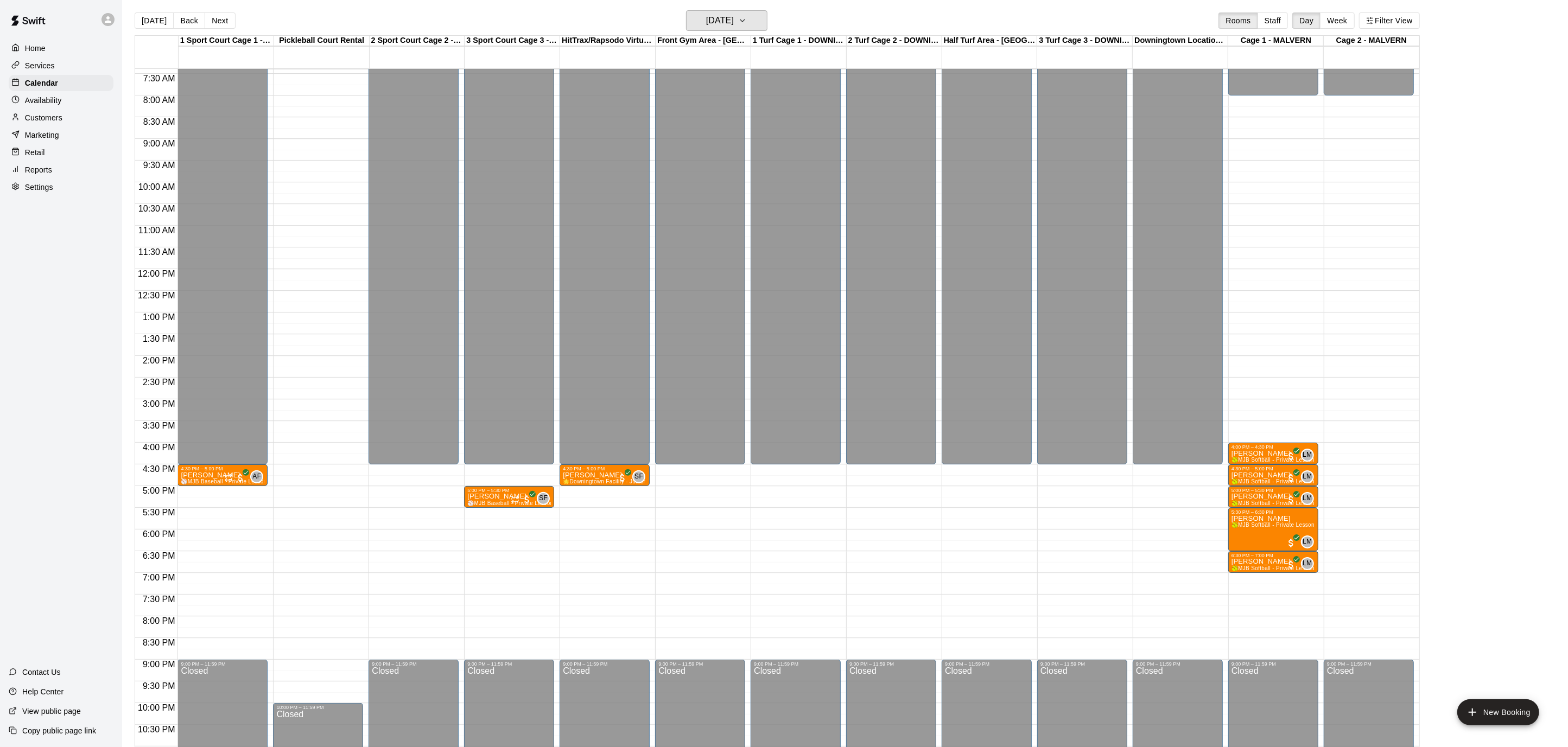
scroll to position [323, 0]
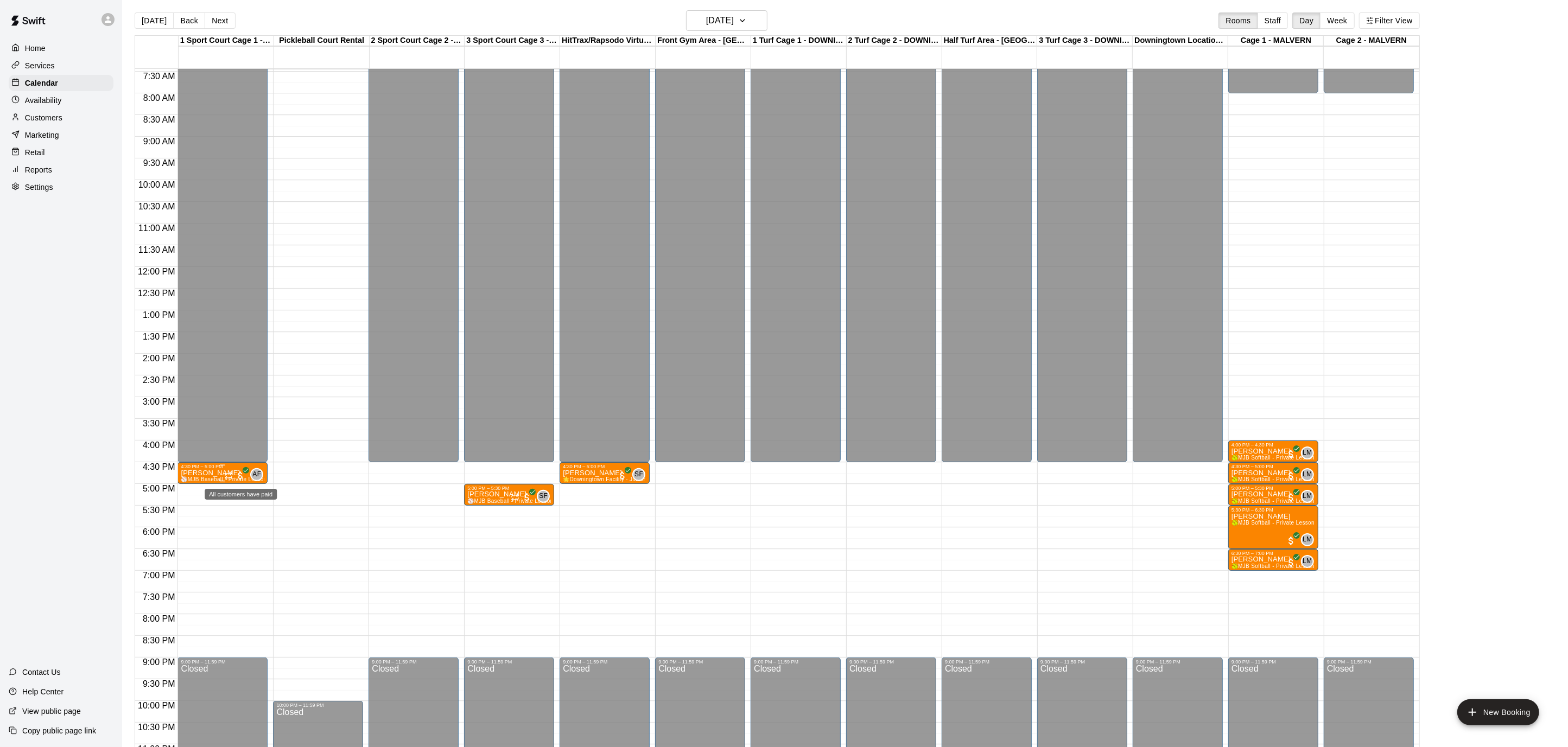
click at [235, 470] on span "All customers have paid" at bounding box center [240, 476] width 11 height 11
click at [749, 26] on div at bounding box center [784, 374] width 1568 height 747
click at [747, 21] on icon "button" at bounding box center [742, 20] width 9 height 13
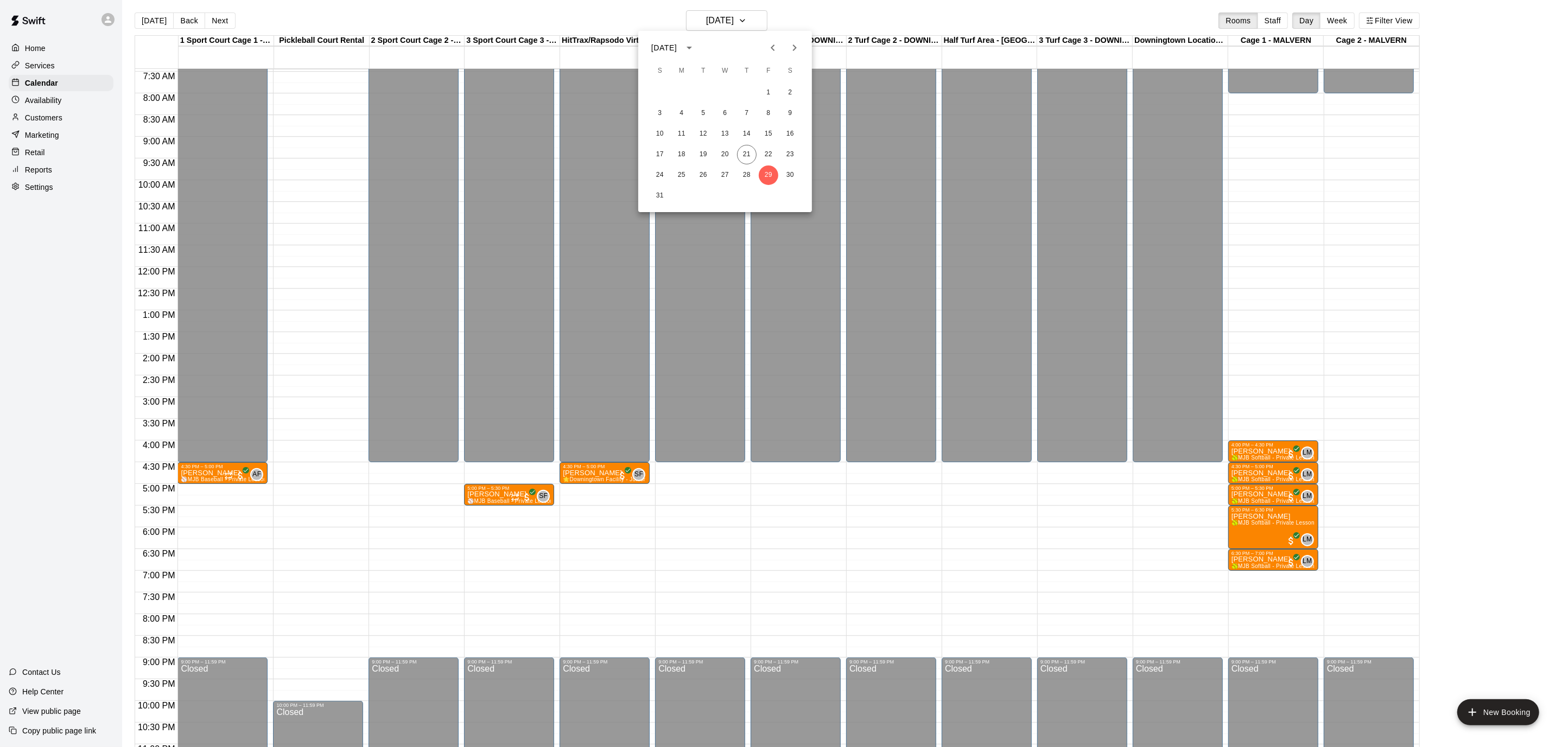
click at [794, 38] on button "Next month" at bounding box center [794, 48] width 22 height 22
click at [769, 95] on button "5" at bounding box center [768, 93] width 20 height 20
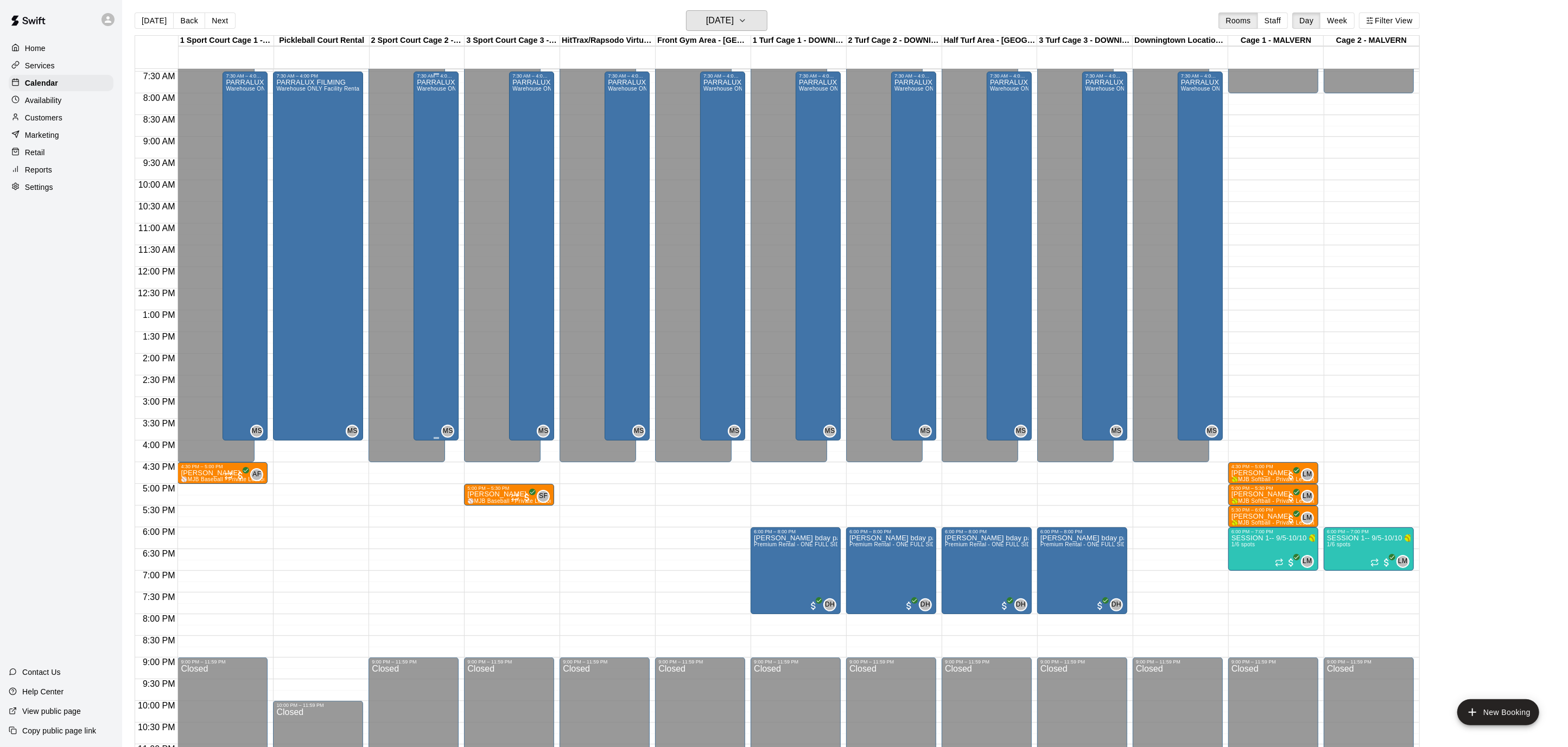
scroll to position [320, 0]
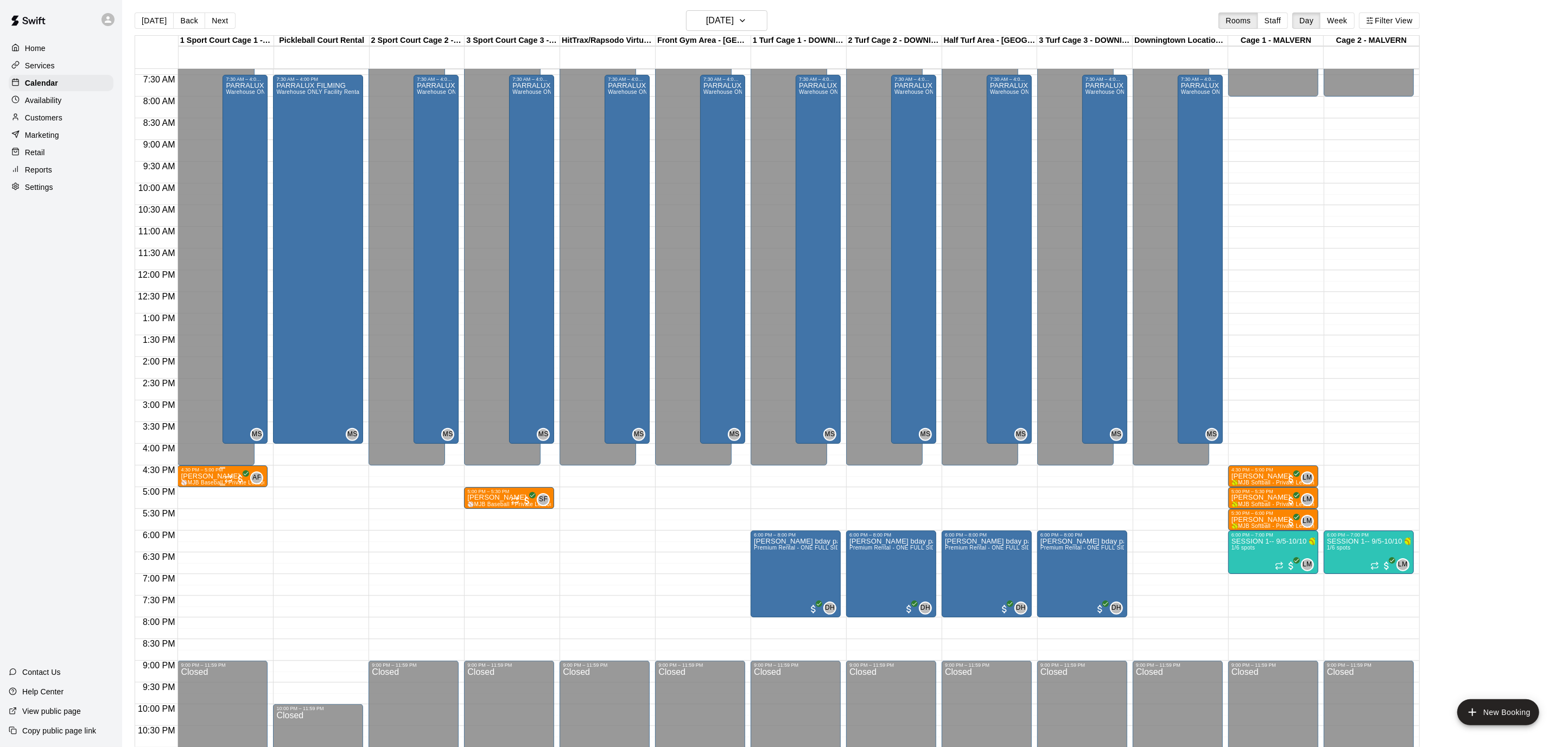
click at [183, 503] on button "edit" at bounding box center [192, 509] width 22 height 21
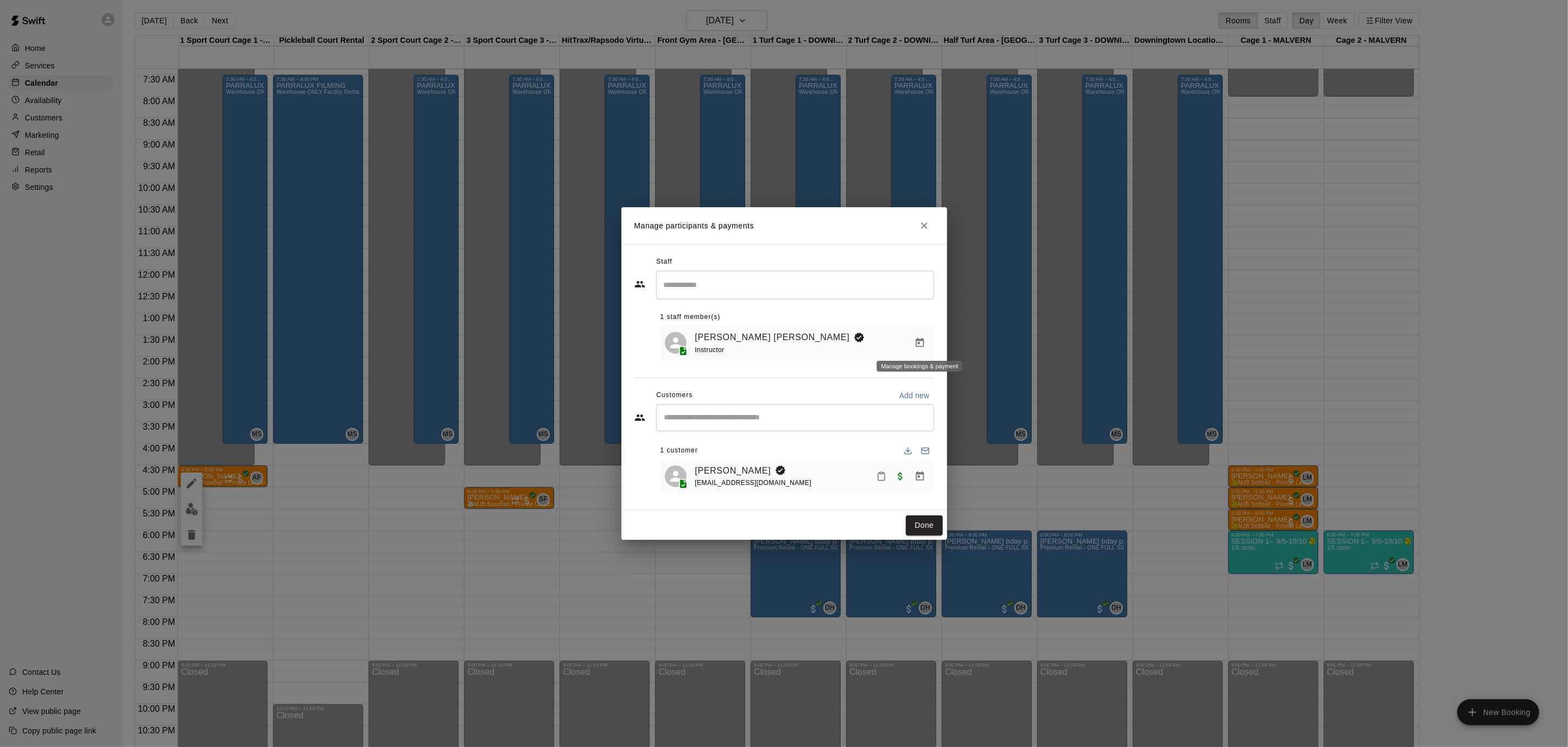
click at [917, 340] on icon "Manage bookings & payment" at bounding box center [919, 342] width 8 height 9
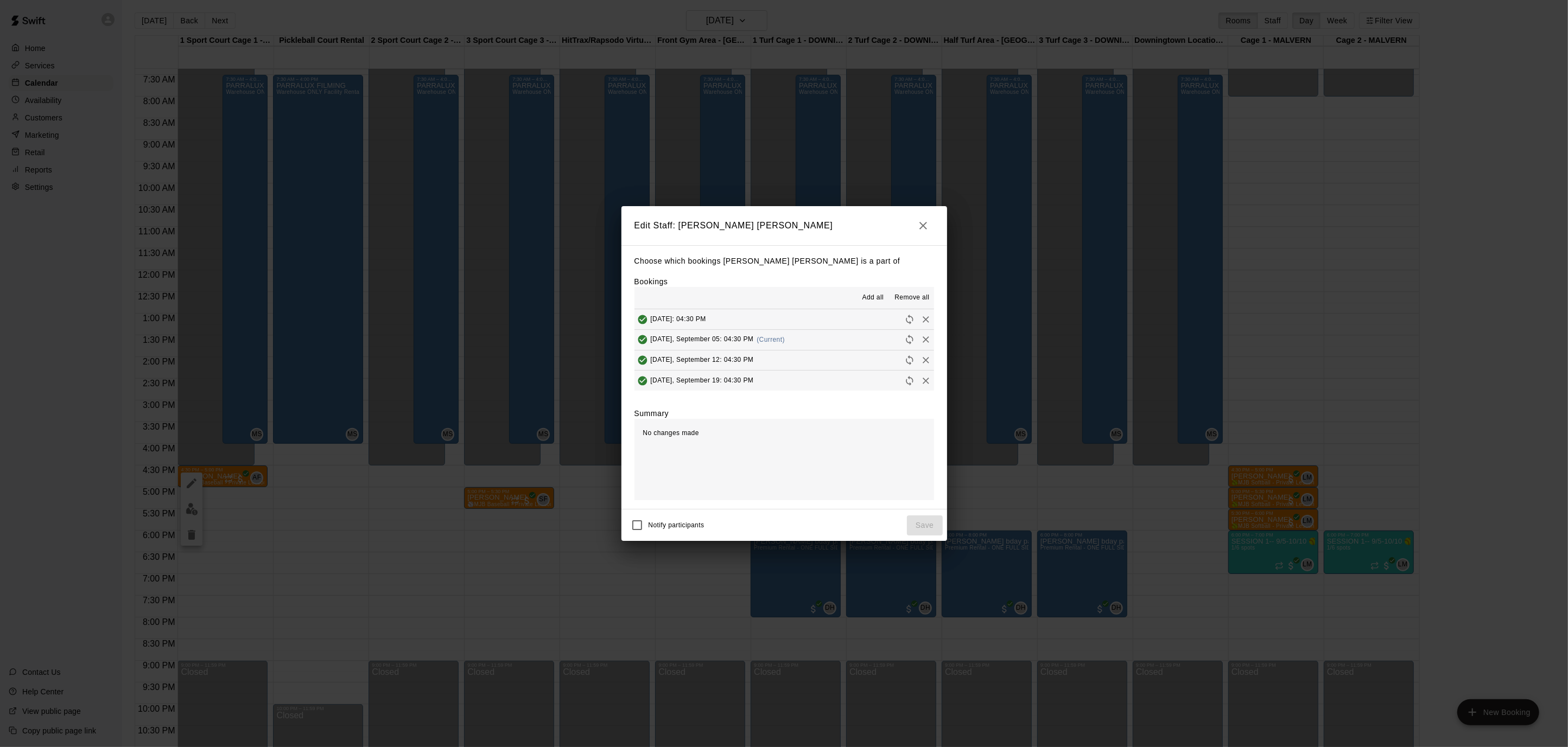
click at [913, 295] on span "Remove all" at bounding box center [911, 298] width 35 height 11
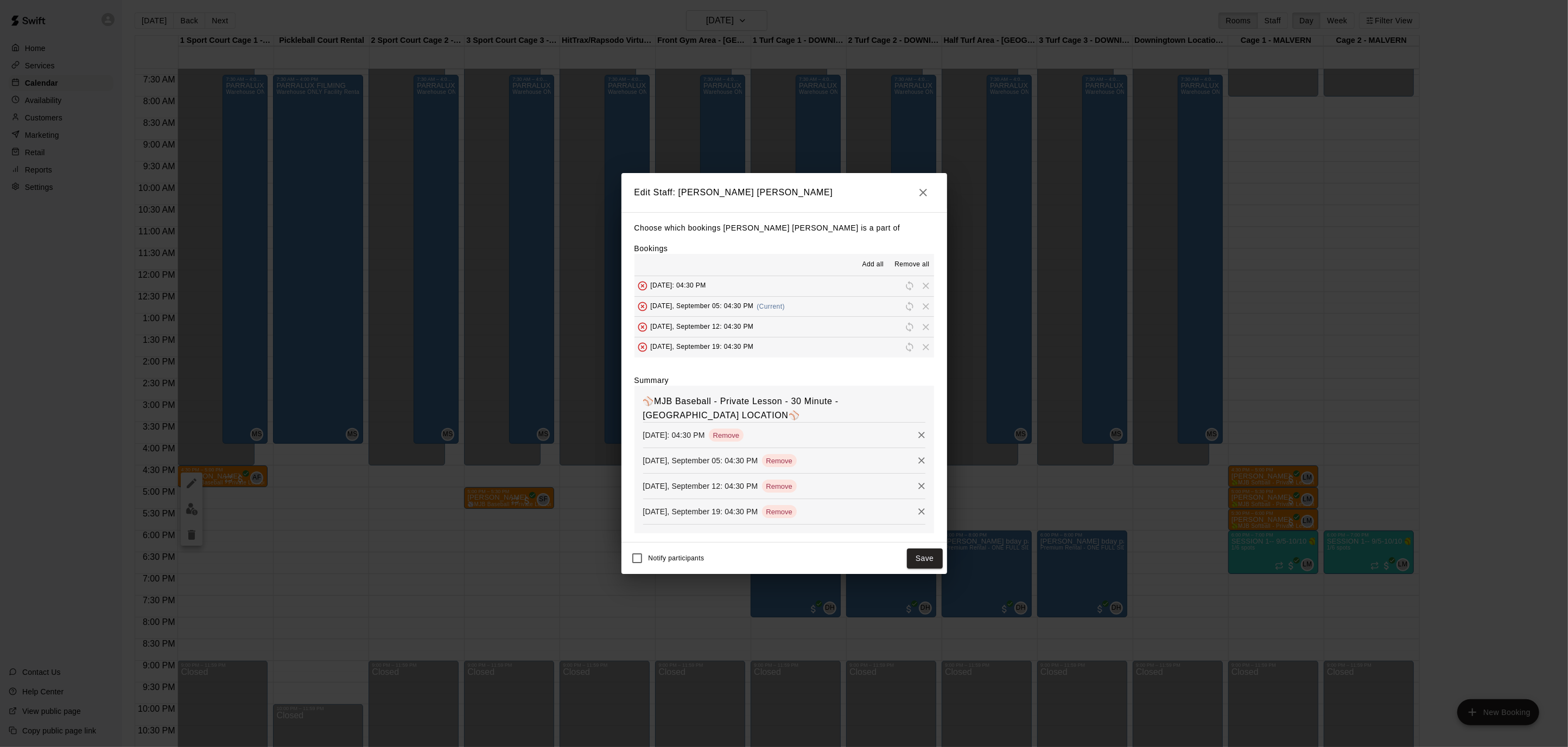
click at [927, 196] on icon "button" at bounding box center [923, 192] width 13 height 13
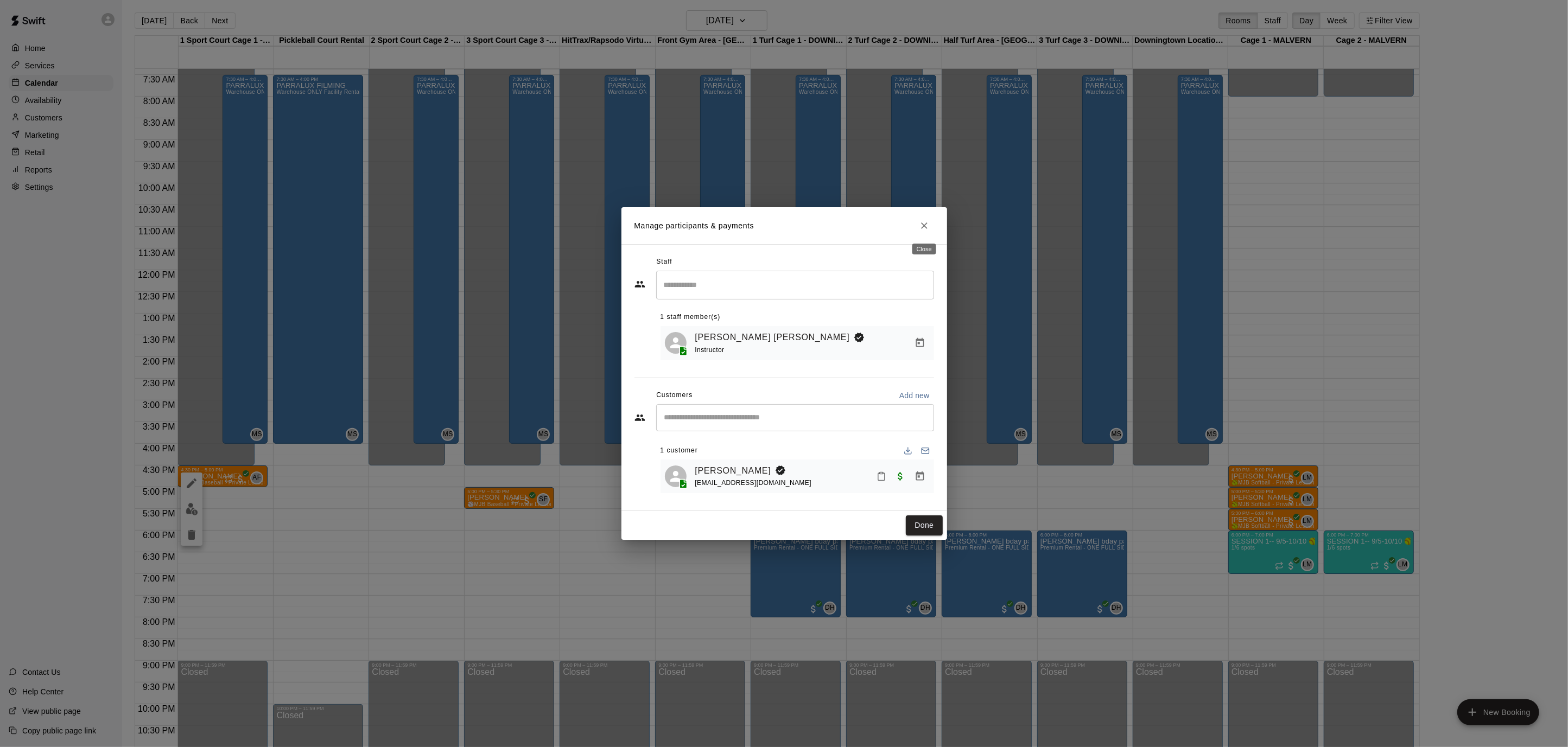
click at [925, 228] on icon "Close" at bounding box center [924, 226] width 7 height 7
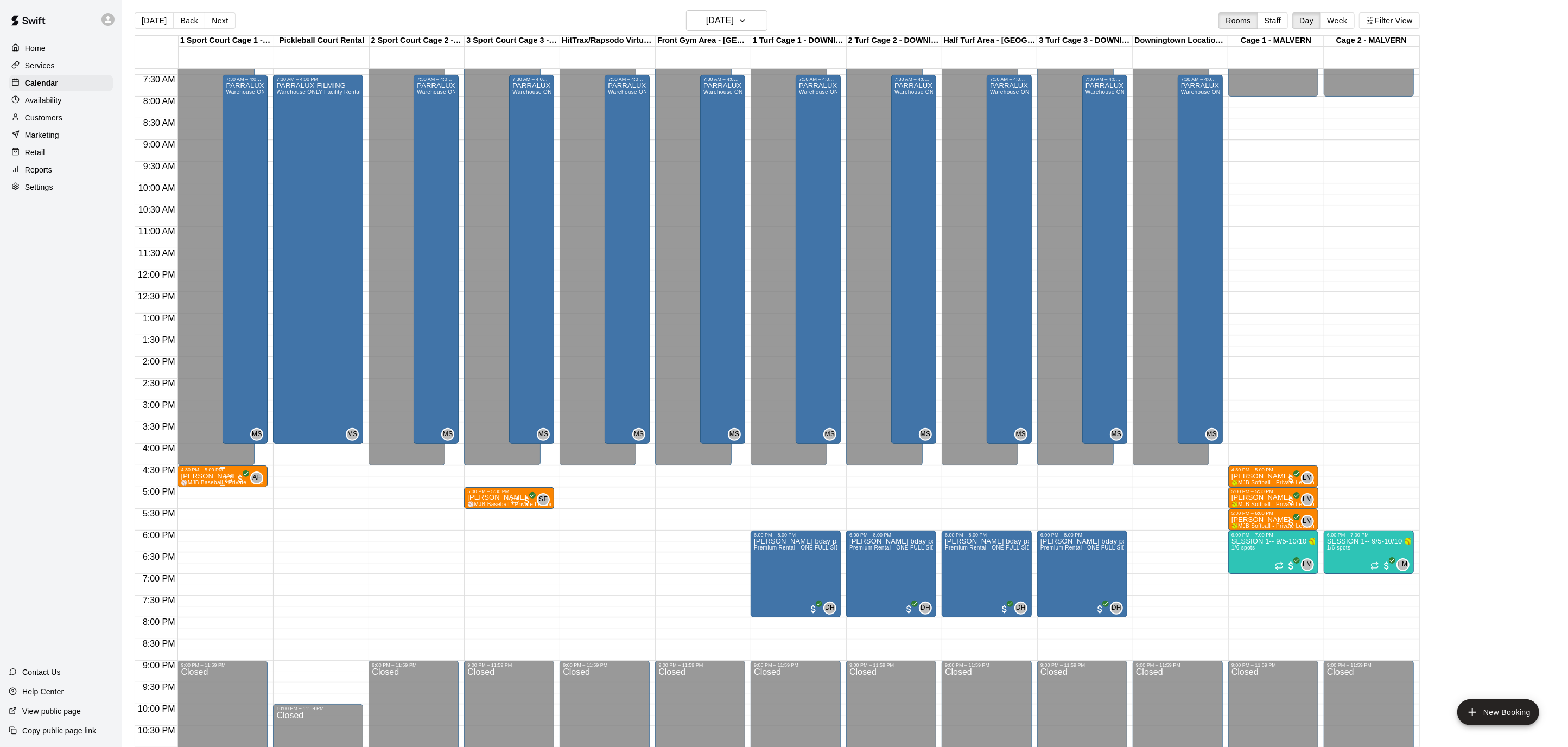
click at [209, 476] on p "[PERSON_NAME]" at bounding box center [222, 476] width 83 height 0
click at [190, 514] on img "edit" at bounding box center [192, 513] width 12 height 12
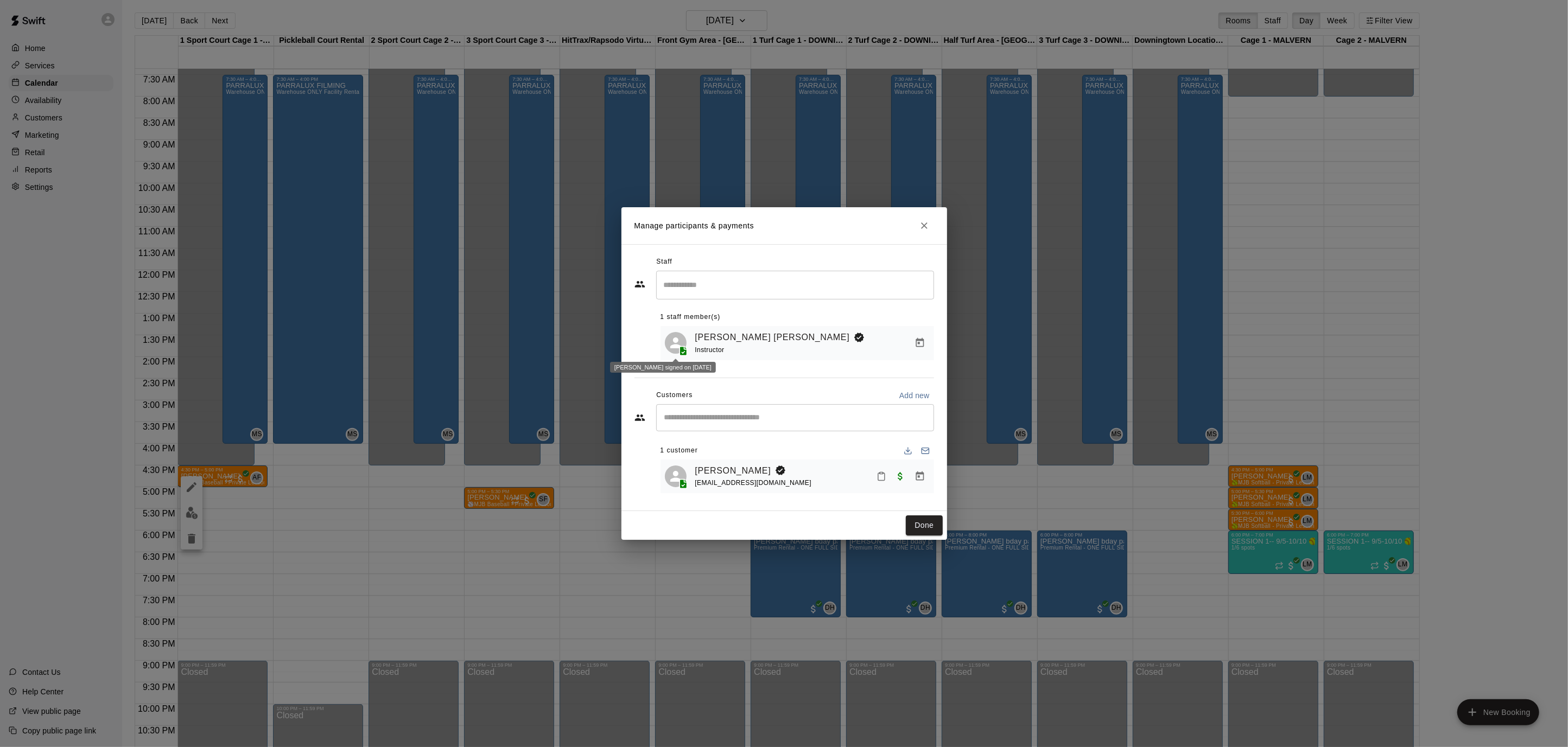
click at [670, 343] on icon at bounding box center [676, 343] width 16 height 16
click at [685, 350] on icon at bounding box center [683, 350] width 7 height 9
drag, startPoint x: 681, startPoint y: 353, endPoint x: 683, endPoint y: 347, distance: 6.3
click at [681, 353] on icon at bounding box center [683, 350] width 7 height 9
click at [716, 275] on input "Search staff" at bounding box center [795, 285] width 268 height 19
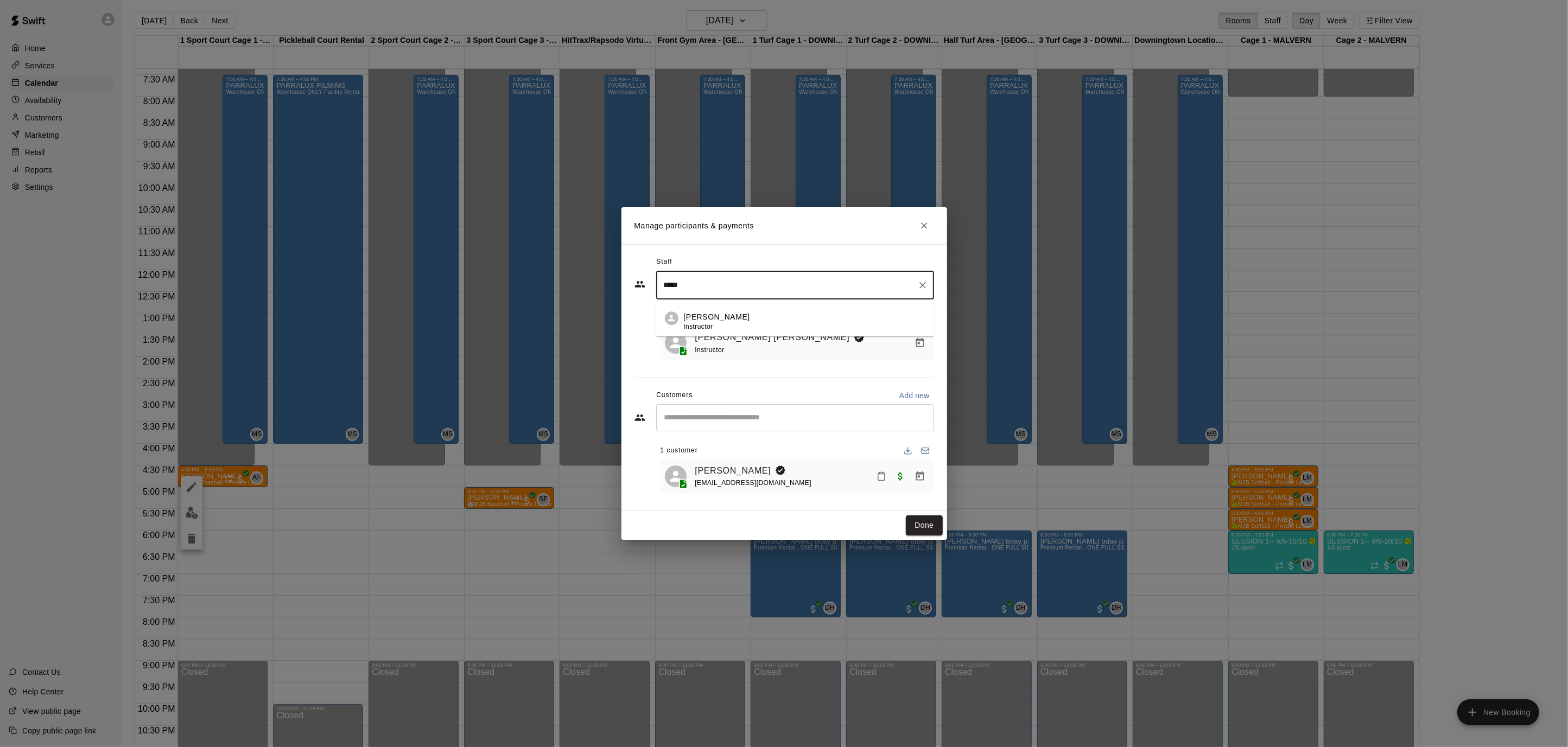
click at [723, 318] on p "[PERSON_NAME]" at bounding box center [717, 317] width 66 height 12
type input "*****"
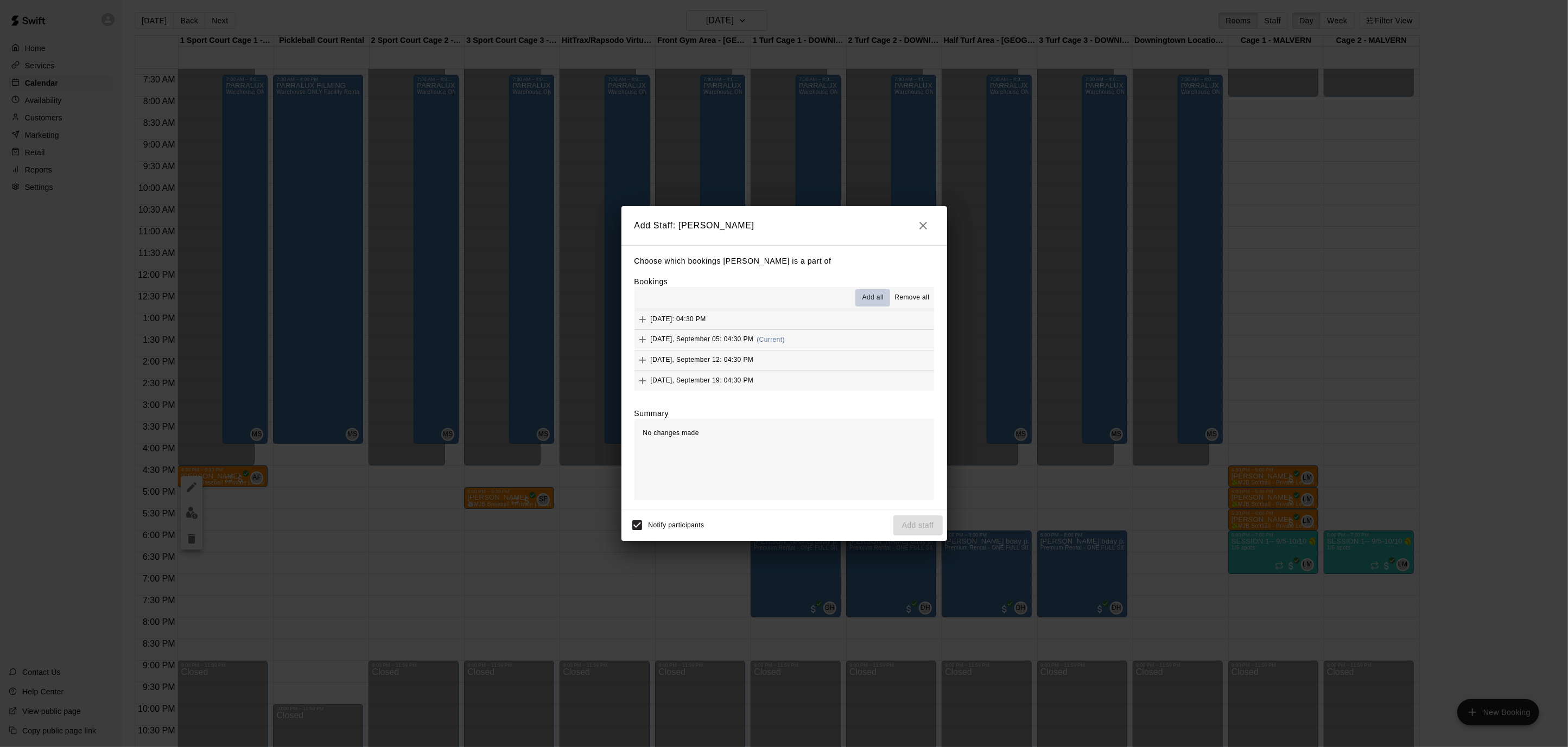
click at [865, 293] on span "Add all" at bounding box center [873, 298] width 22 height 11
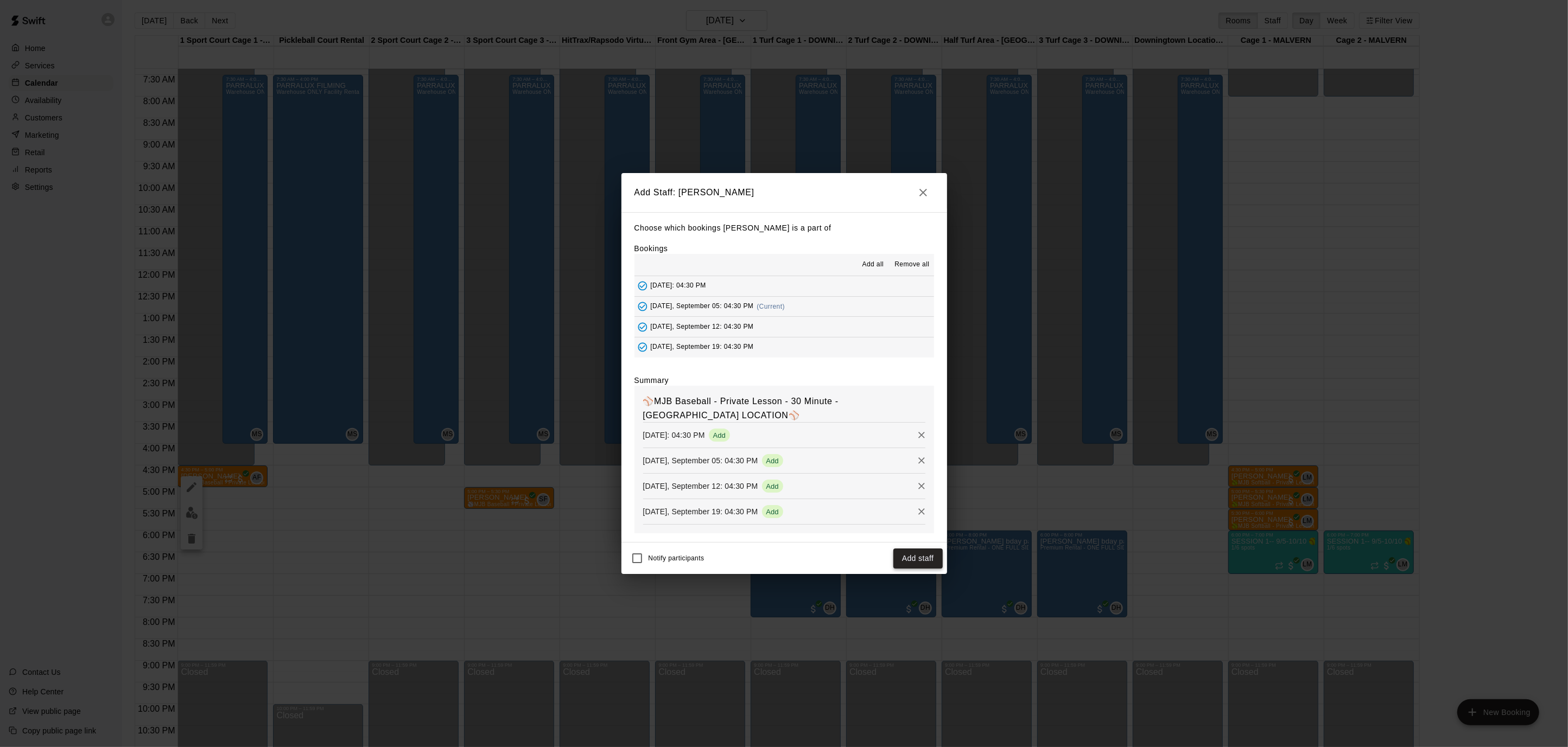
click at [915, 557] on button "Add staff" at bounding box center [917, 558] width 49 height 20
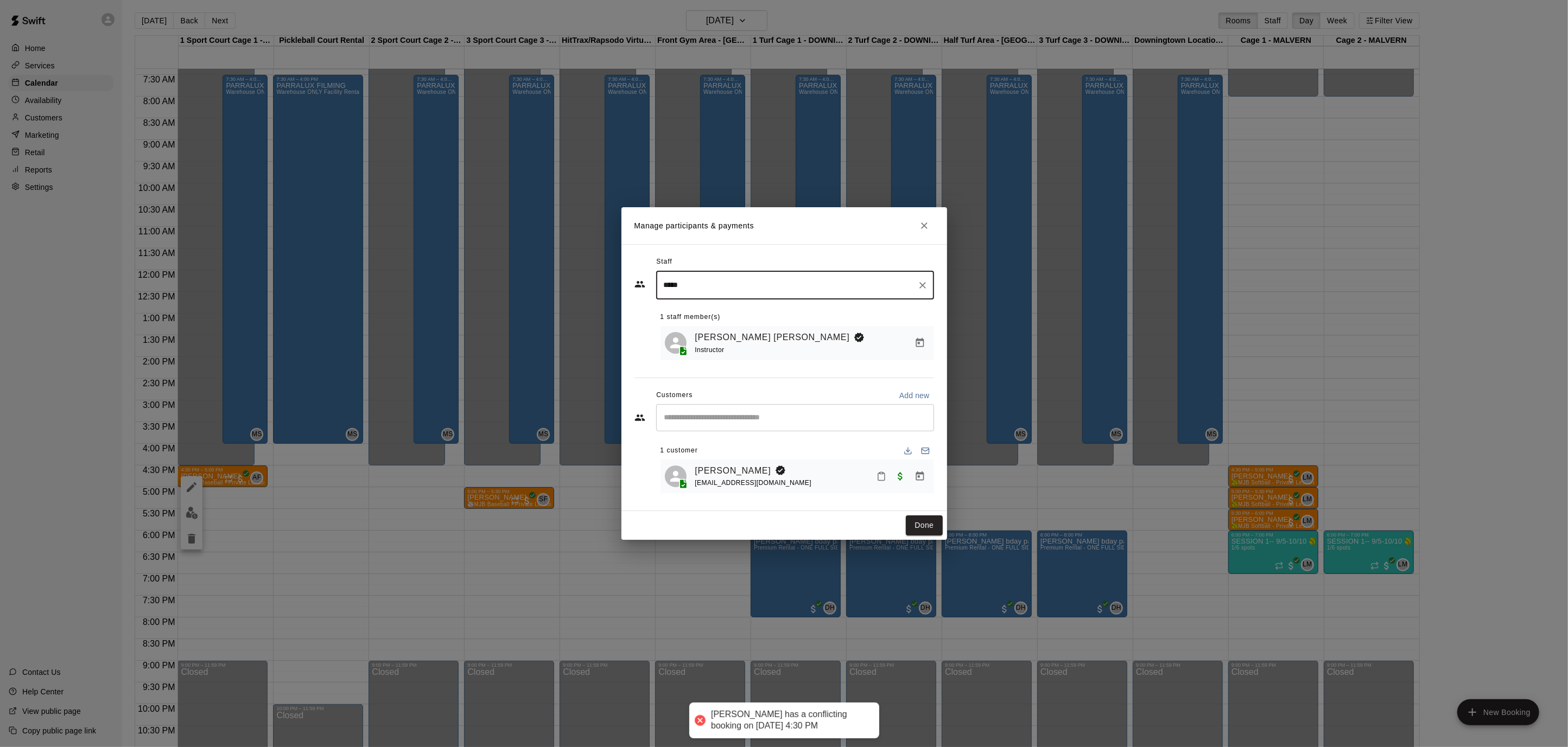
click at [928, 223] on icon "Close" at bounding box center [924, 225] width 11 height 11
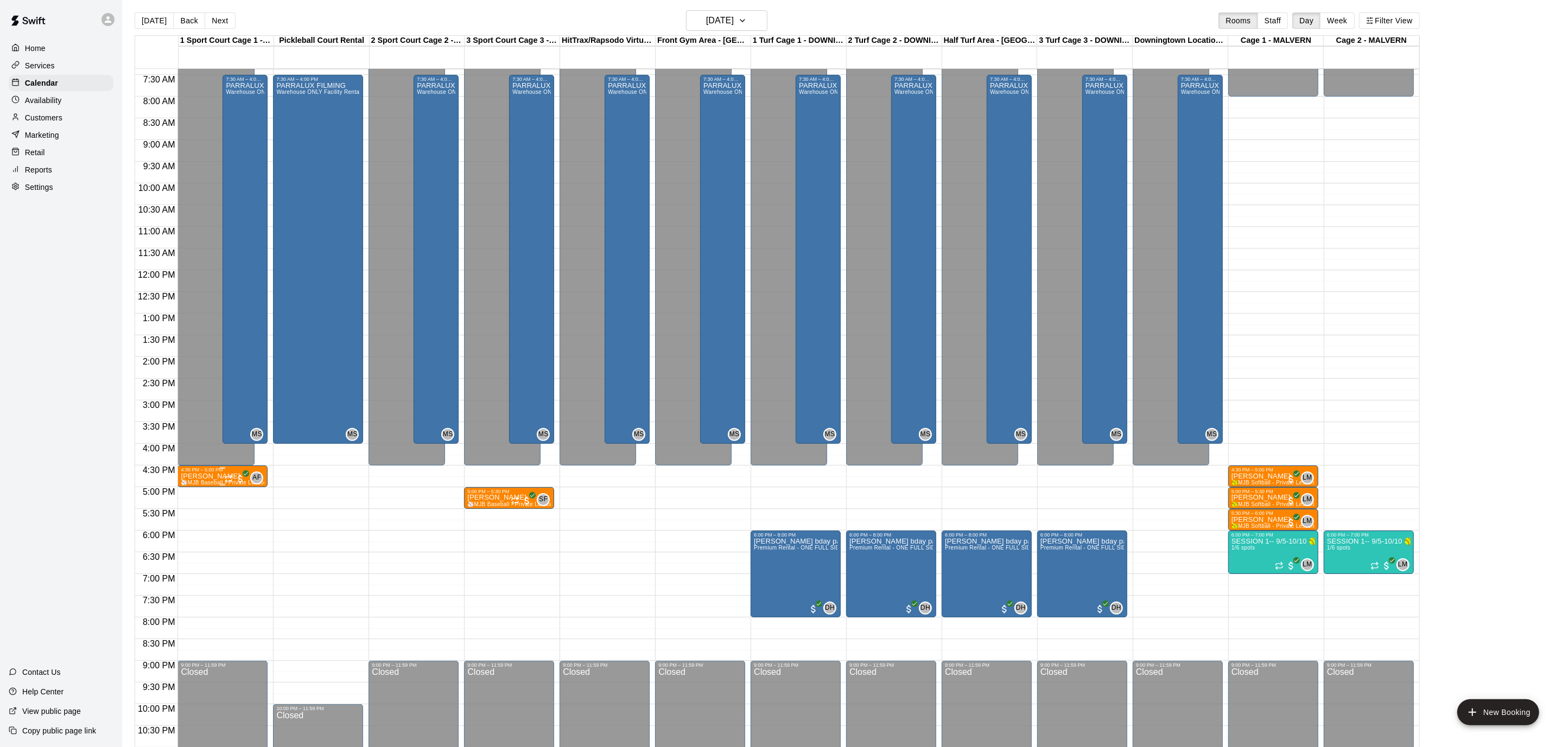
click at [188, 507] on img "edit" at bounding box center [192, 509] width 12 height 12
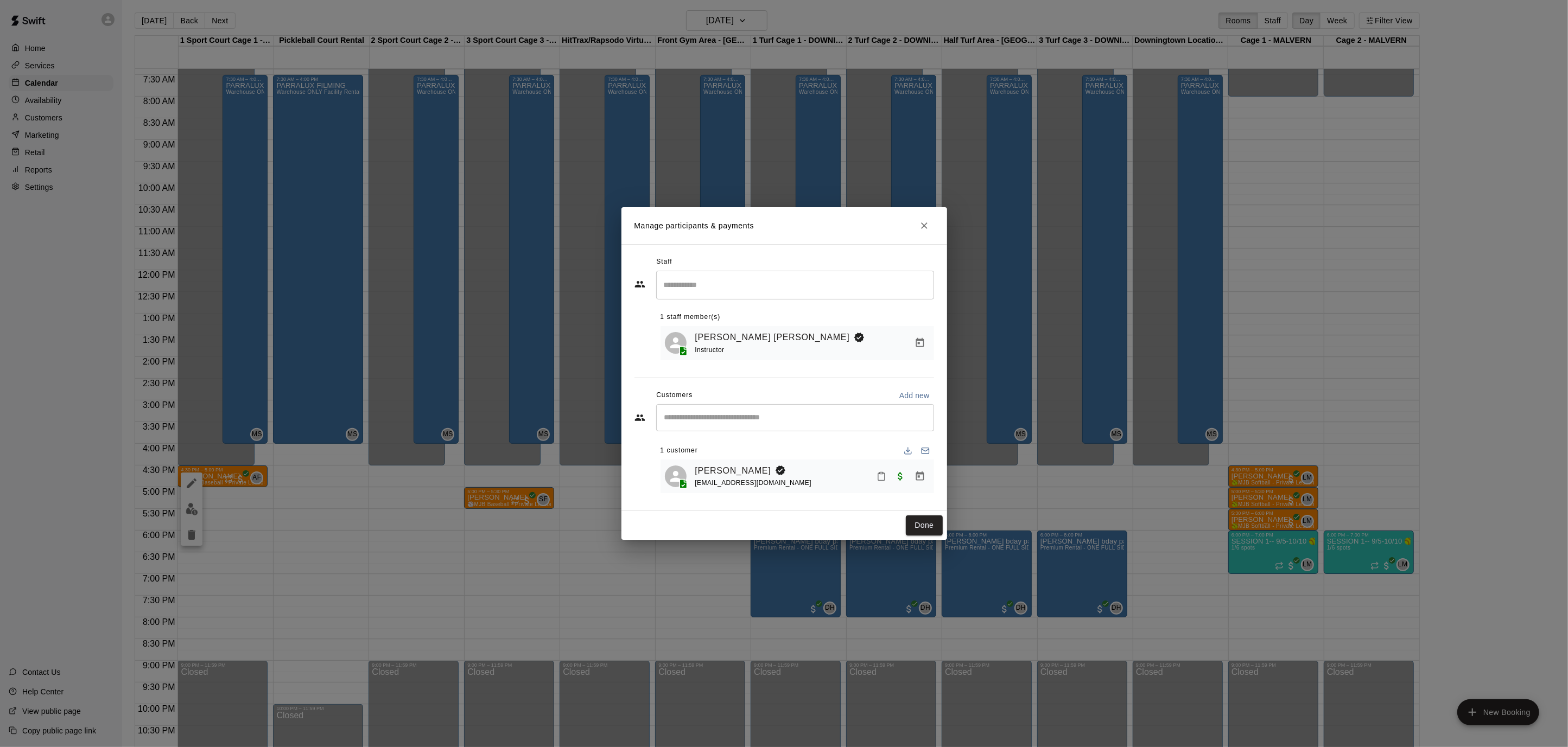
click at [791, 284] on input "Search staff" at bounding box center [795, 285] width 268 height 19
click at [795, 315] on div "[PERSON_NAME] Instructor" at bounding box center [804, 321] width 242 height 21
type input "*****"
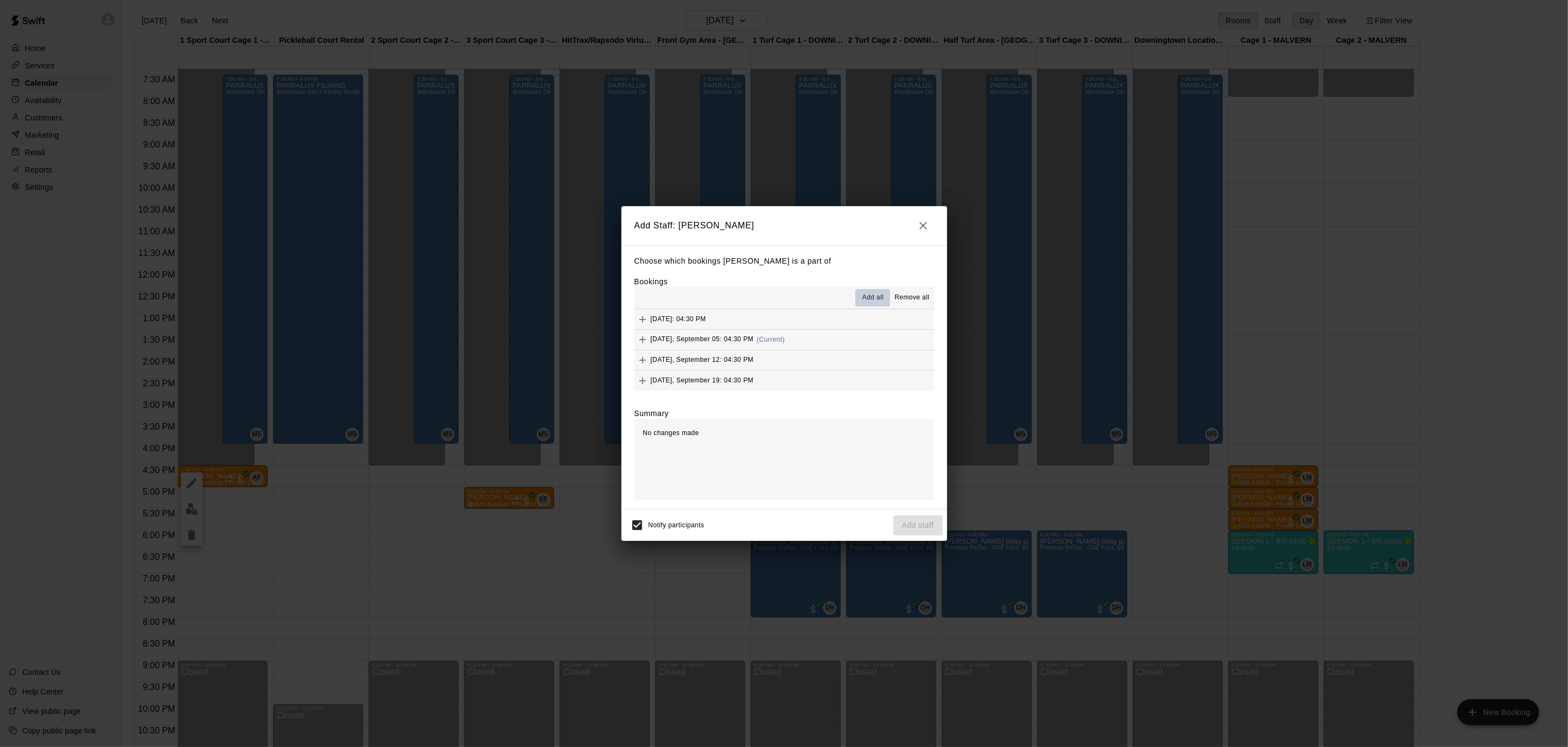
click at [876, 297] on span "Add all" at bounding box center [873, 298] width 22 height 11
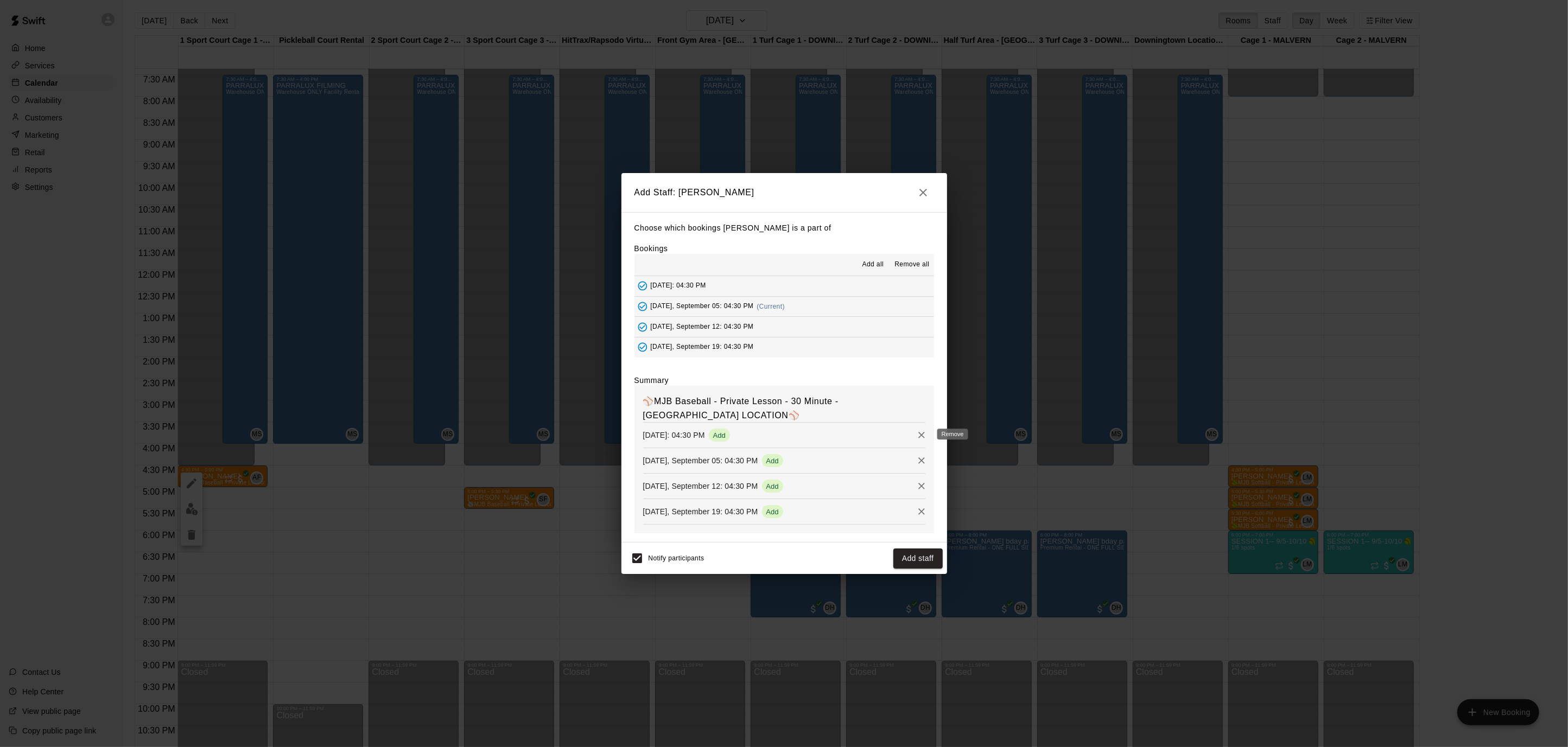
click at [920, 433] on icon "Remove" at bounding box center [921, 435] width 11 height 11
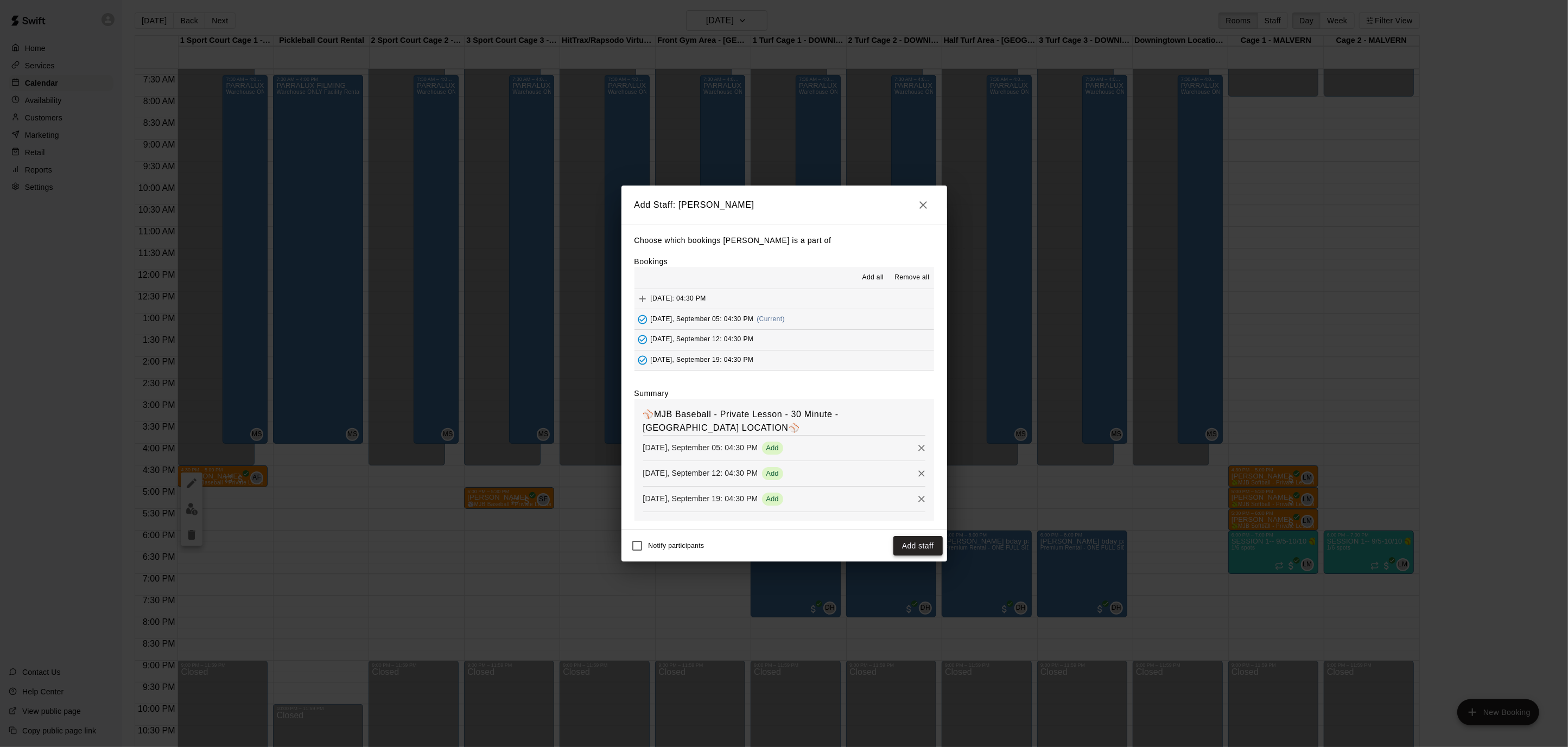
click at [920, 551] on button "Add staff" at bounding box center [917, 546] width 49 height 20
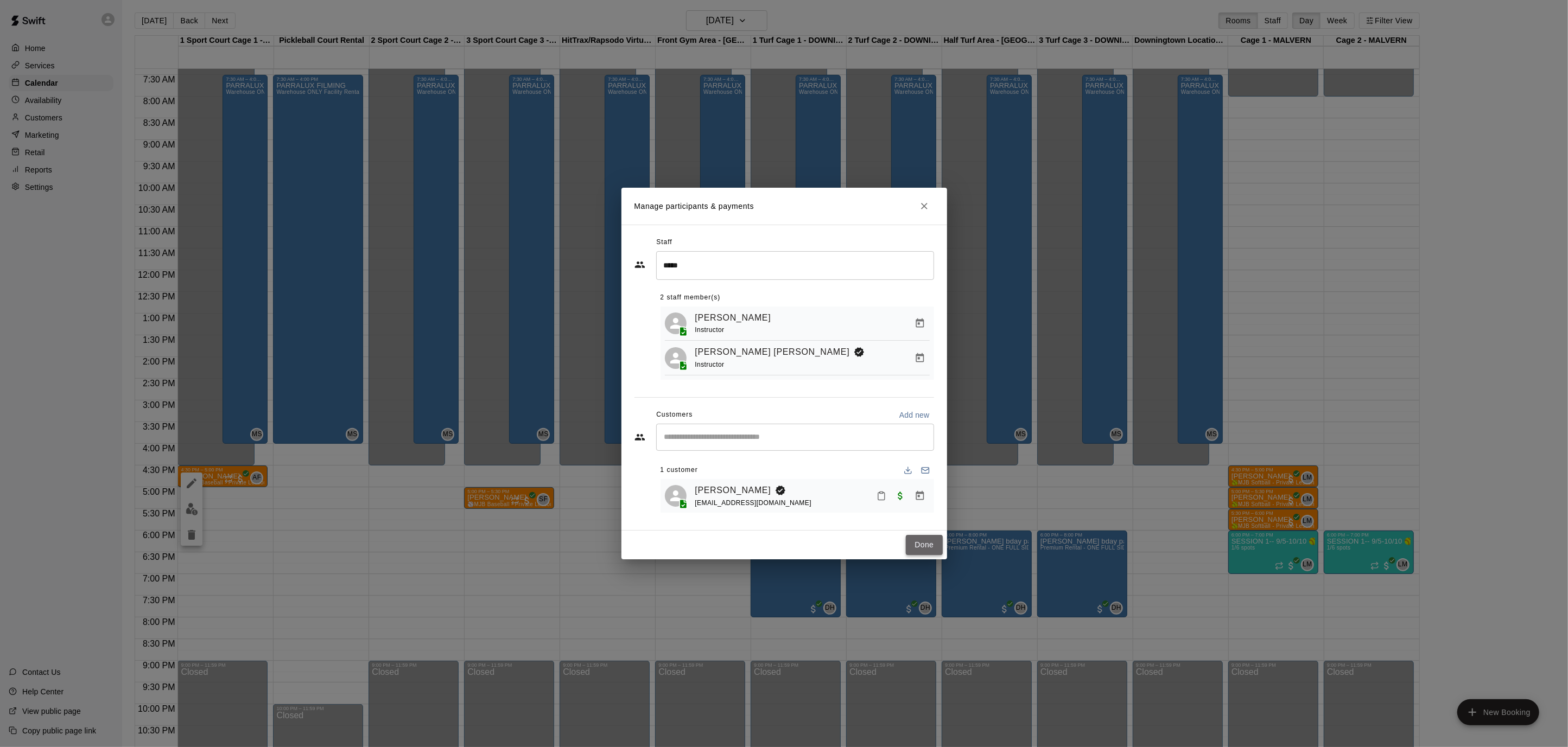
click at [925, 545] on button "Done" at bounding box center [924, 545] width 37 height 20
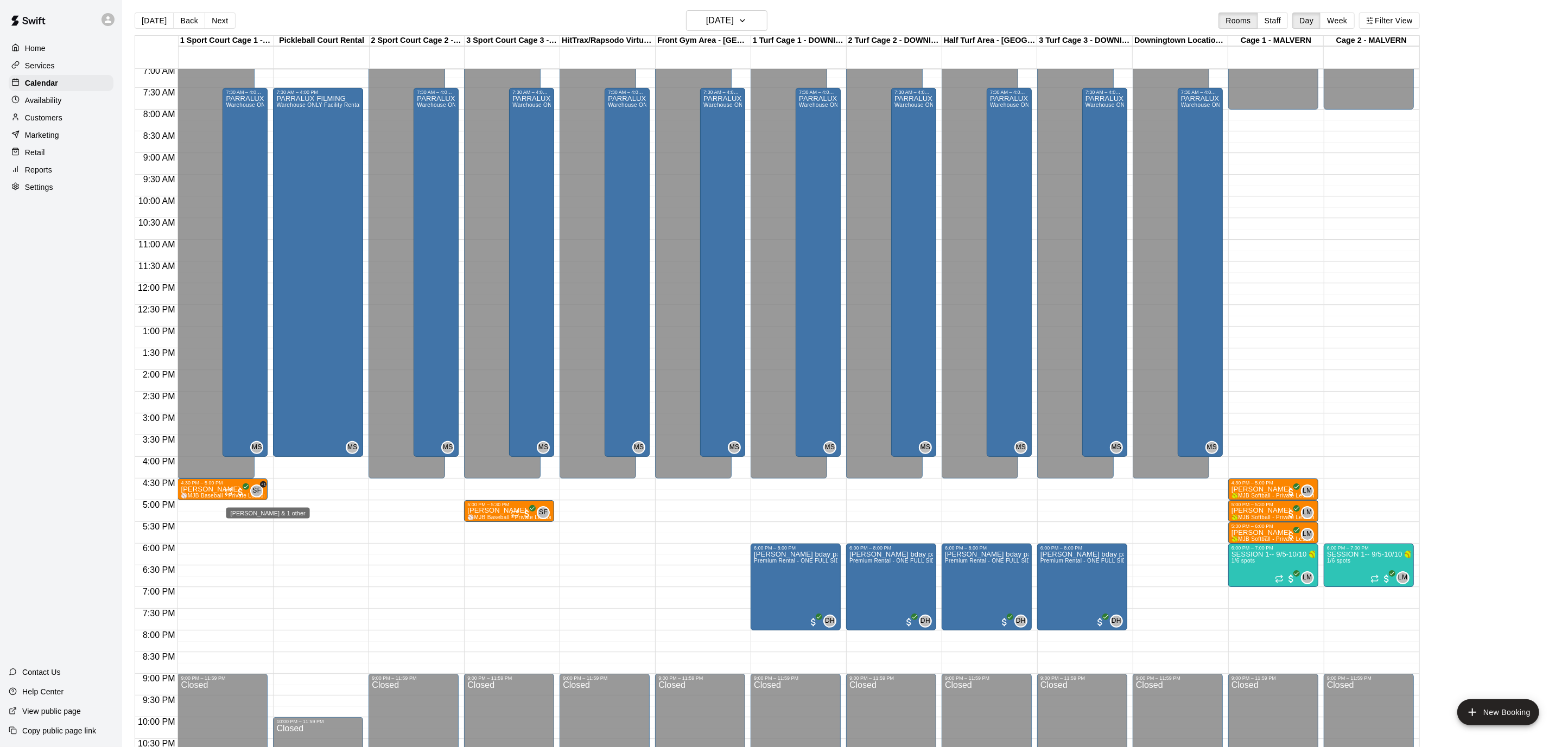
scroll to position [309, 0]
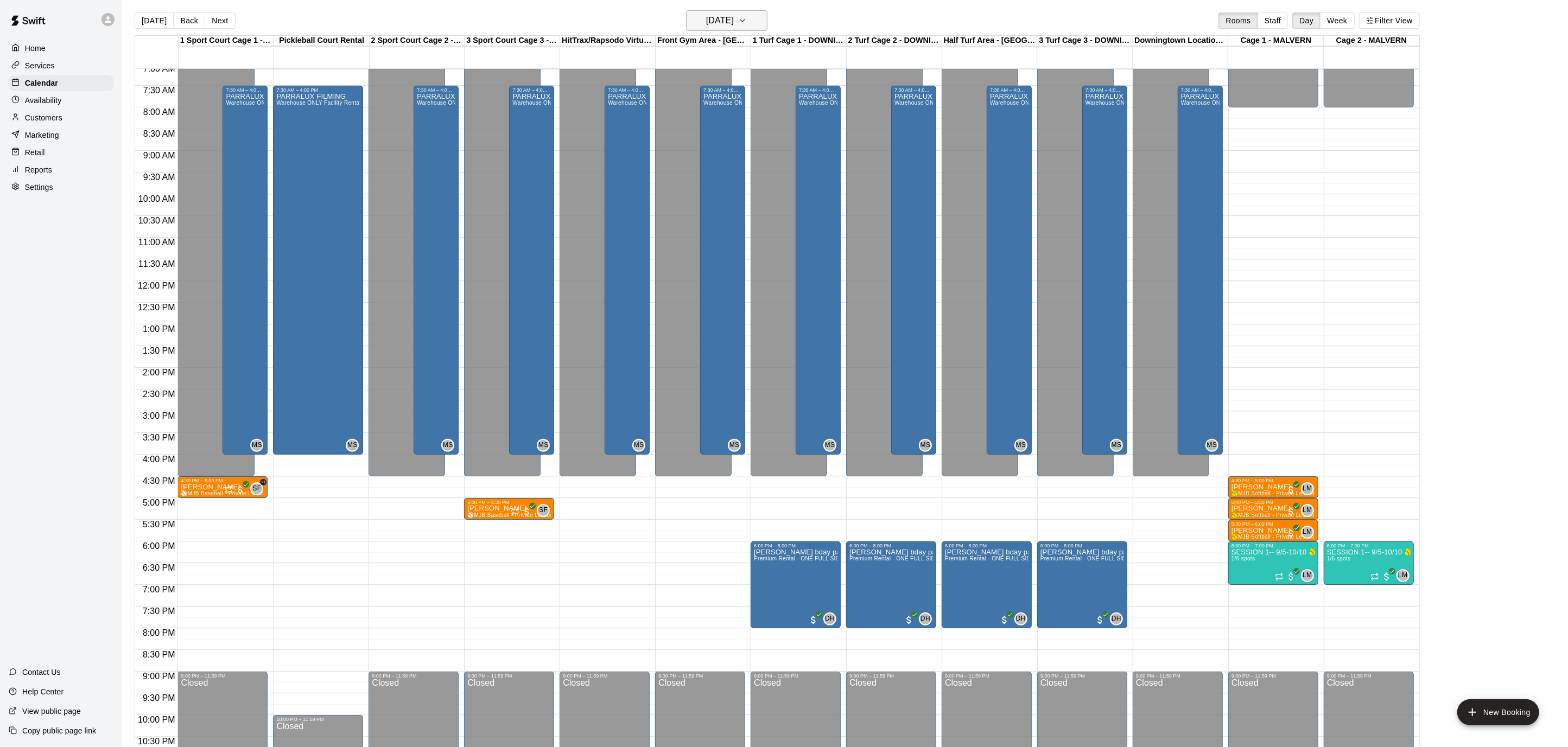
click at [749, 20] on button "[DATE]" at bounding box center [726, 20] width 81 height 20
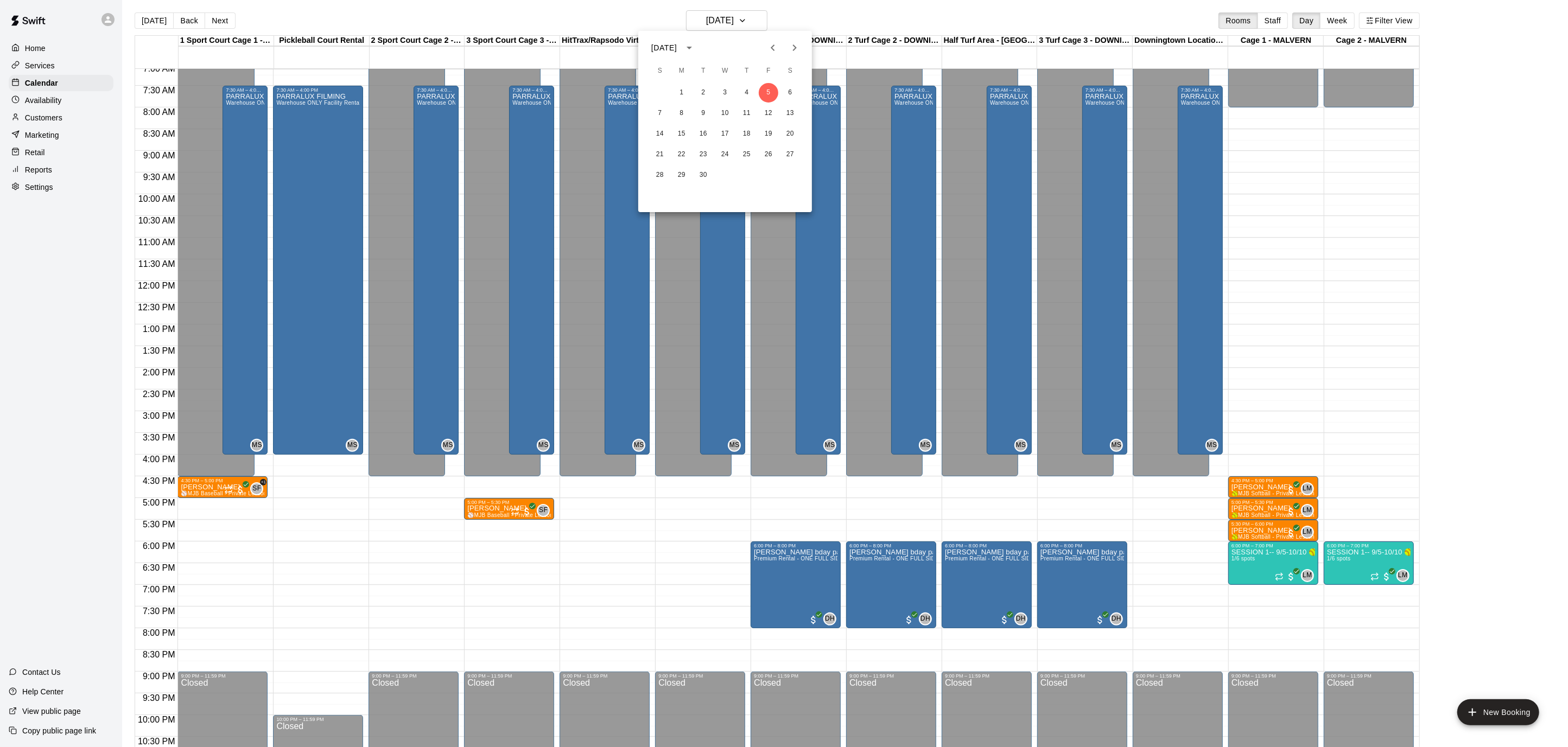
click at [770, 43] on icon "Previous month" at bounding box center [772, 47] width 13 height 13
click at [774, 175] on button "29" at bounding box center [768, 175] width 20 height 20
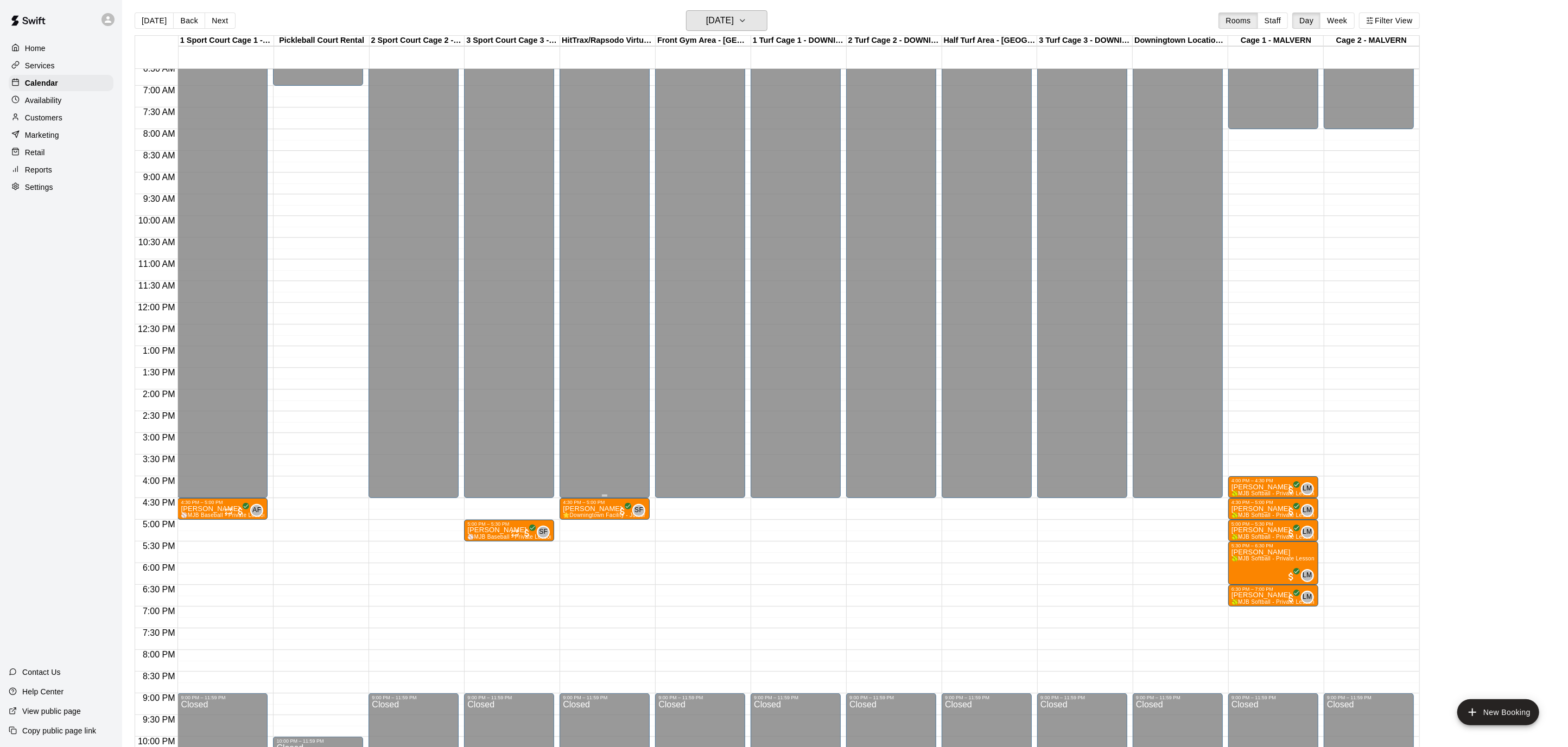
scroll to position [284, 0]
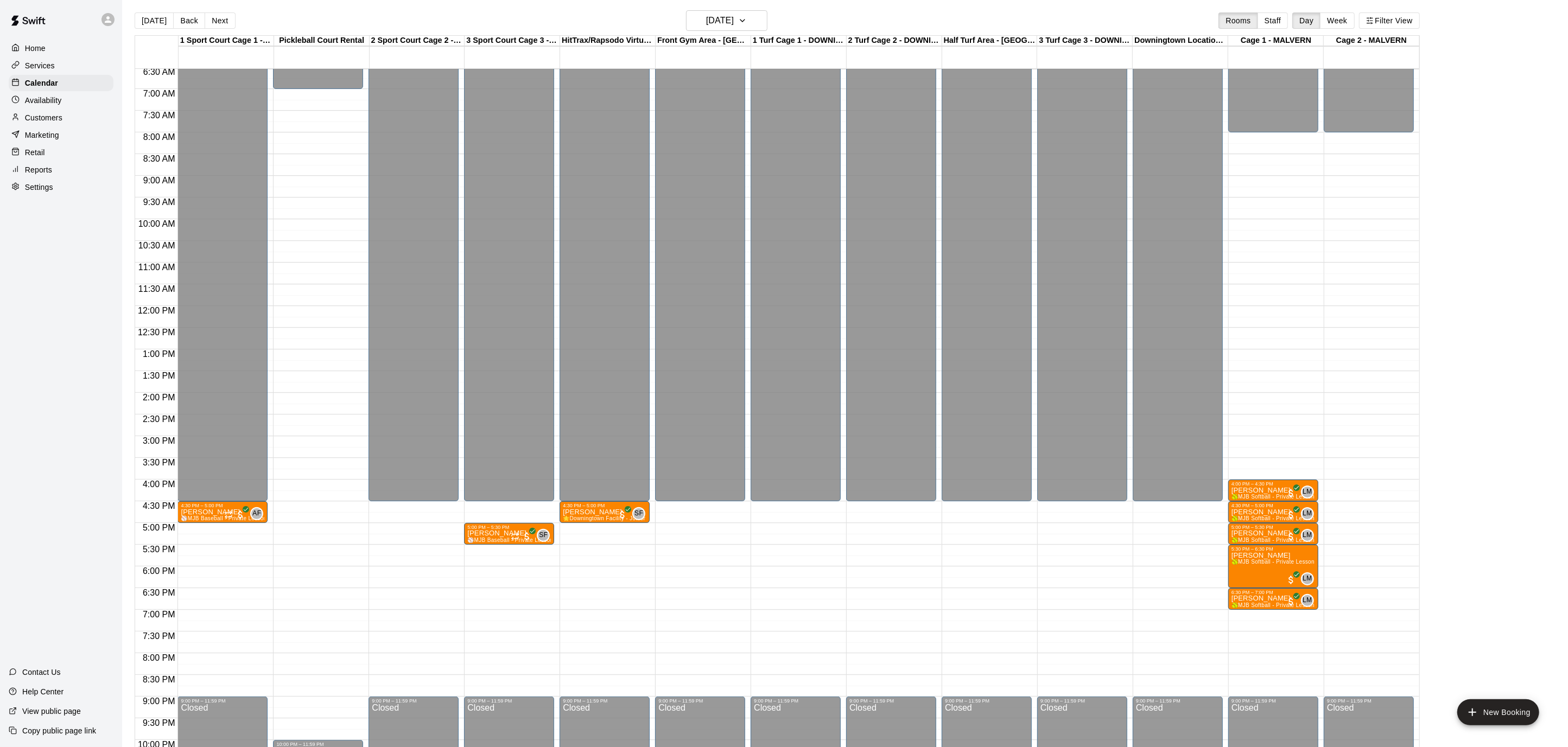
click at [69, 103] on div "Availability" at bounding box center [61, 100] width 105 height 16
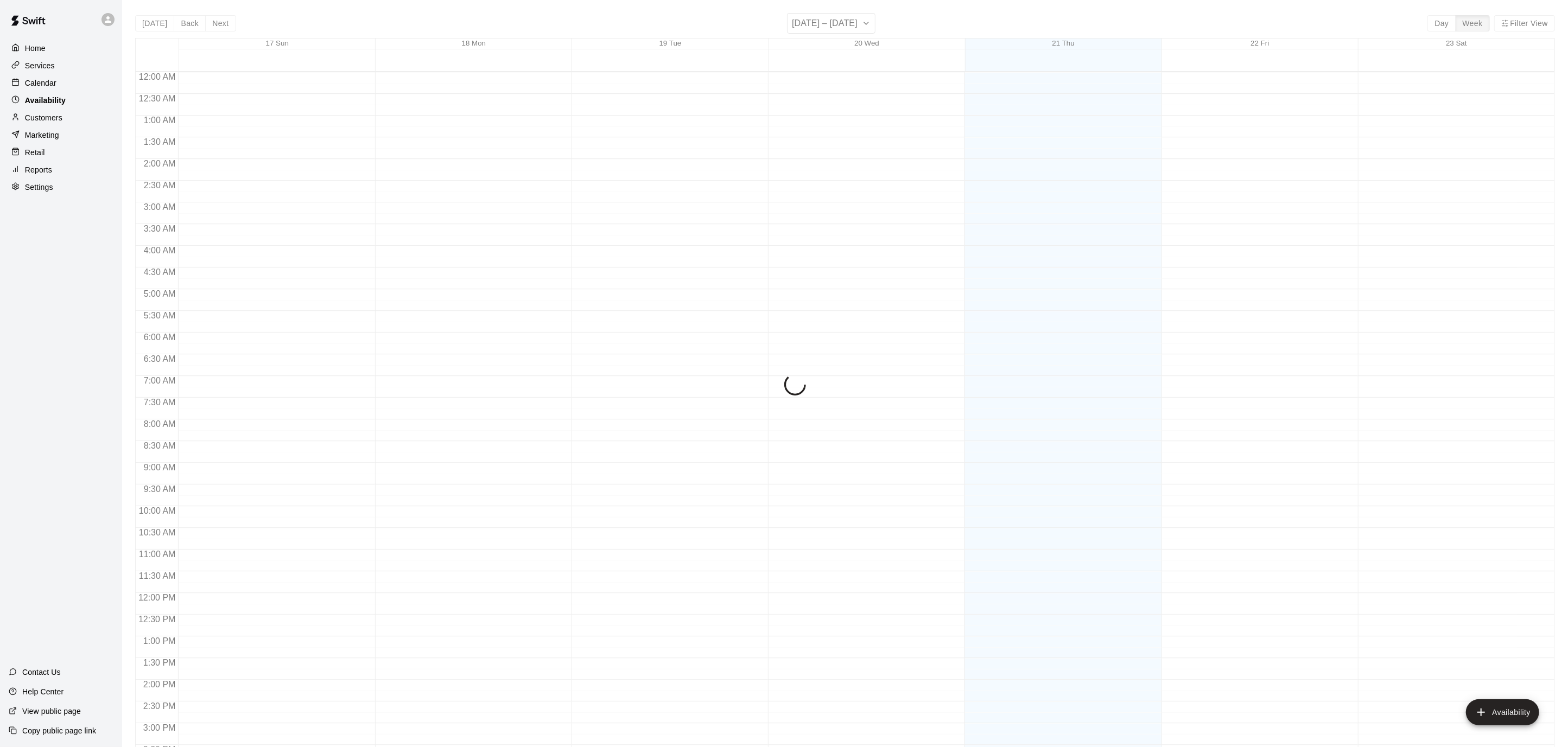
scroll to position [354, 0]
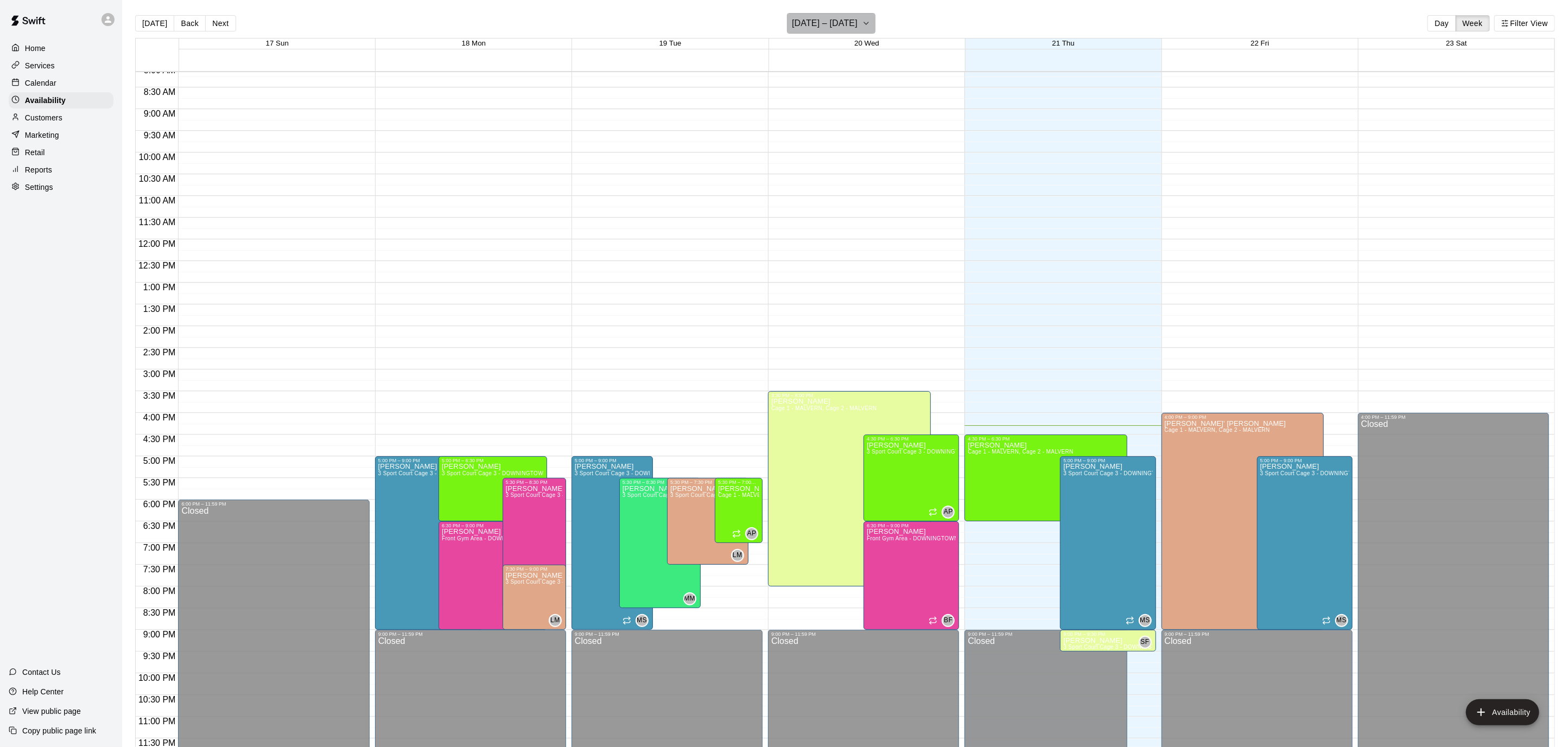
click at [862, 18] on icon "button" at bounding box center [866, 23] width 9 height 13
click at [871, 177] on button "29" at bounding box center [868, 178] width 20 height 20
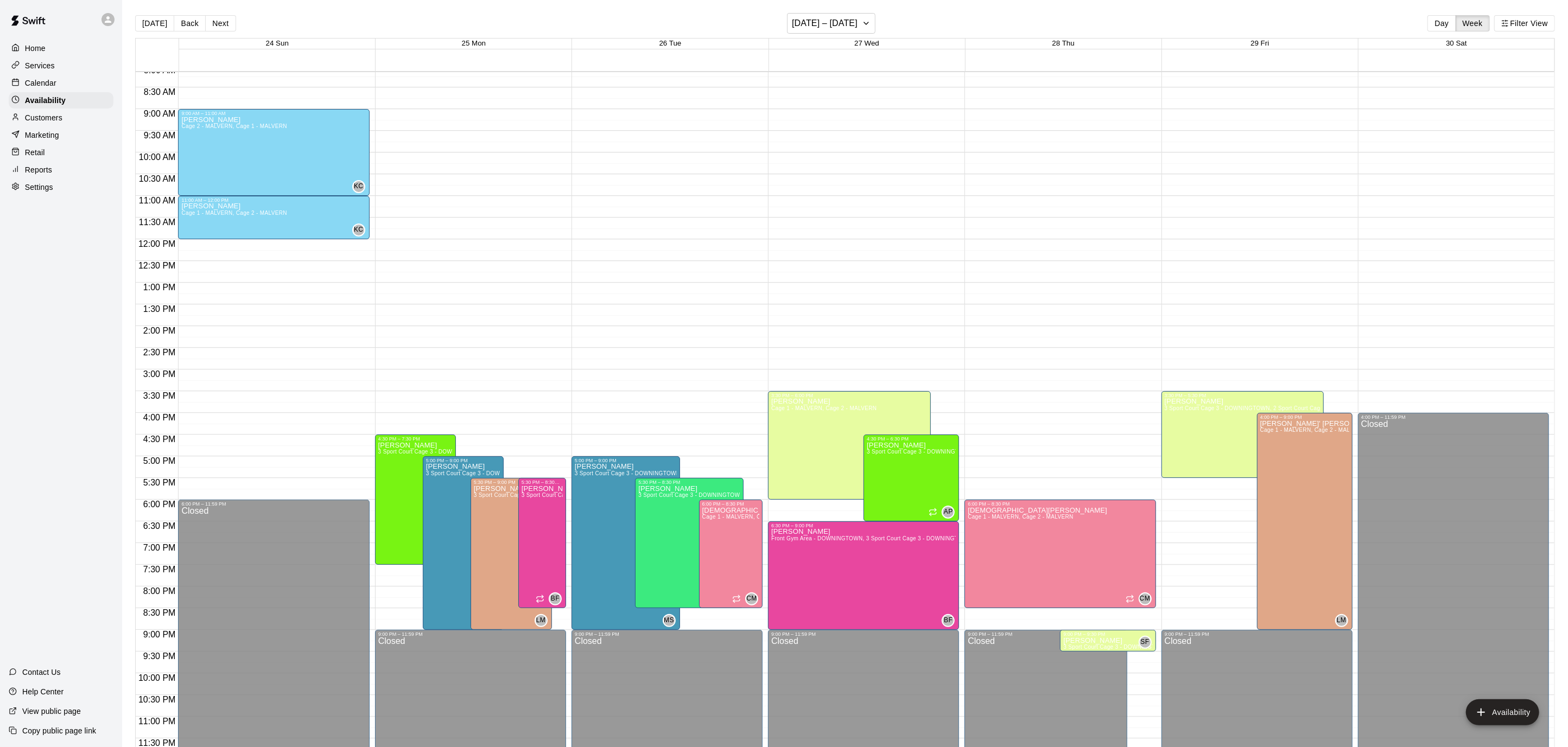
click at [69, 80] on div "Calendar" at bounding box center [61, 83] width 105 height 16
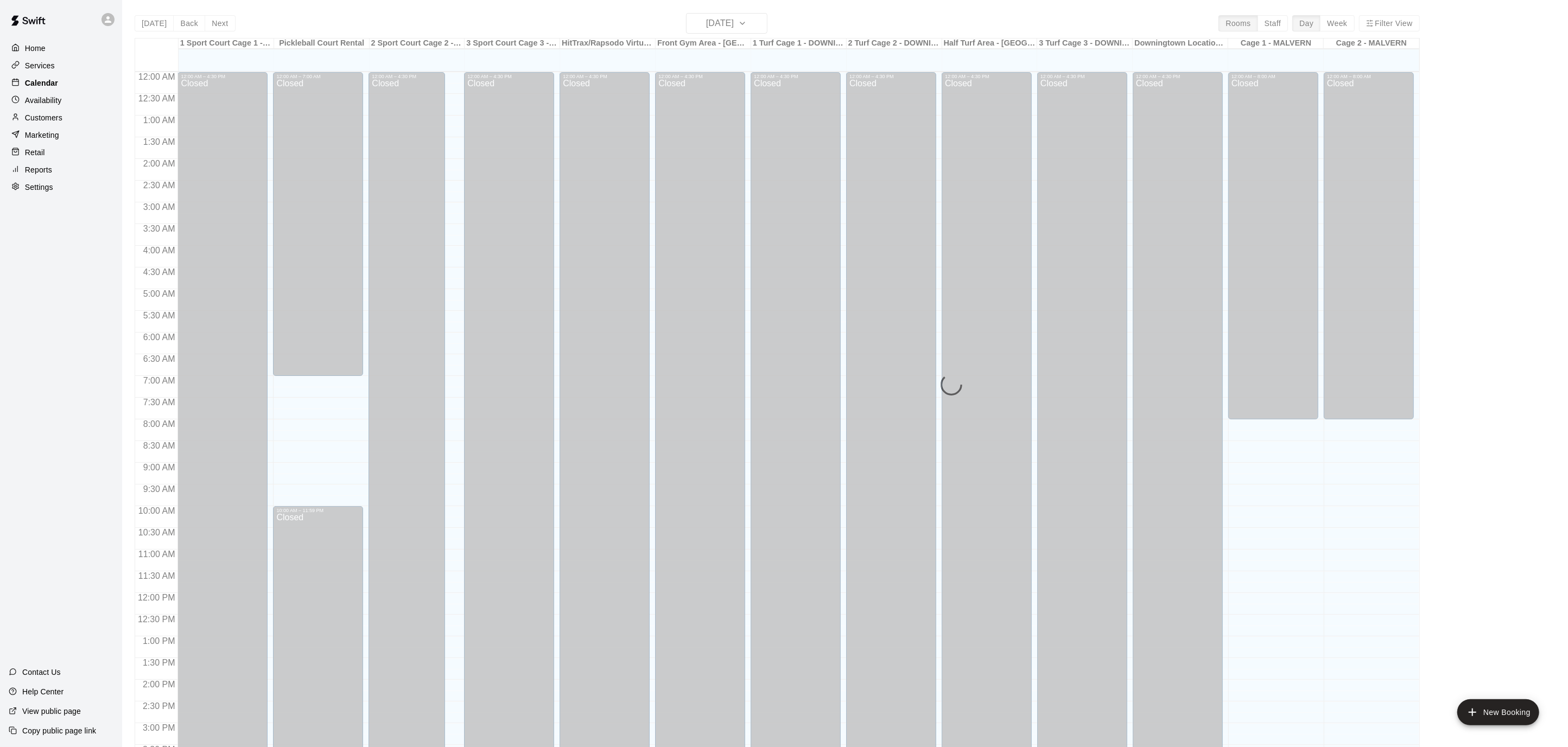
scroll to position [321, 0]
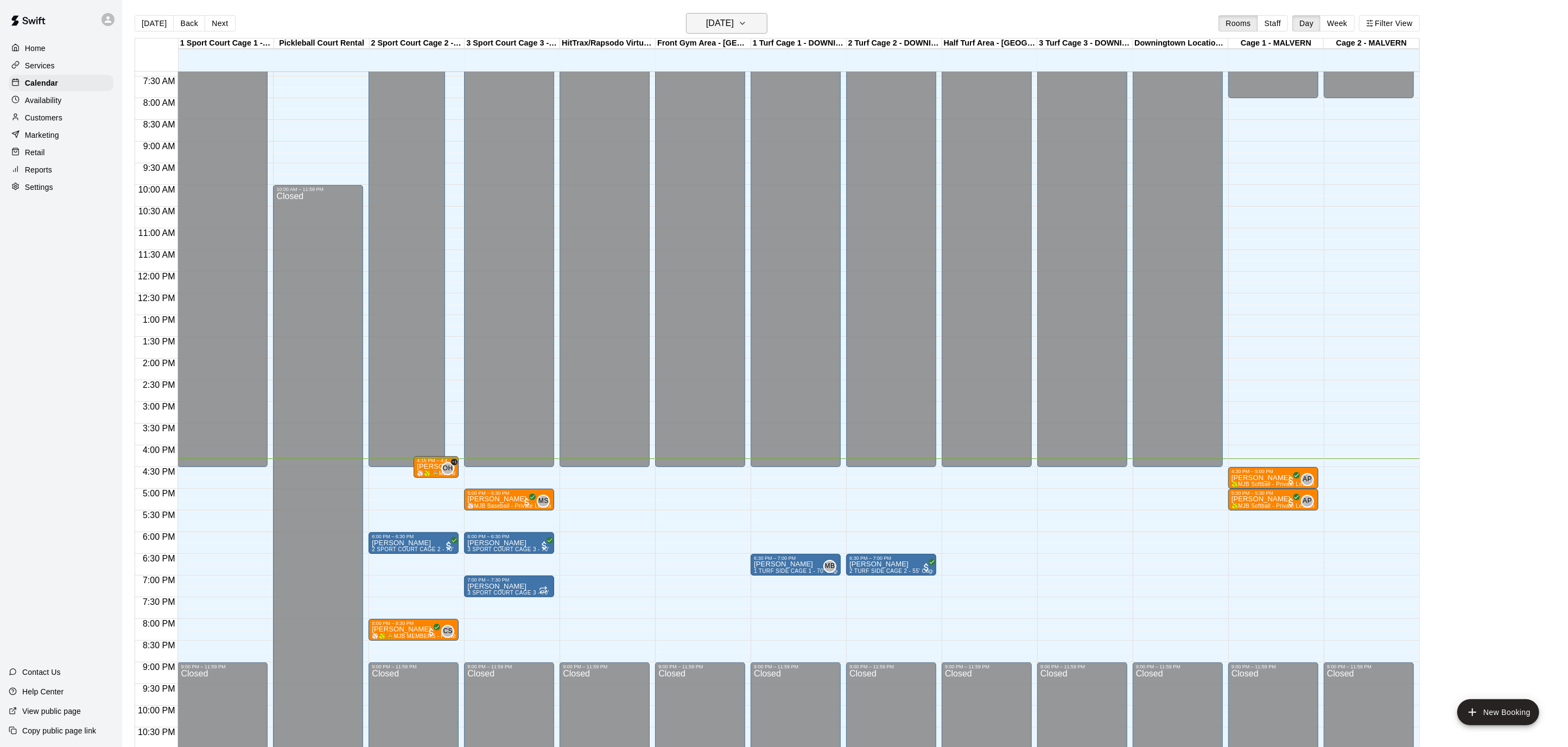
click at [747, 24] on icon "button" at bounding box center [742, 23] width 9 height 13
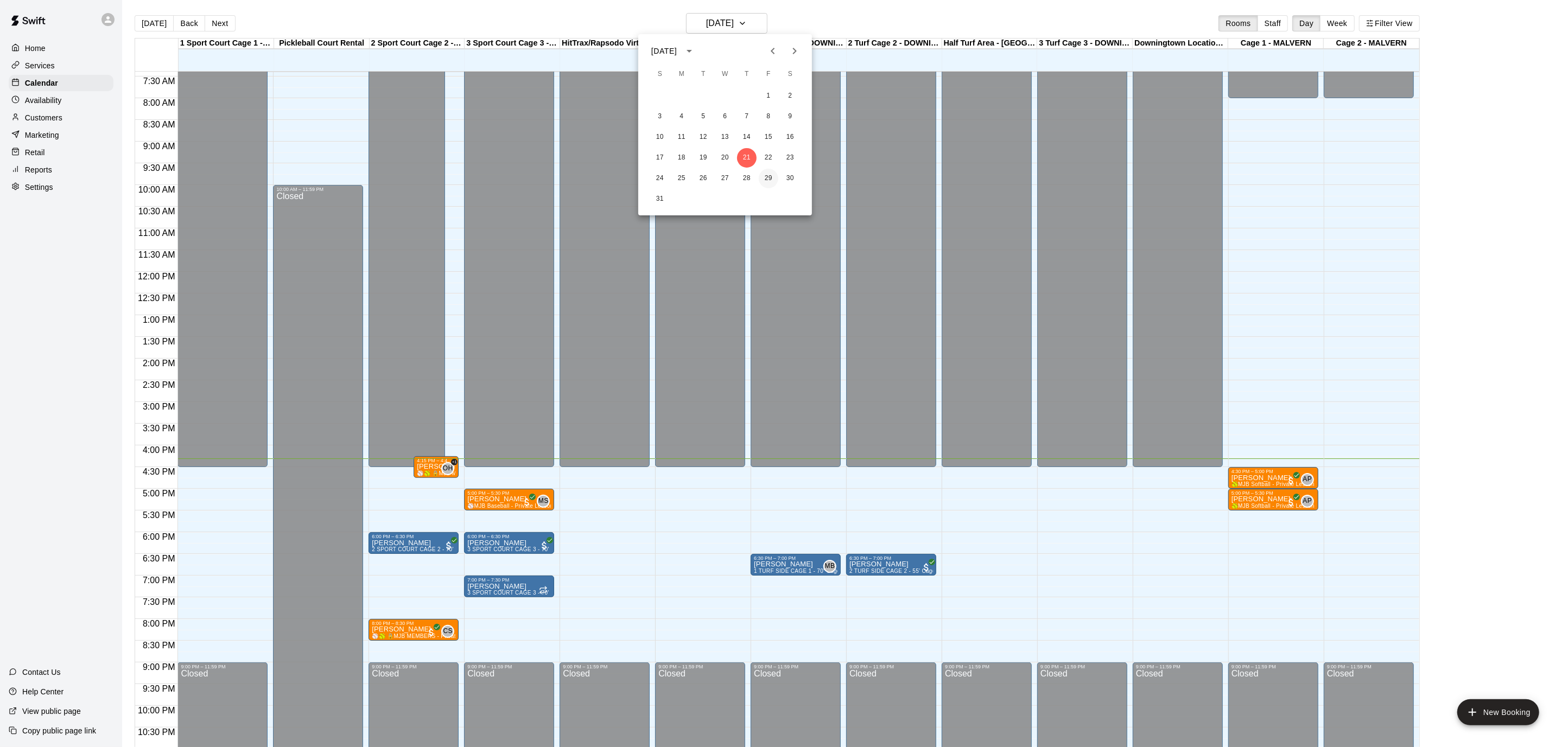
click at [773, 176] on button "29" at bounding box center [768, 178] width 20 height 20
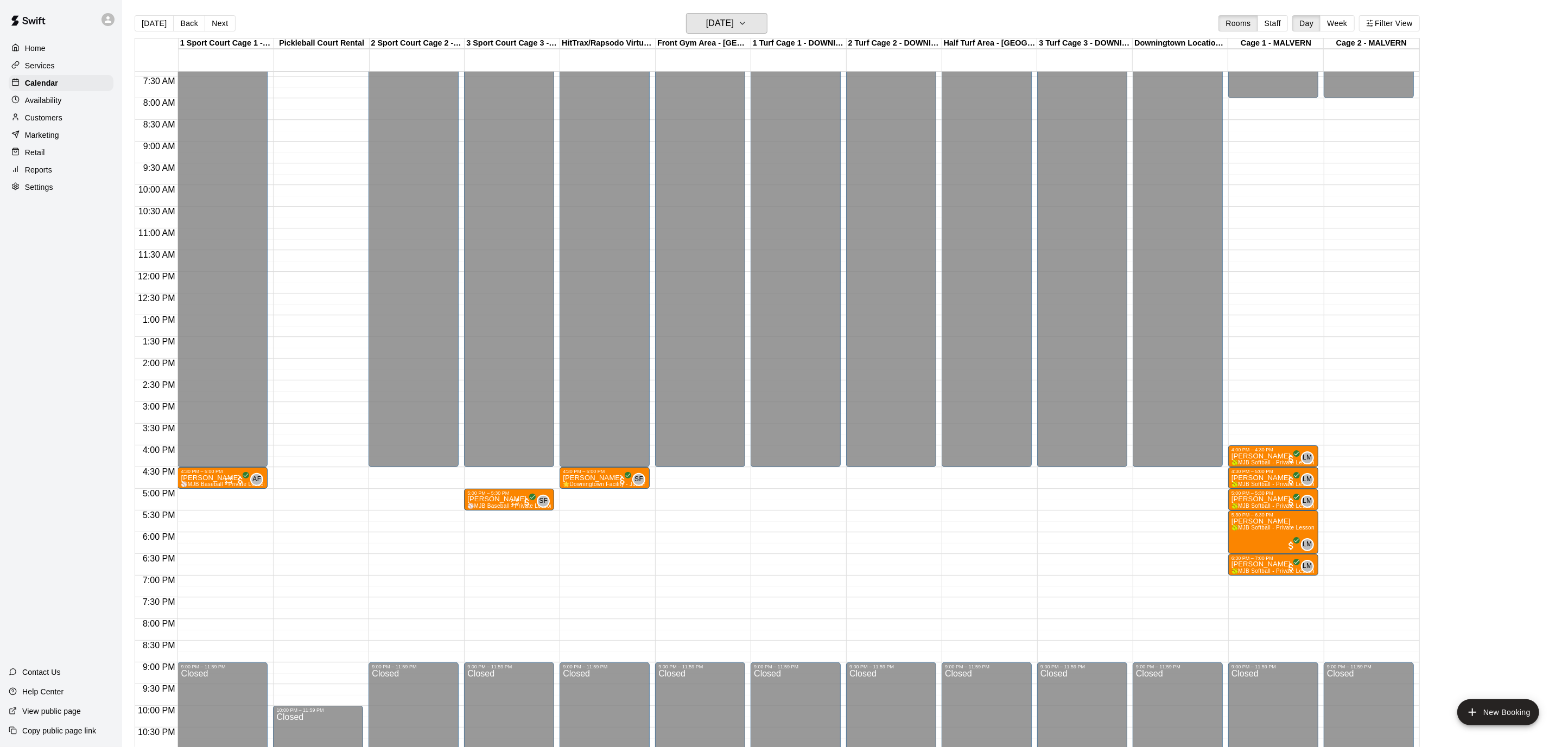
scroll to position [317, 0]
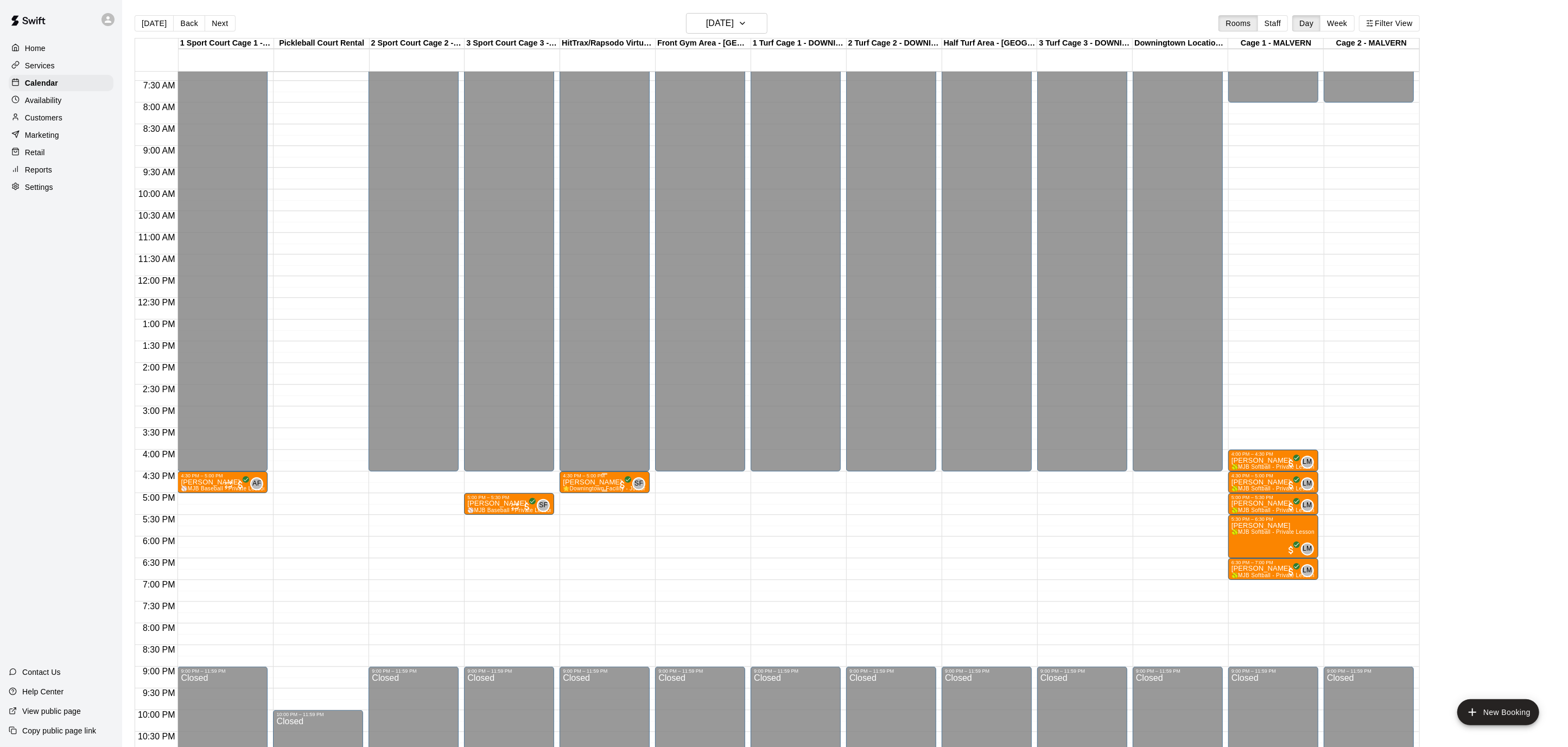
click at [594, 486] on span "🌟Downingtown Facility - Junior Champions Private Lessons for Younger Players! P…" at bounding box center [742, 488] width 359 height 6
click at [573, 533] on div at bounding box center [573, 522] width 22 height 73
click at [573, 519] on img "edit" at bounding box center [573, 522] width 12 height 12
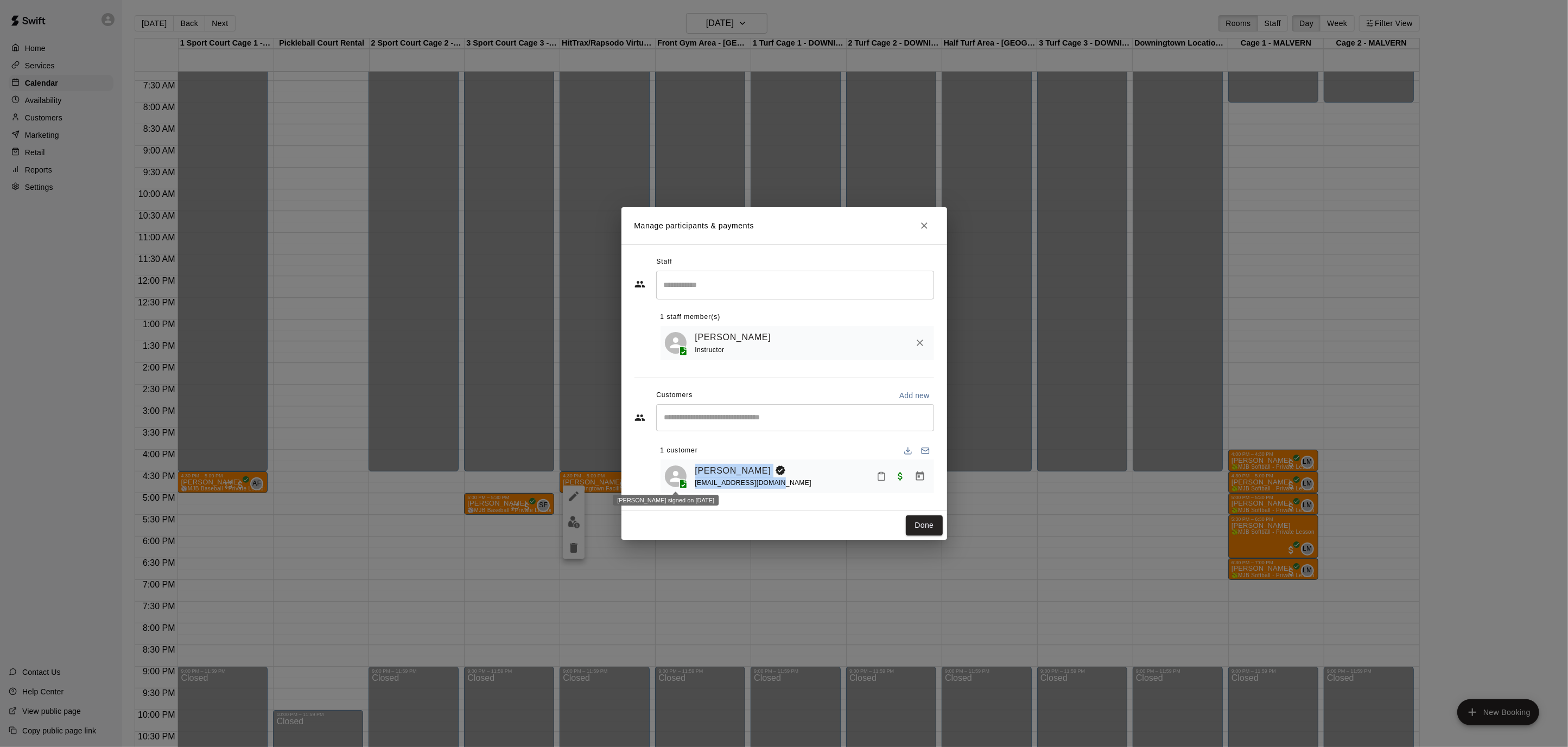
drag, startPoint x: 795, startPoint y: 484, endPoint x: 691, endPoint y: 483, distance: 104.0
click at [691, 483] on div "[PERSON_NAME] [EMAIL_ADDRESS][DOMAIN_NAME]" at bounding box center [797, 476] width 265 height 26
click at [805, 480] on div "[PERSON_NAME] [EMAIL_ADDRESS][DOMAIN_NAME]" at bounding box center [812, 476] width 234 height 26
drag, startPoint x: 794, startPoint y: 484, endPoint x: 696, endPoint y: 482, distance: 98.0
click at [696, 482] on div "[PERSON_NAME] [EMAIL_ADDRESS][DOMAIN_NAME]" at bounding box center [812, 476] width 234 height 26
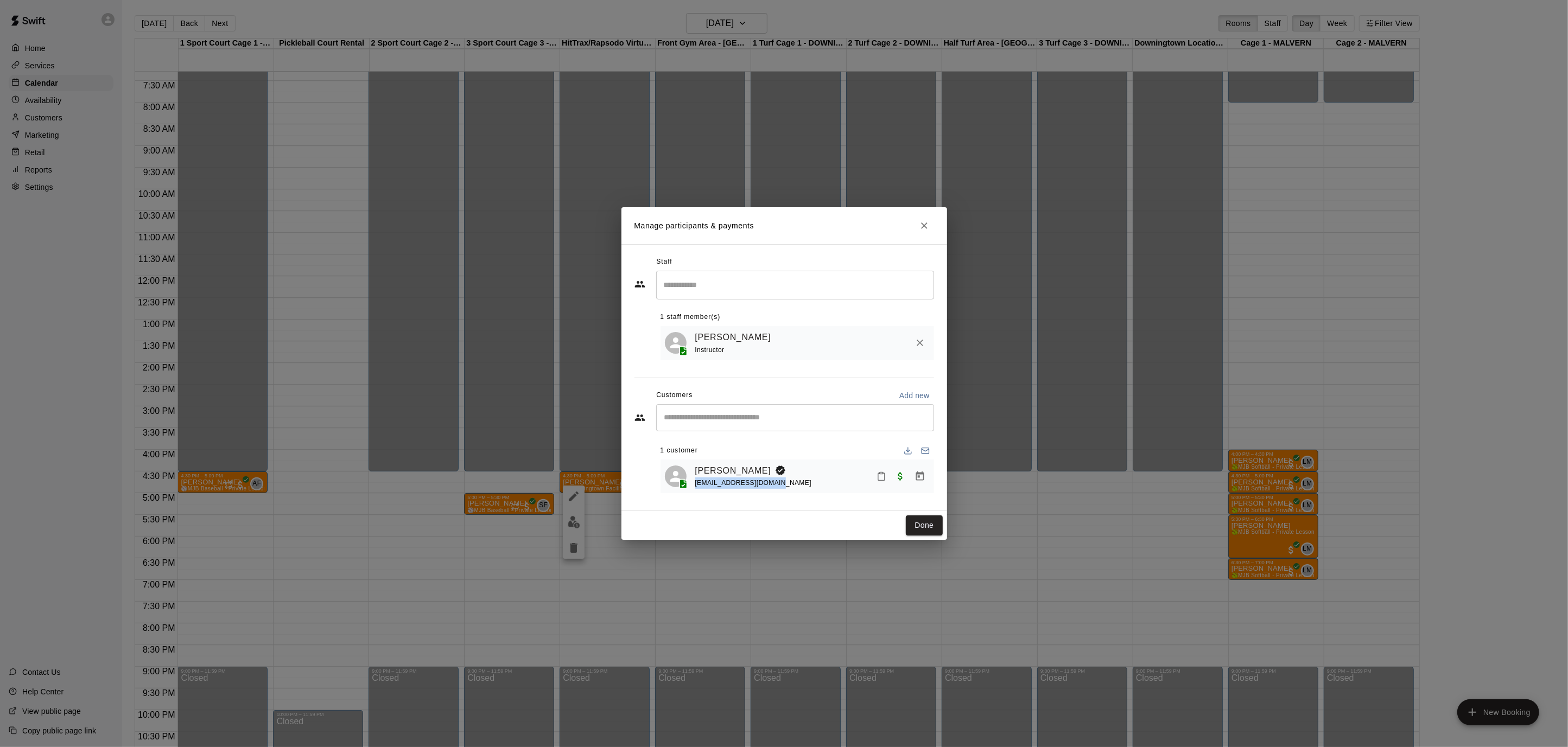
drag, startPoint x: 694, startPoint y: 484, endPoint x: 771, endPoint y: 489, distance: 77.2
click at [789, 490] on div "[PERSON_NAME] [EMAIL_ADDRESS][DOMAIN_NAME]" at bounding box center [797, 476] width 274 height 34
copy span "[EMAIL_ADDRESS][DOMAIN_NAME]"
click at [935, 224] on h2 "Manage participants & payments" at bounding box center [784, 225] width 326 height 37
click at [923, 227] on icon "Close" at bounding box center [924, 226] width 7 height 7
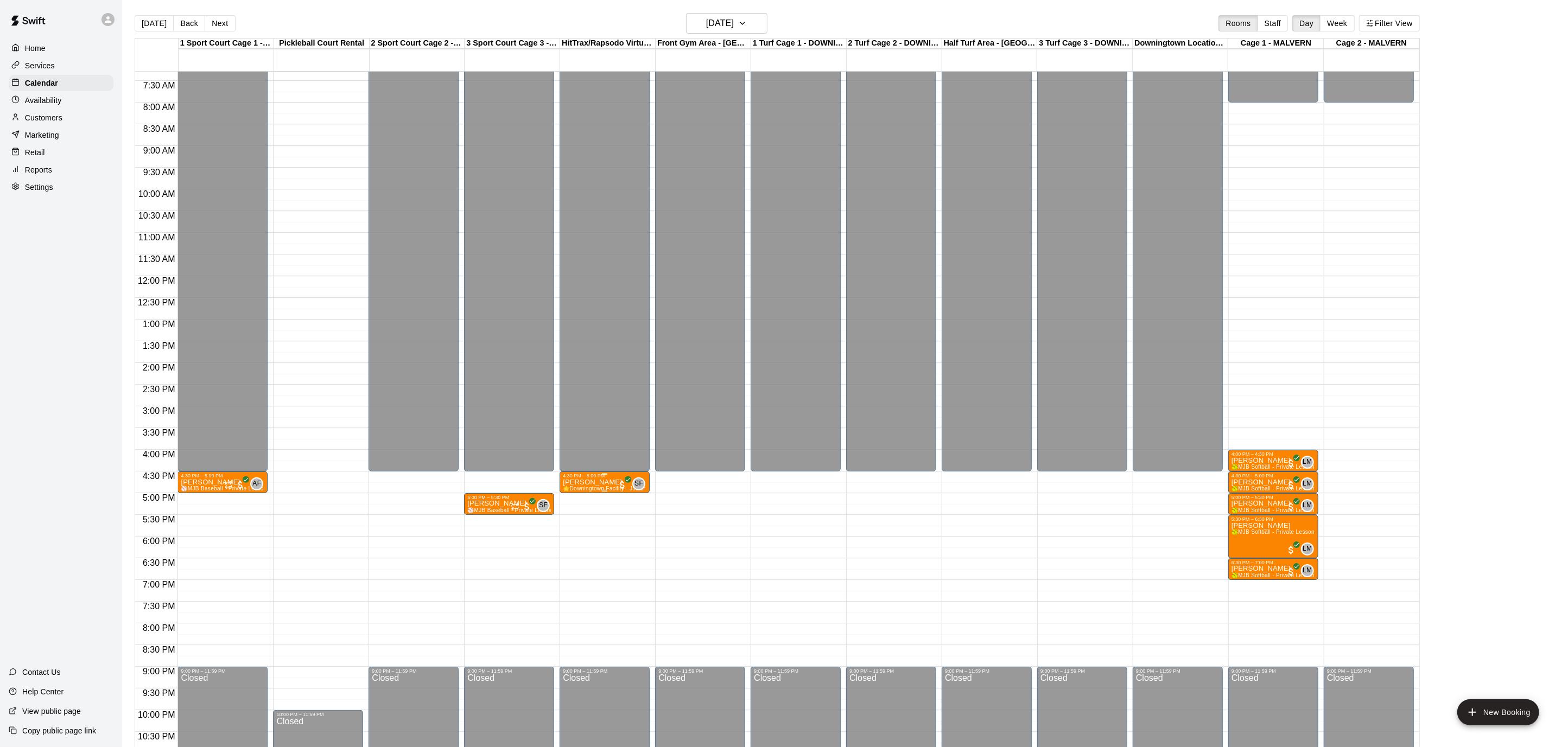
click at [571, 493] on icon "edit" at bounding box center [573, 489] width 9 height 9
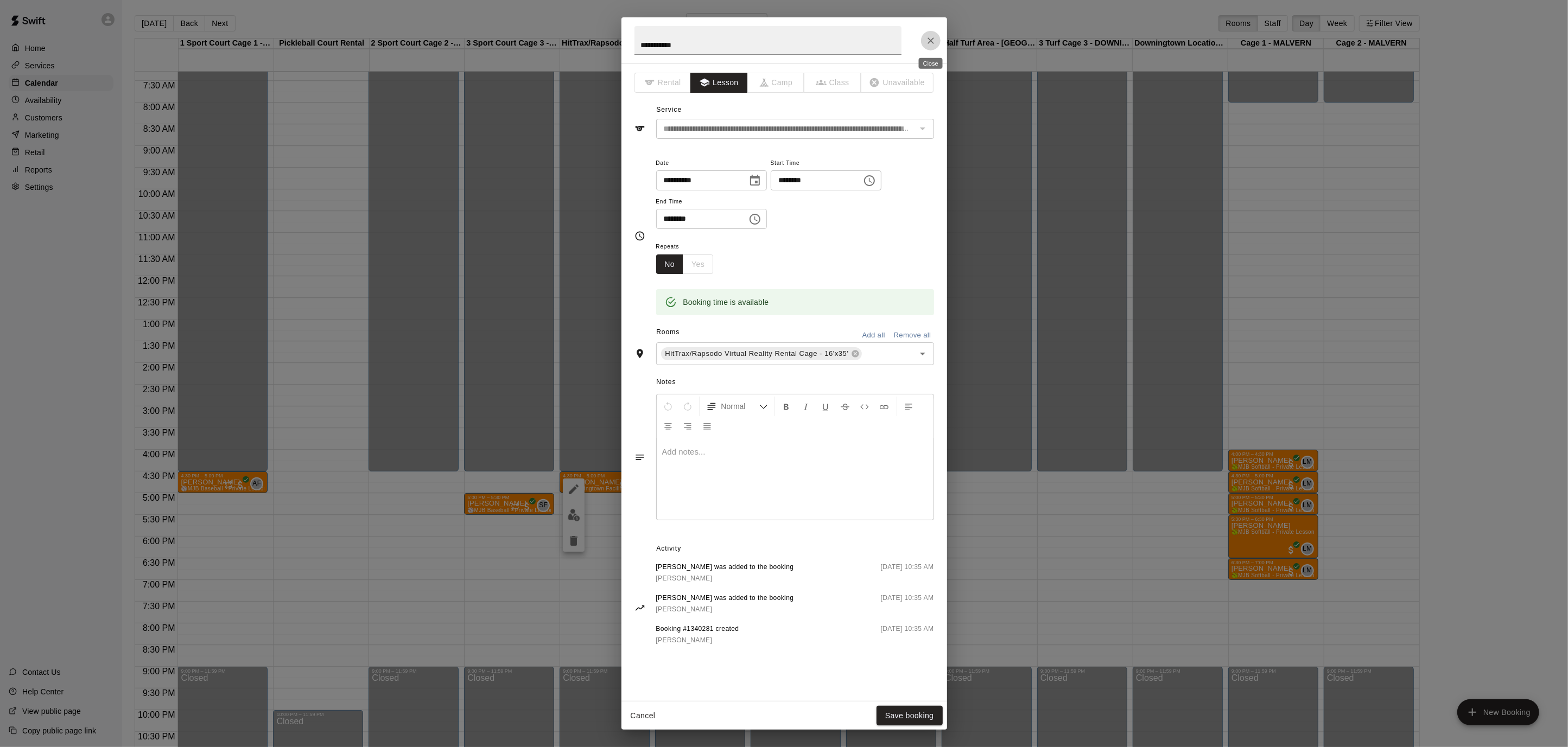
click at [934, 41] on icon "Close" at bounding box center [931, 41] width 11 height 11
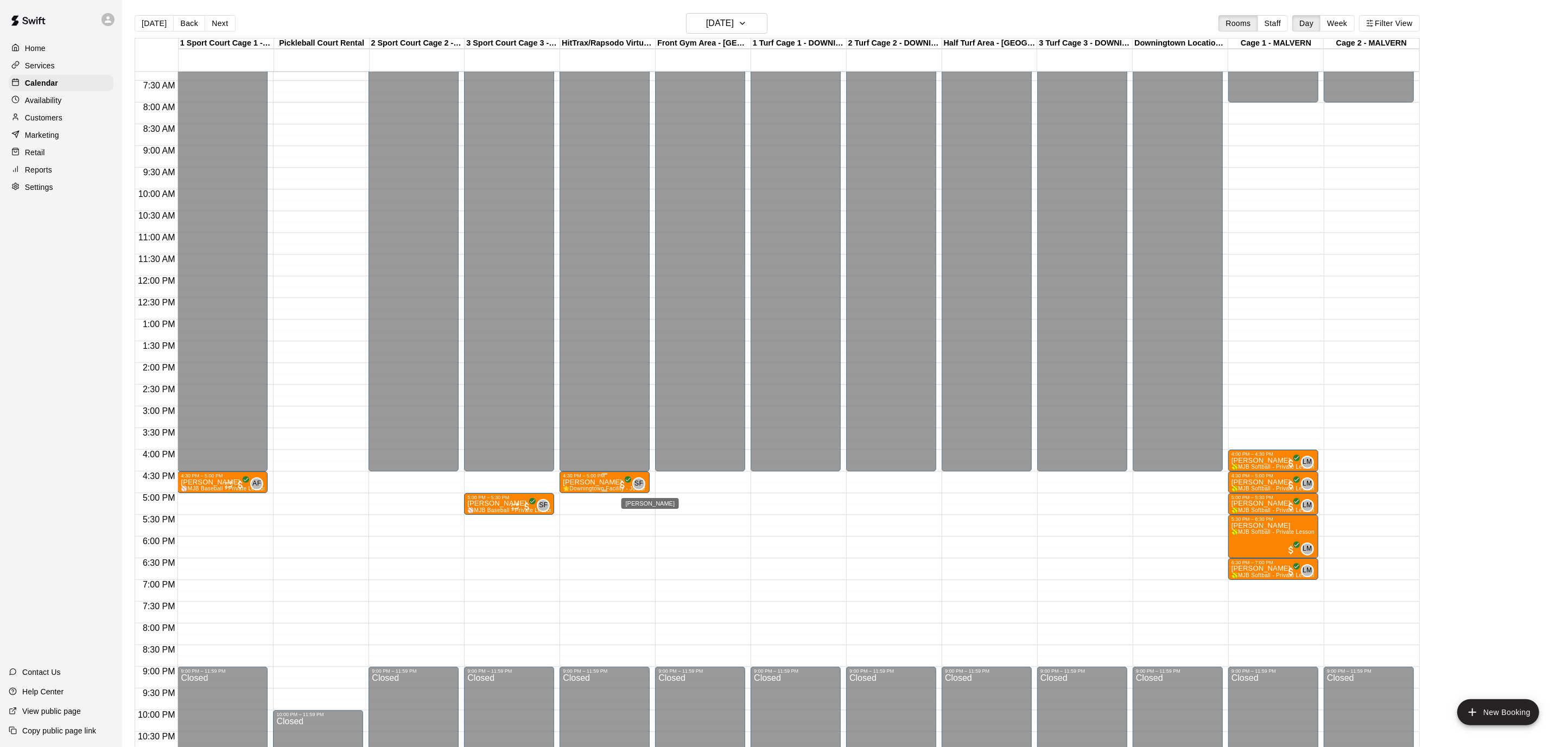
click at [638, 484] on span "SF" at bounding box center [638, 484] width 9 height 11
click at [637, 514] on button "edit" at bounding box center [646, 514] width 22 height 21
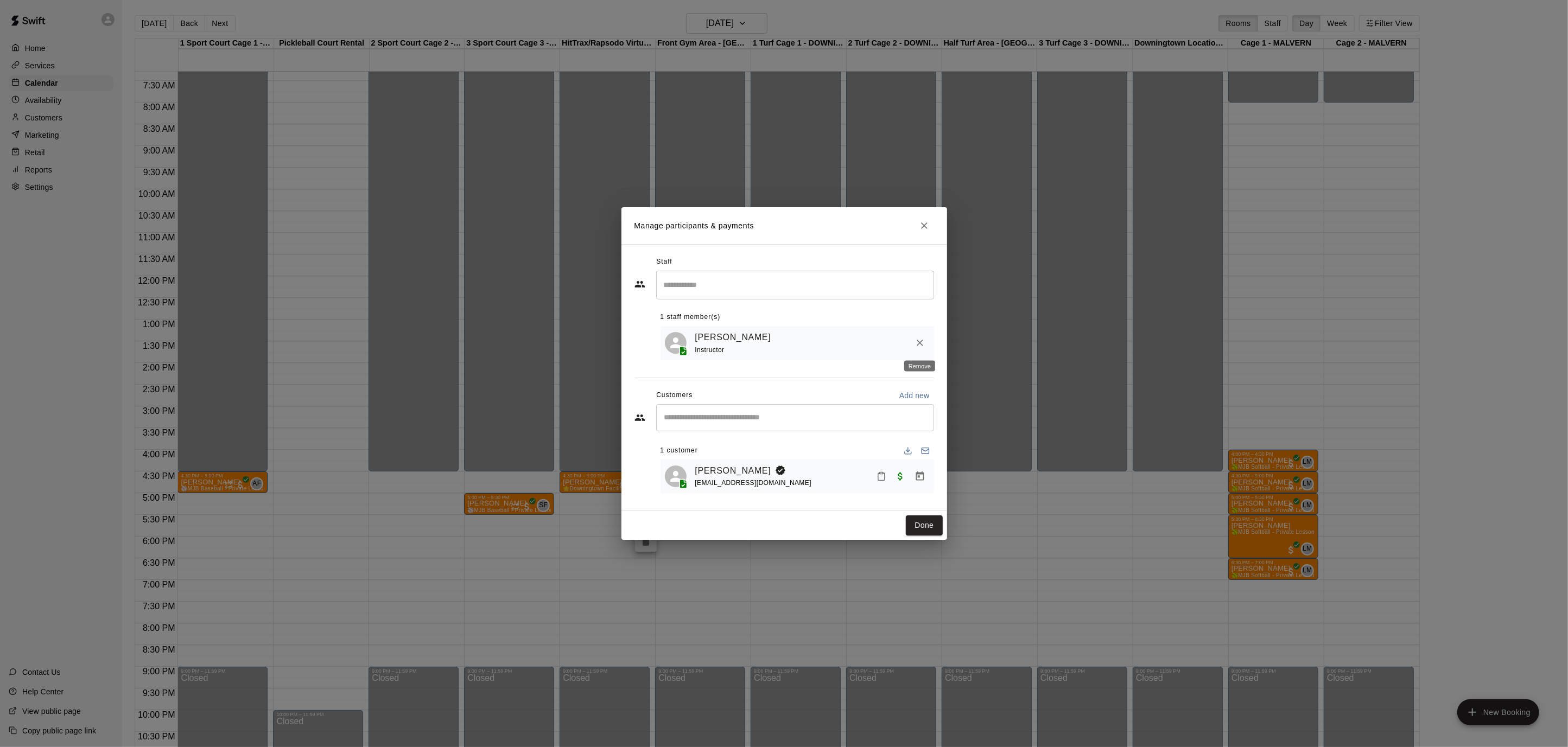
click at [918, 343] on icon "Remove" at bounding box center [920, 344] width 7 height 7
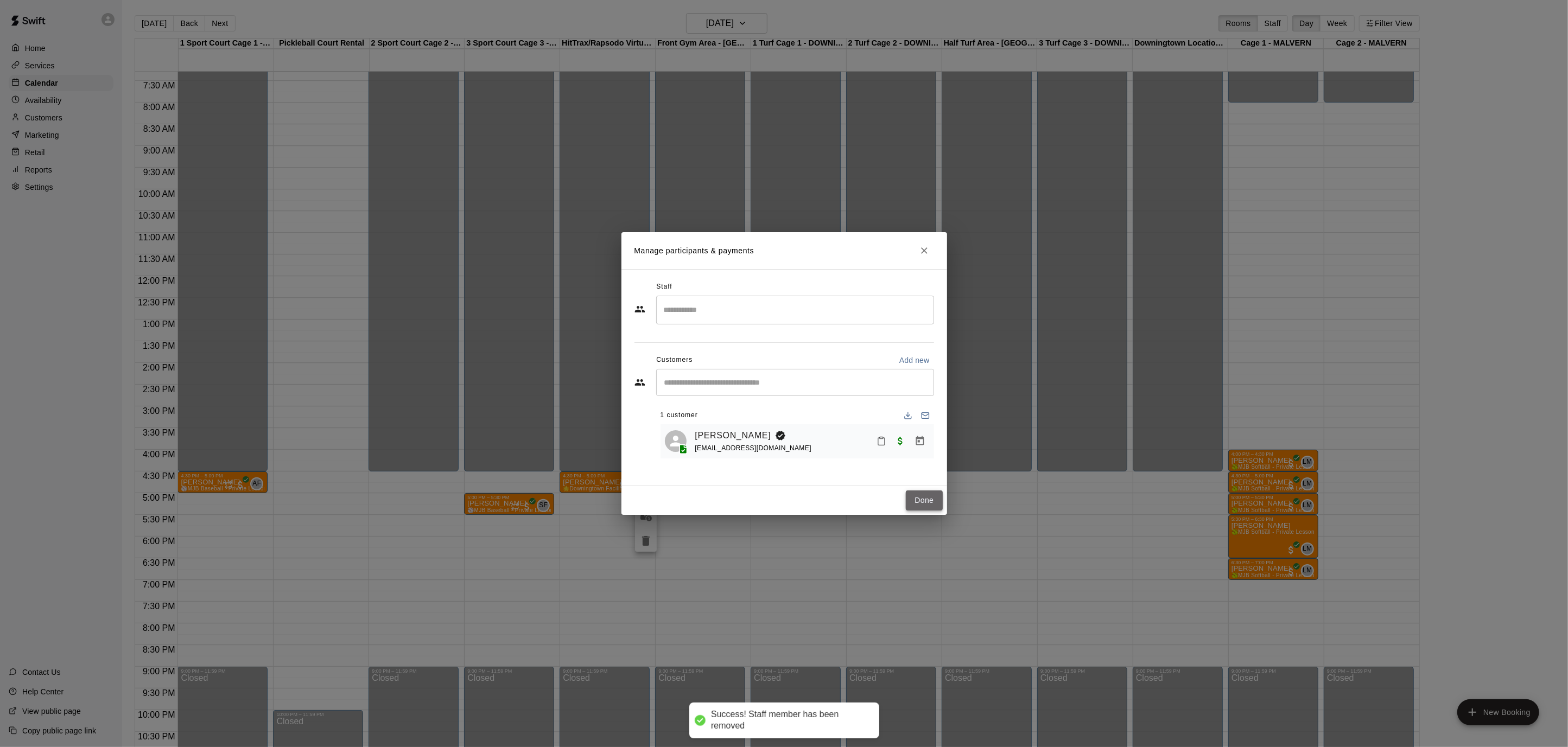
click at [928, 498] on button "Done" at bounding box center [924, 501] width 37 height 20
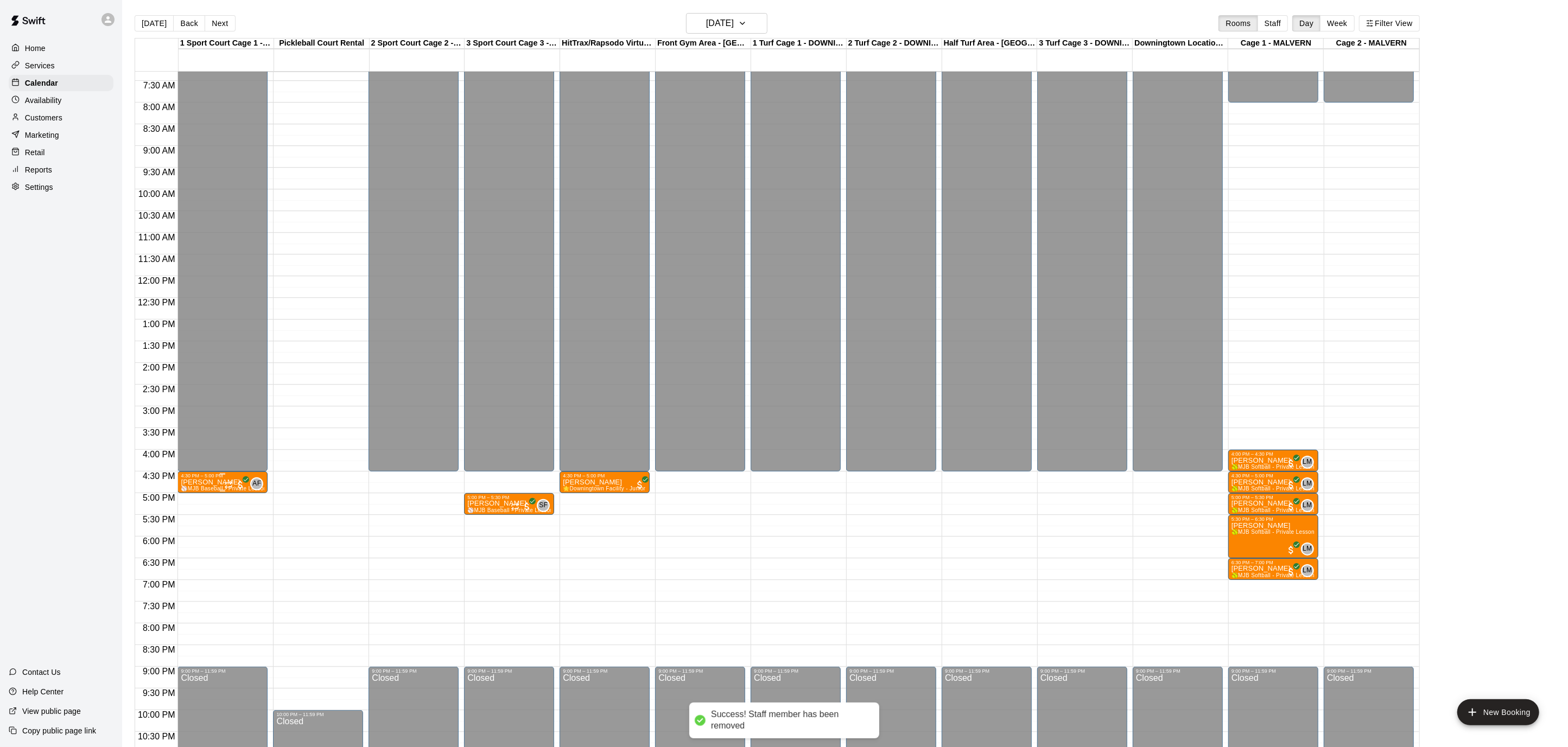
click at [212, 486] on span "⚾️MJB Baseball - Private Lesson - 30 Minute - [GEOGRAPHIC_DATA] LOCATION⚾️" at bounding box center [290, 488] width 219 height 6
click at [193, 523] on img "edit" at bounding box center [192, 522] width 12 height 12
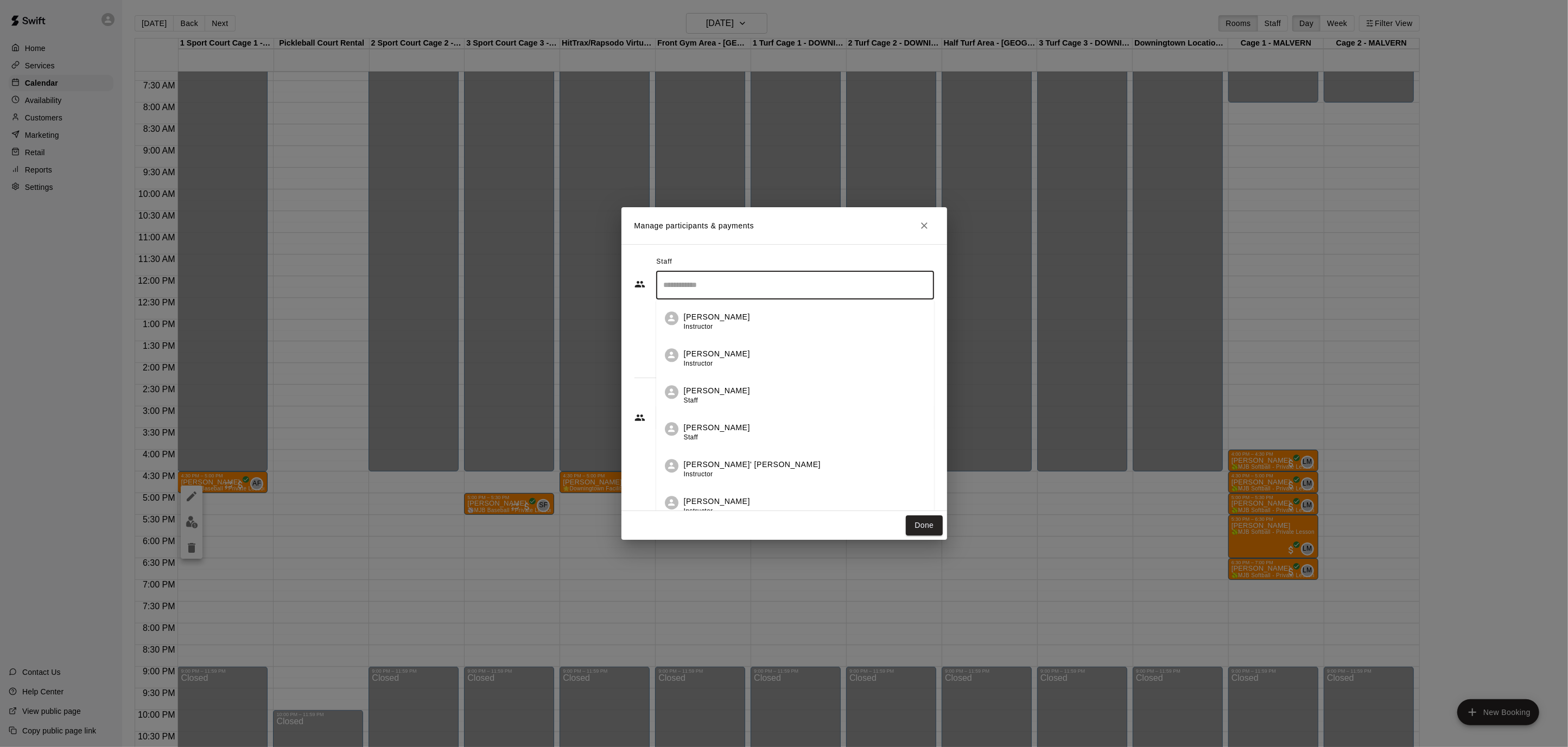
click at [844, 281] on input "Search staff" at bounding box center [795, 285] width 268 height 19
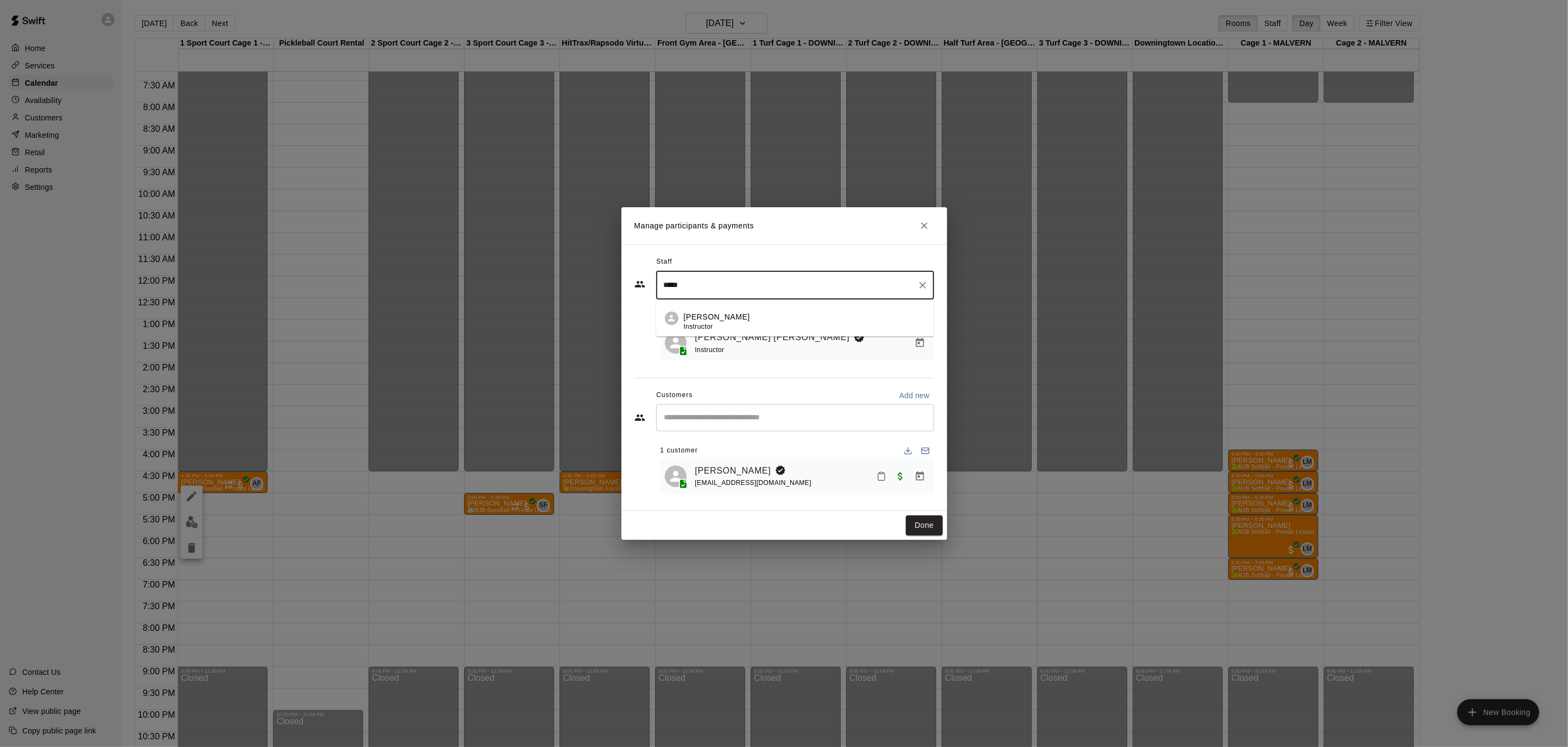
click at [839, 307] on li "[PERSON_NAME] Instructor" at bounding box center [795, 318] width 278 height 37
type input "*****"
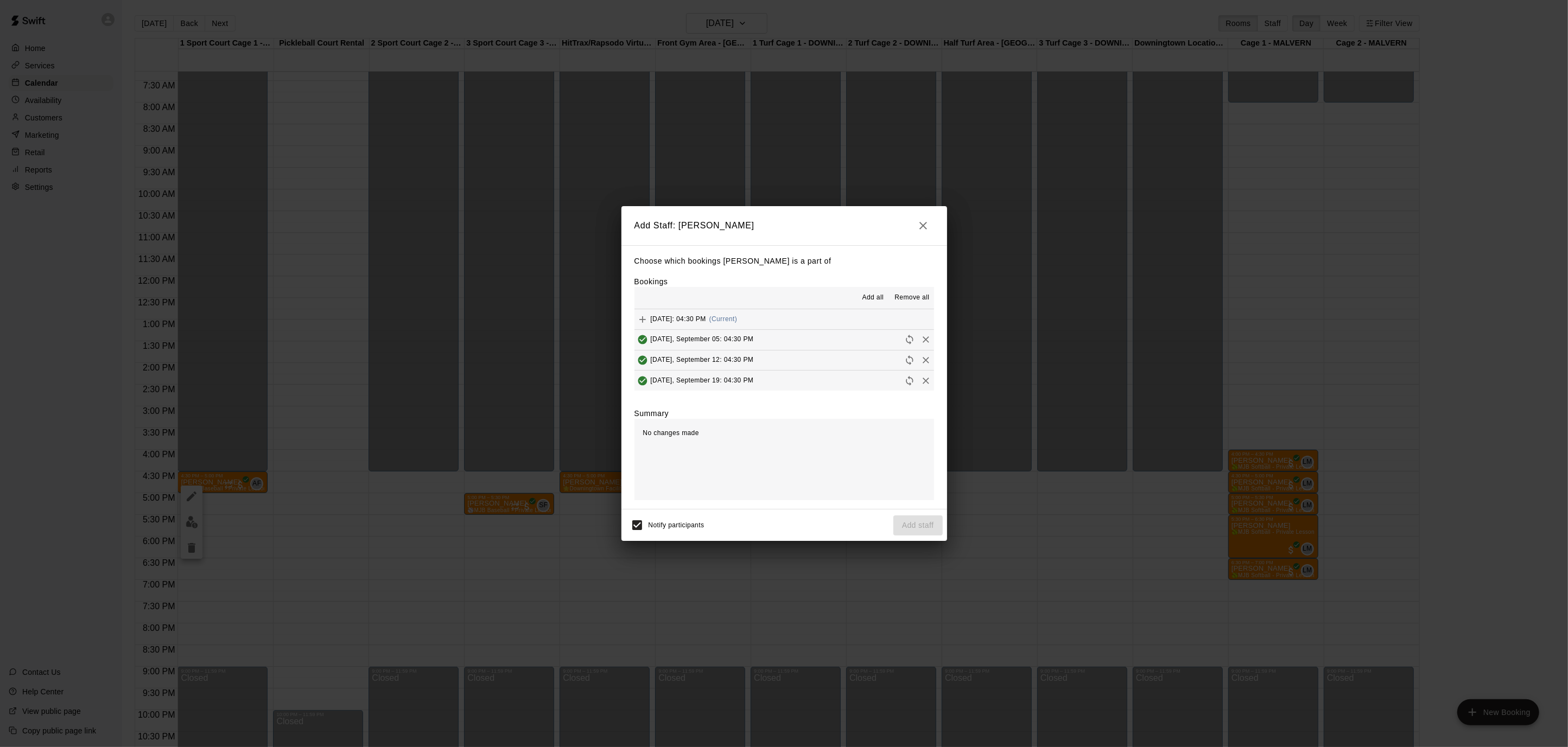
click at [873, 298] on span "Add all" at bounding box center [873, 298] width 22 height 11
click at [928, 524] on button "Add staff" at bounding box center [917, 525] width 49 height 20
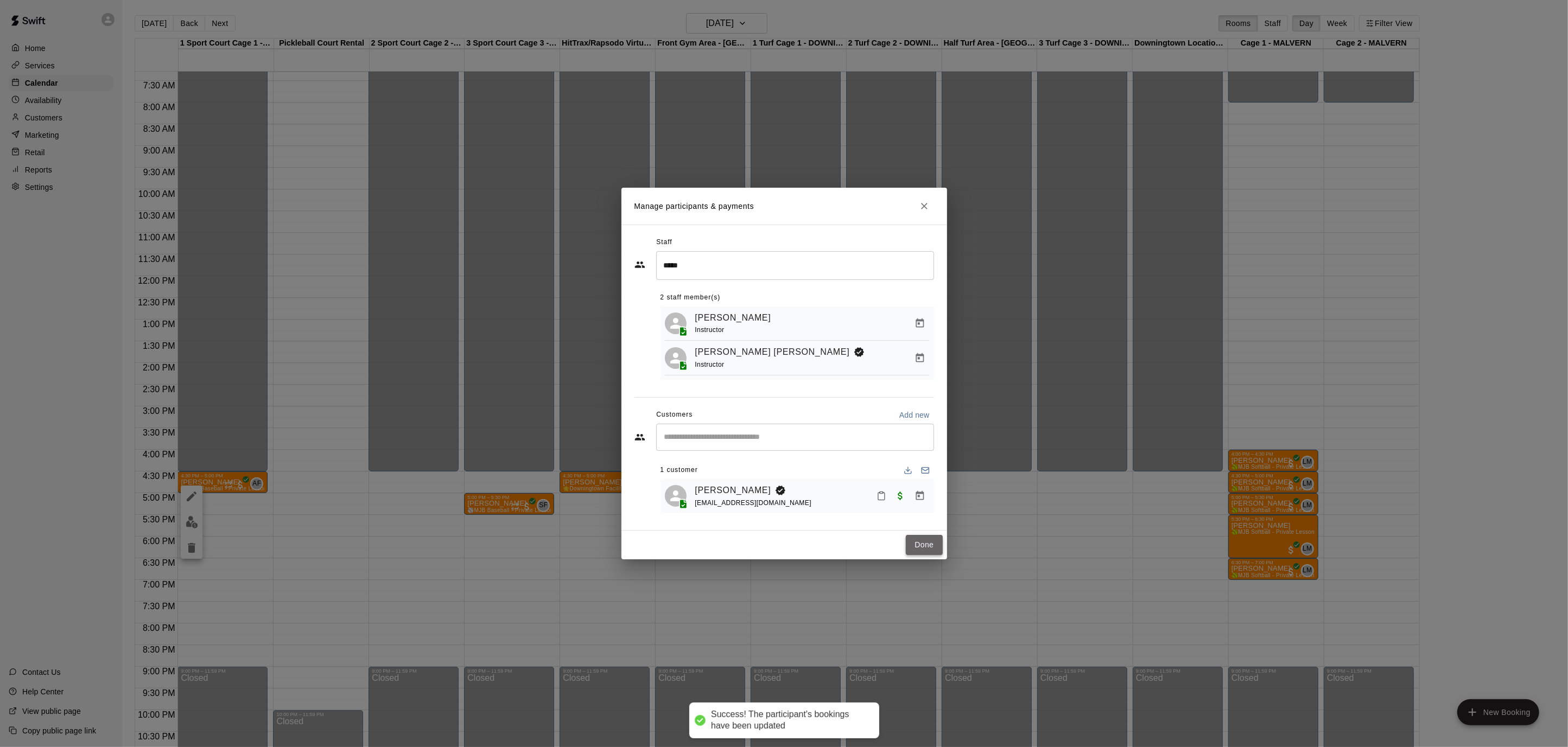
click at [928, 541] on button "Done" at bounding box center [924, 545] width 37 height 20
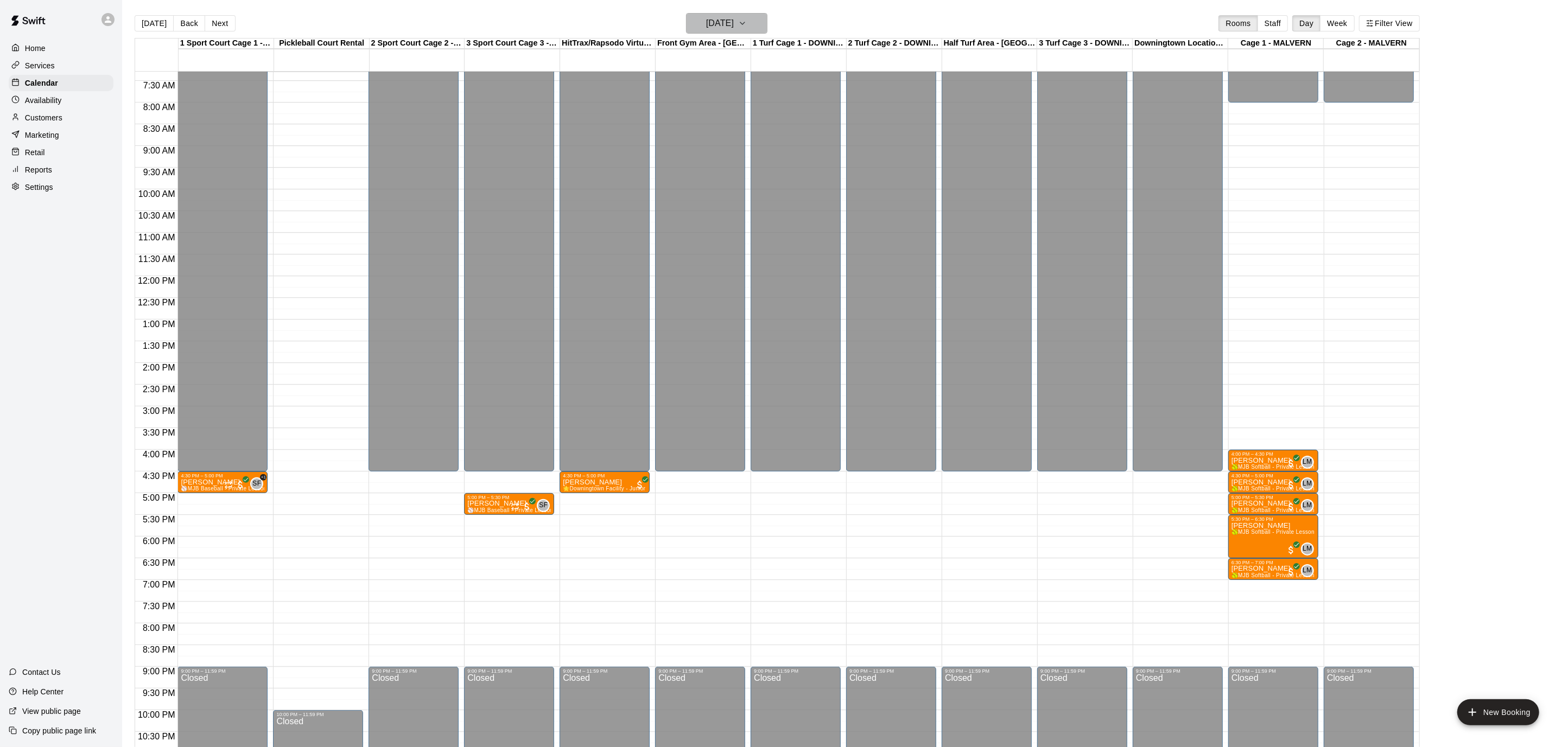
click at [747, 26] on icon "button" at bounding box center [742, 23] width 9 height 13
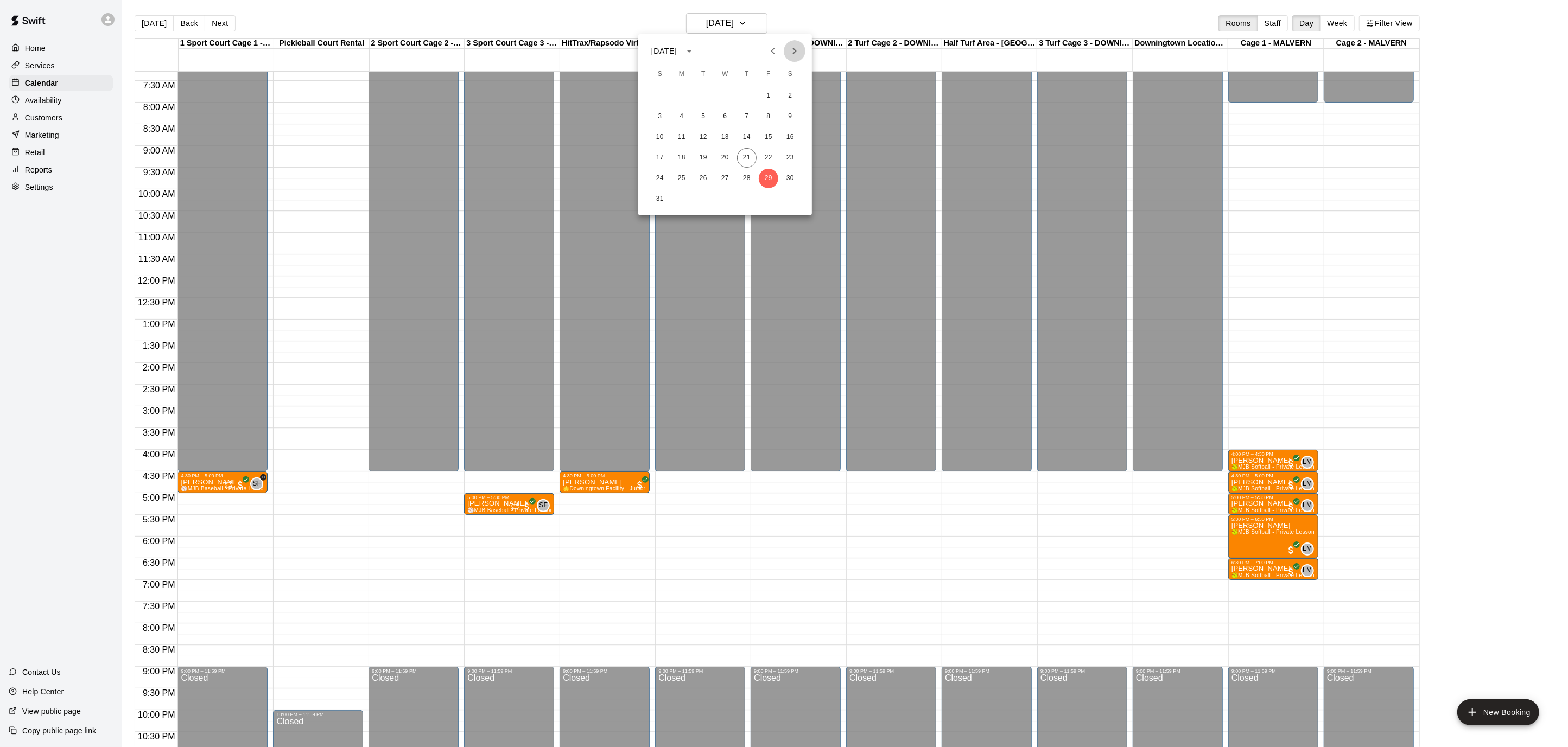
click at [789, 48] on icon "Next month" at bounding box center [794, 51] width 13 height 13
click at [795, 51] on icon "Next month" at bounding box center [795, 51] width 4 height 7
click at [772, 96] on button "3" at bounding box center [768, 95] width 20 height 20
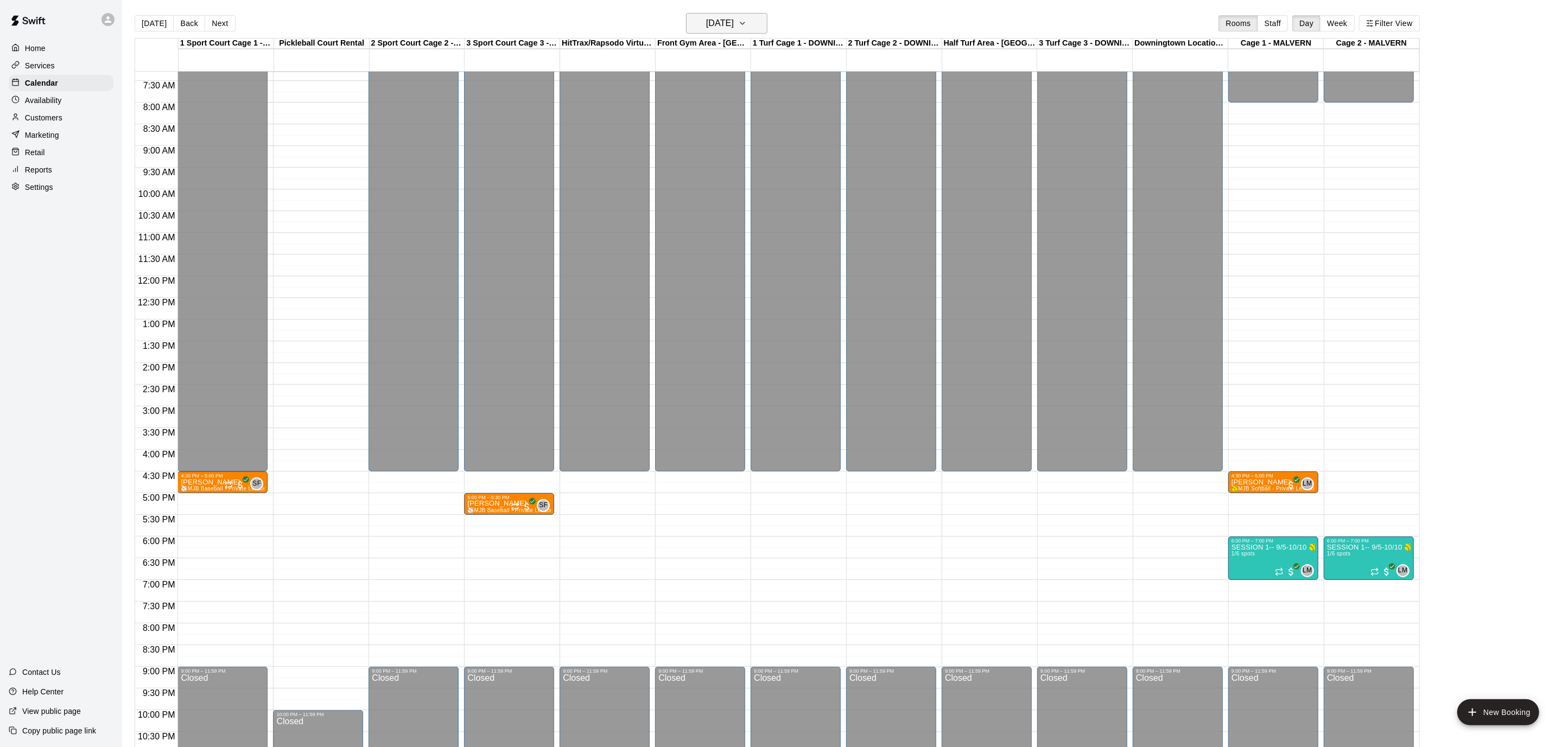
click at [745, 26] on button "[DATE]" at bounding box center [726, 23] width 81 height 20
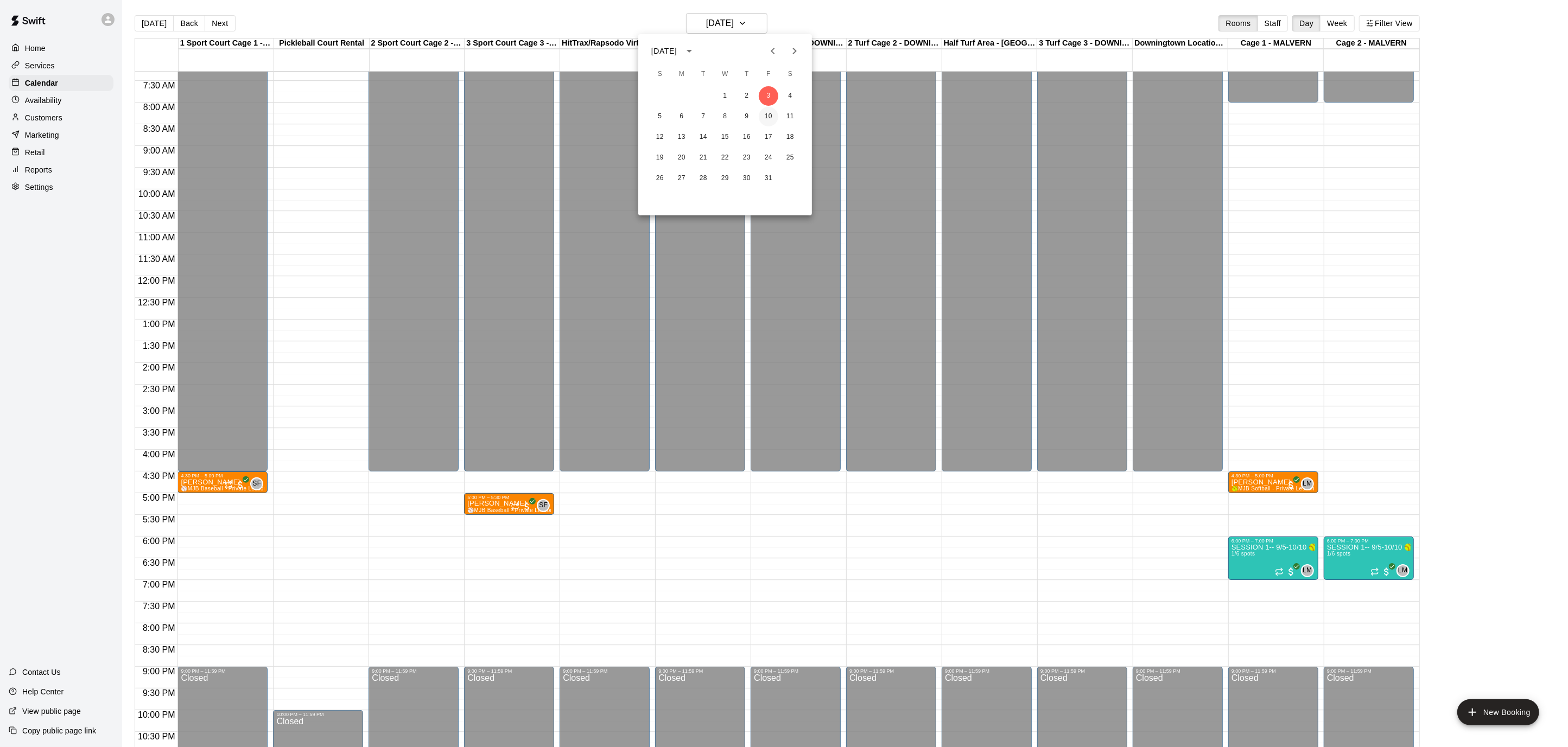
click at [769, 112] on button "10" at bounding box center [768, 116] width 20 height 20
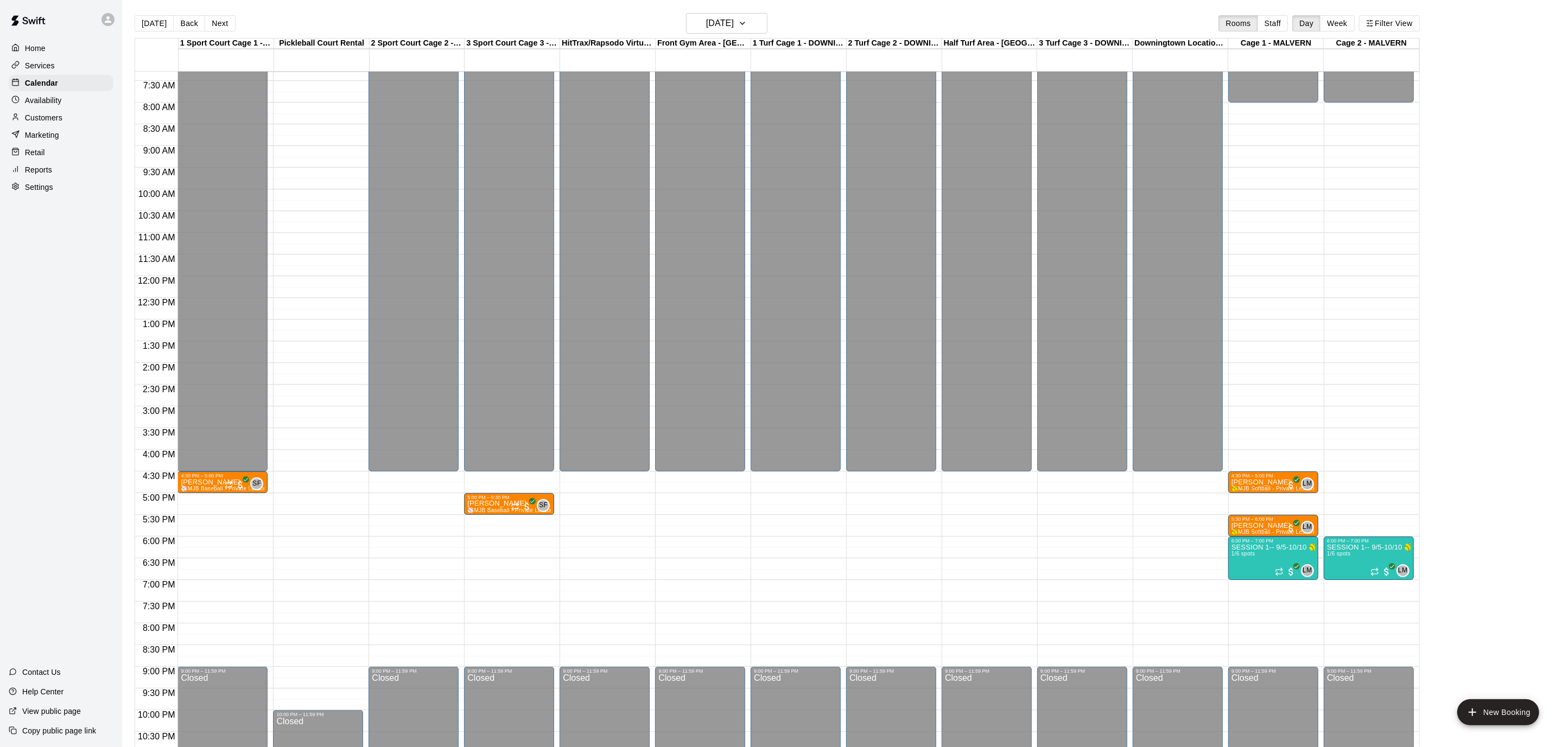
click at [51, 39] on link at bounding box center [28, 21] width 56 height 35
